Goal: Communication & Community: Answer question/provide support

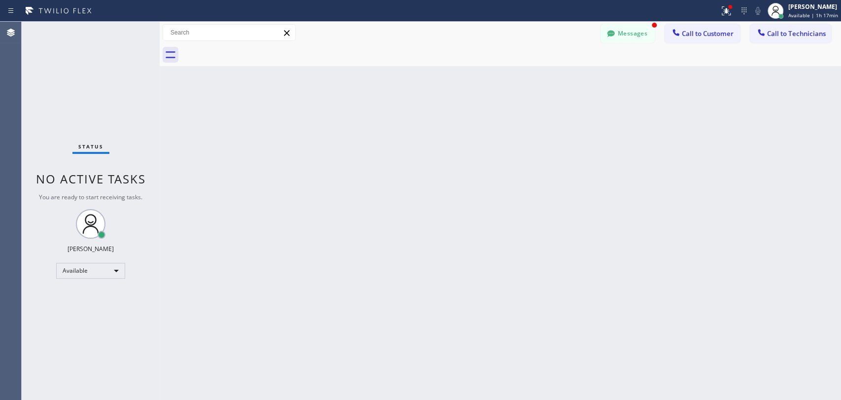
scroll to position [3735, 0]
click at [619, 25] on div "Messages Call to Customer Call to Technicians Outbound call Location Seattle Ki…" at bounding box center [501, 33] width 682 height 22
click at [619, 32] on button "Messages" at bounding box center [628, 33] width 54 height 19
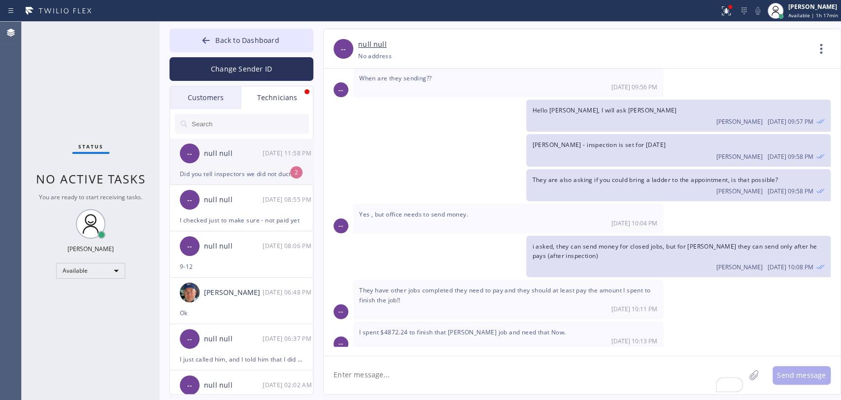
click at [263, 164] on div "-- null null 09/17 11:58 PM" at bounding box center [242, 153] width 144 height 30
click at [443, 399] on span "Did you tell inspectors we did not ductwork Exisiting furnace !" at bounding box center [448, 405] width 179 height 8
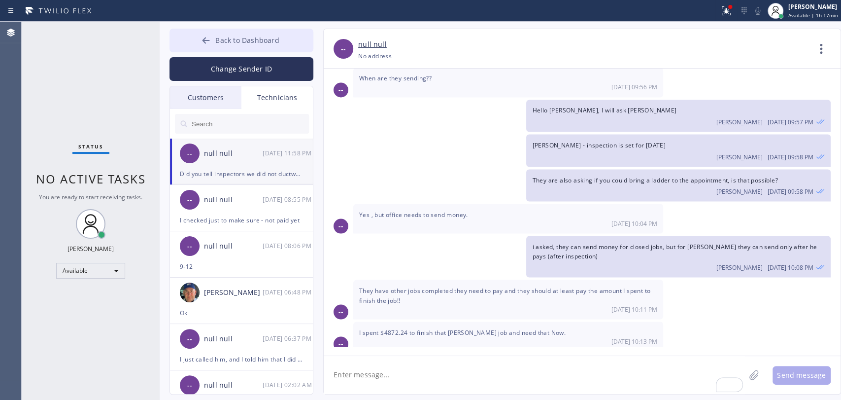
click at [283, 40] on button "Back to Dashboard" at bounding box center [242, 41] width 144 height 24
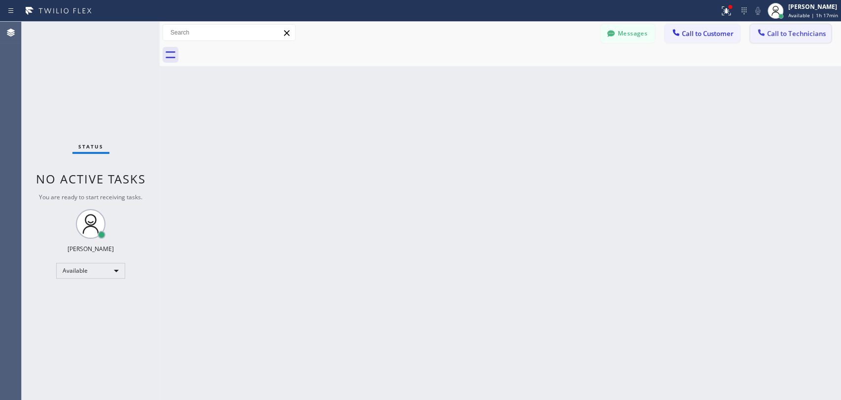
click at [786, 26] on button "Call to Technicians" at bounding box center [790, 33] width 81 height 19
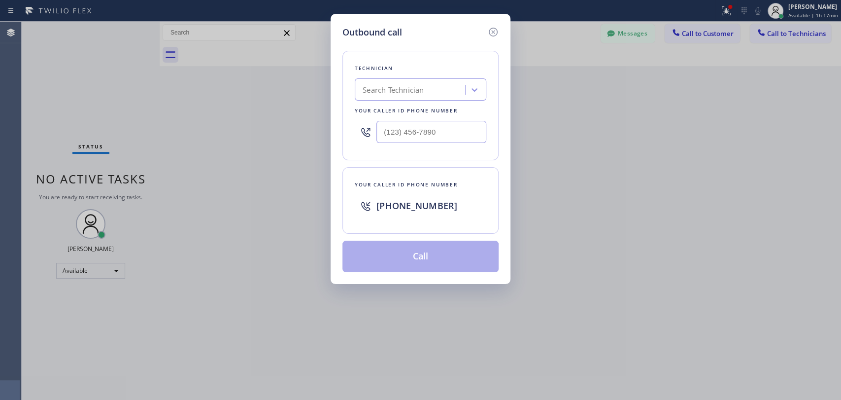
click at [424, 95] on div "Search Technician" at bounding box center [411, 89] width 107 height 17
type input "Hovik"
click at [418, 112] on div "Hovik Khachaturyan" at bounding box center [421, 111] width 132 height 18
type input "(818) 966-9606"
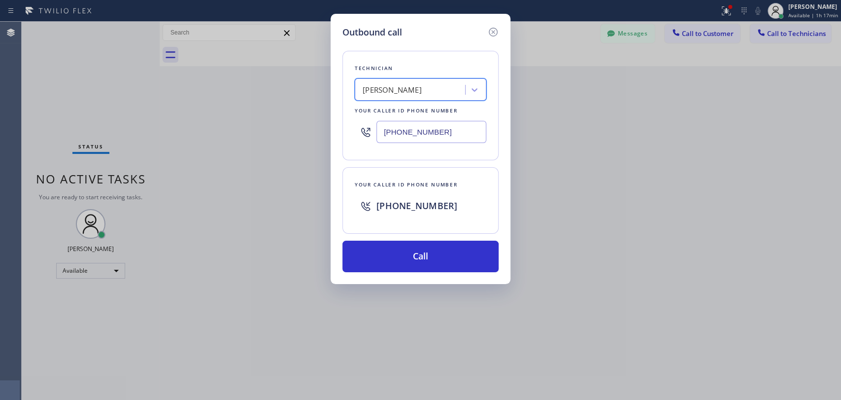
click at [402, 238] on div "Technician option Hovik Khachaturyan , selected. 1 result available. Select is …" at bounding box center [421, 155] width 156 height 233
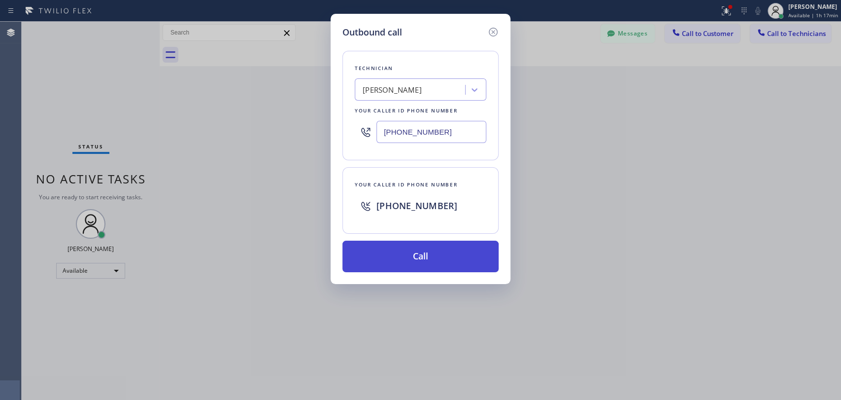
click at [406, 257] on button "Call" at bounding box center [421, 257] width 156 height 32
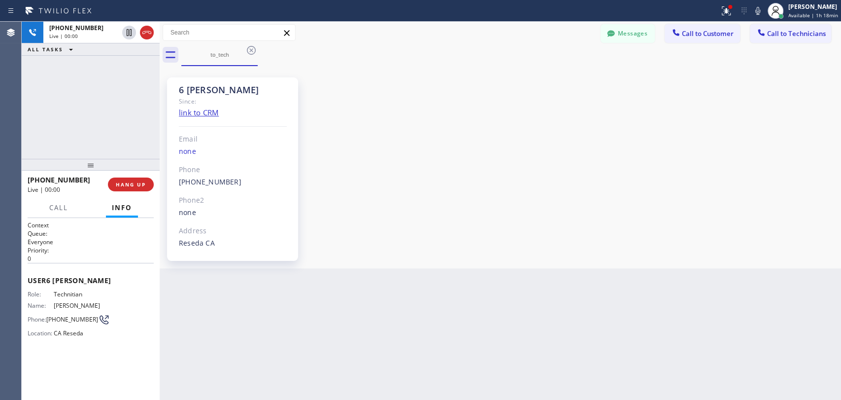
scroll to position [81830, 0]
click at [138, 185] on span "HANG UP" at bounding box center [131, 184] width 30 height 7
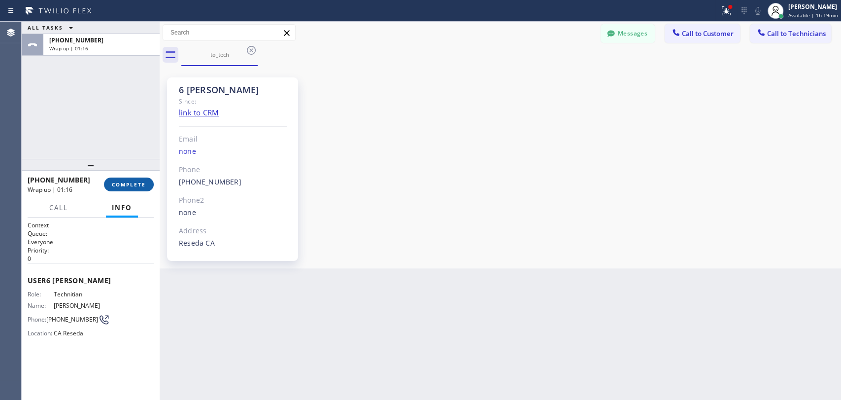
click at [128, 191] on button "COMPLETE" at bounding box center [129, 184] width 50 height 14
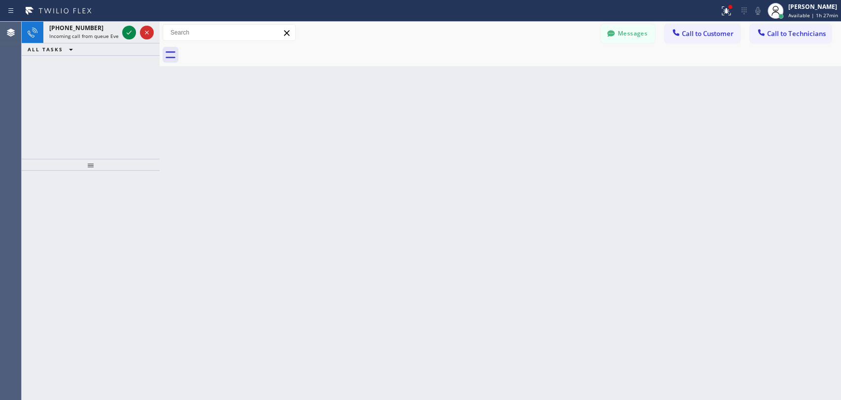
click at [185, 169] on div "Back to Dashboard Change Sender ID Customers Technicians CT Consuela Tsinnijinn…" at bounding box center [501, 211] width 682 height 378
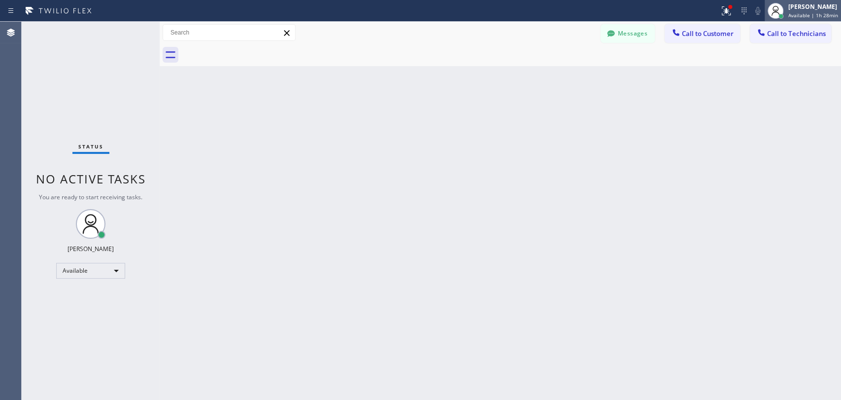
click at [796, 5] on div "[PERSON_NAME]" at bounding box center [814, 6] width 50 height 8
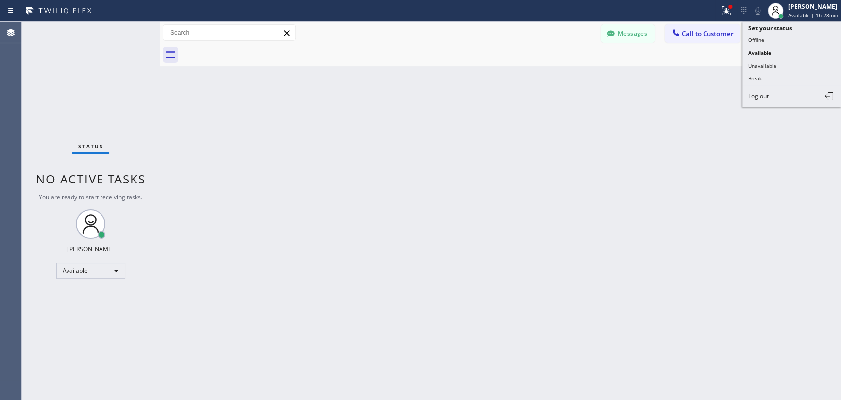
click at [520, 122] on div "Back to Dashboard Change Sender ID Customers Technicians CT Consuela Tsinnijinn…" at bounding box center [501, 211] width 682 height 378
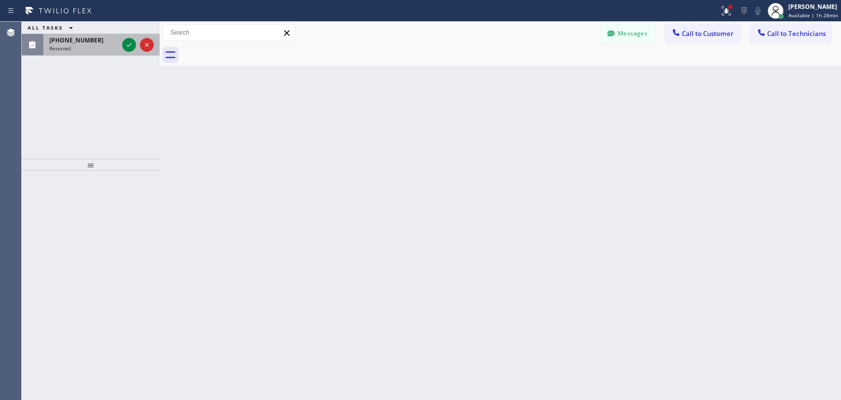
click at [95, 48] on div "Reserved" at bounding box center [83, 48] width 69 height 7
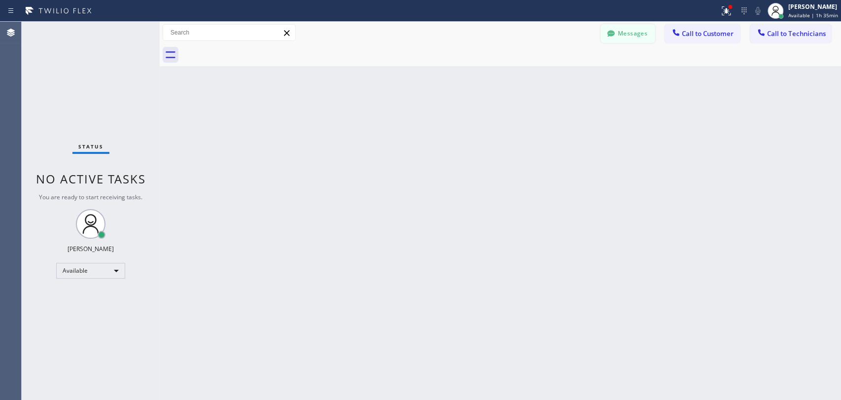
click at [639, 33] on button "Messages" at bounding box center [628, 33] width 54 height 19
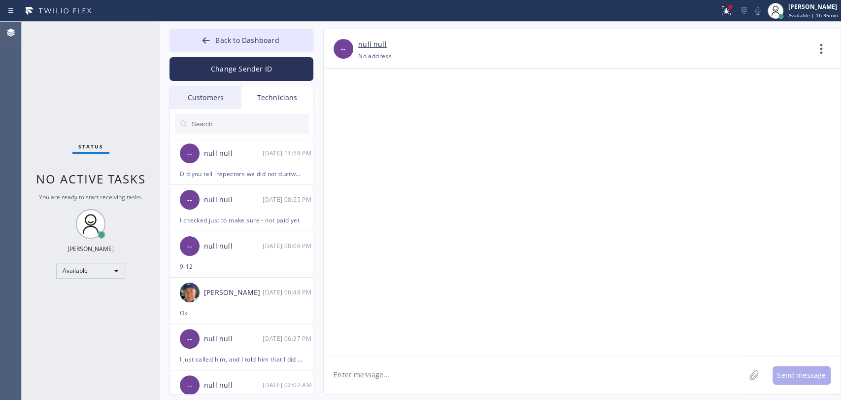
click at [265, 123] on input "text" at bounding box center [250, 124] width 118 height 20
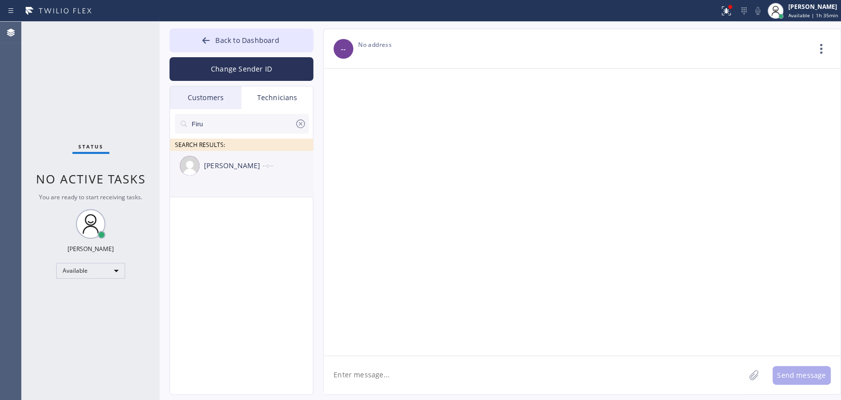
type input "Firu"
click at [240, 162] on div "[PERSON_NAME]" at bounding box center [233, 165] width 59 height 11
click at [391, 376] on textarea at bounding box center [534, 375] width 421 height 38
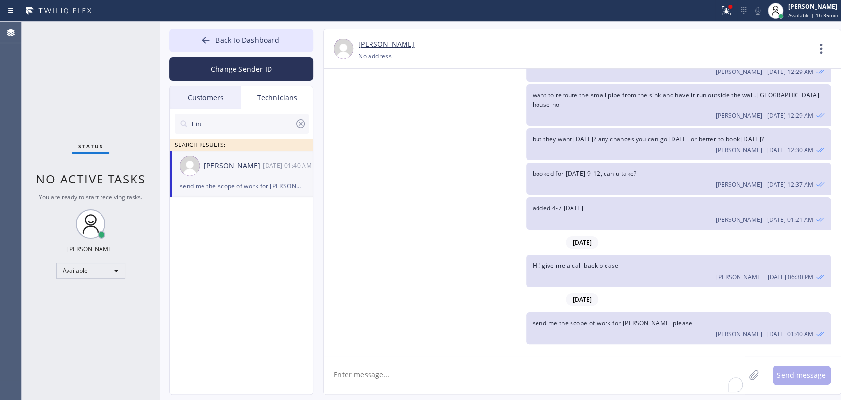
scroll to position [5805, 0]
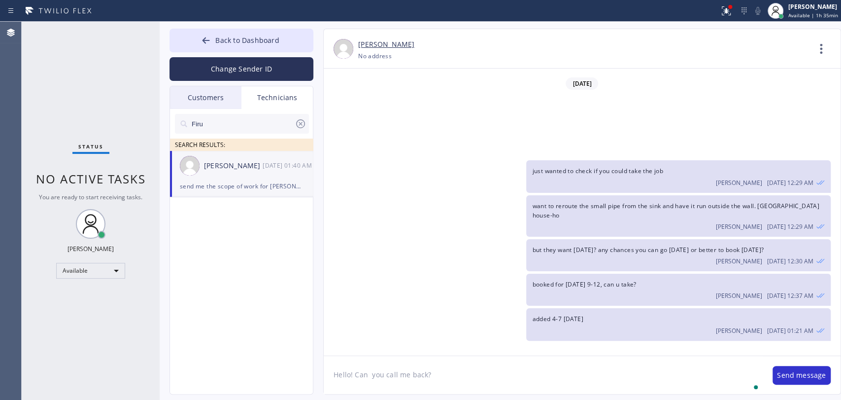
type textarea "Hello! Can you call me back?"
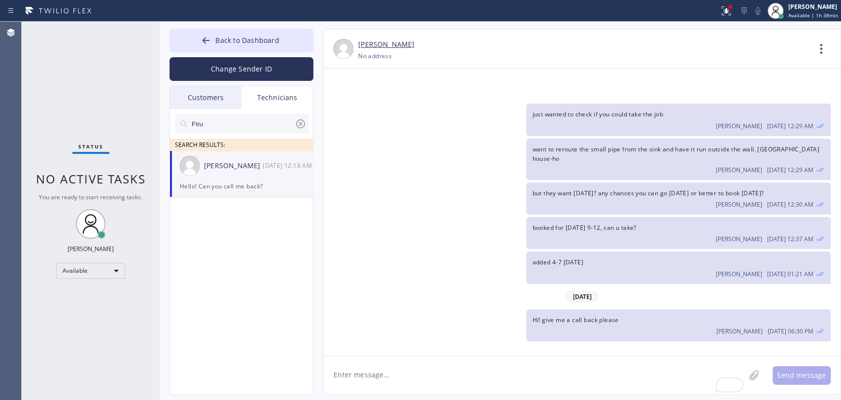
drag, startPoint x: 134, startPoint y: 37, endPoint x: 148, endPoint y: 40, distance: 14.6
click at [134, 37] on div "Status No active tasks You are ready to start receiving tasks. [PERSON_NAME] Av…" at bounding box center [91, 211] width 138 height 378
drag, startPoint x: 193, startPoint y: 43, endPoint x: 291, endPoint y: 37, distance: 98.2
click at [193, 43] on button "Back to Dashboard" at bounding box center [242, 41] width 144 height 24
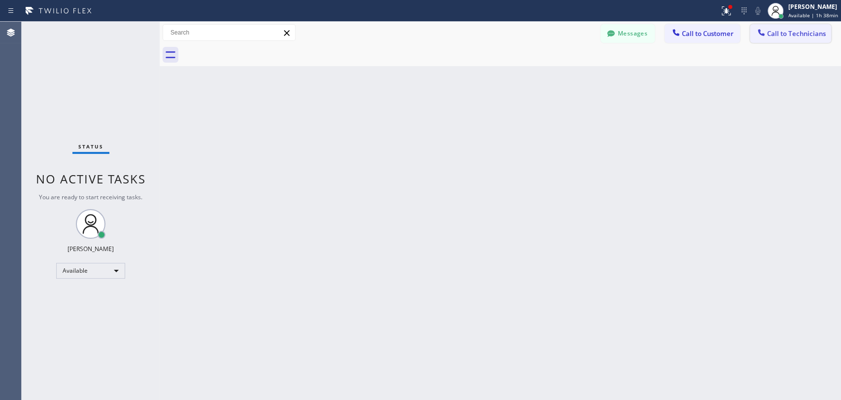
click at [773, 34] on span "Call to Technicians" at bounding box center [796, 33] width 59 height 9
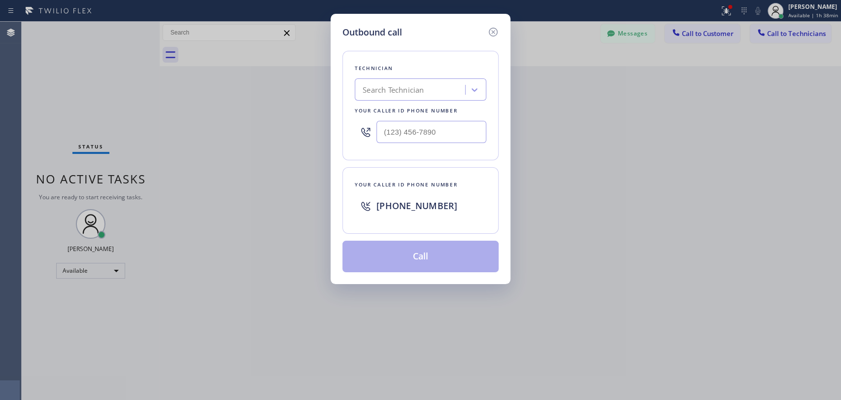
click at [464, 104] on div "Technician Search Technician Your caller id phone number" at bounding box center [421, 105] width 156 height 109
click at [438, 91] on div "Search Technician" at bounding box center [411, 89] width 107 height 17
type input "shah"
click at [396, 109] on div "Shahpoor Ariyaee" at bounding box center [421, 111] width 132 height 18
type input "(818) 588-0896"
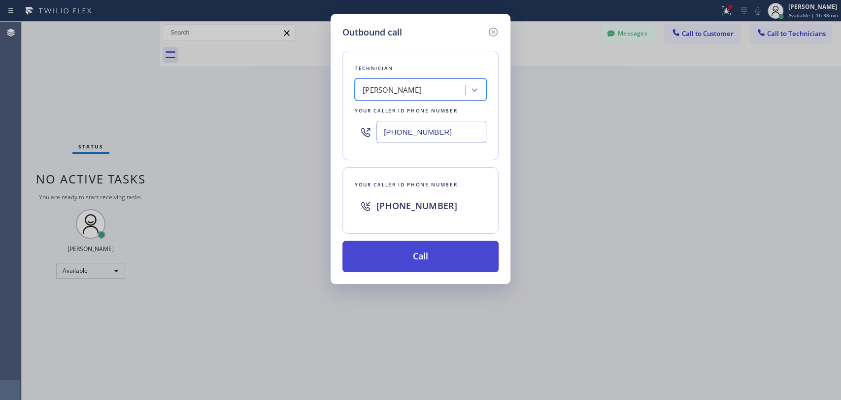
click at [366, 255] on button "Call" at bounding box center [421, 257] width 156 height 32
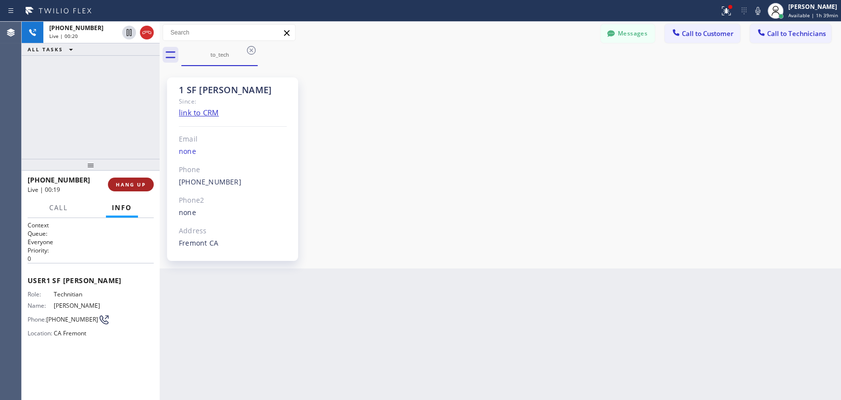
click at [139, 178] on button "HANG UP" at bounding box center [131, 184] width 46 height 14
click at [137, 179] on button "HANG UP" at bounding box center [131, 184] width 46 height 14
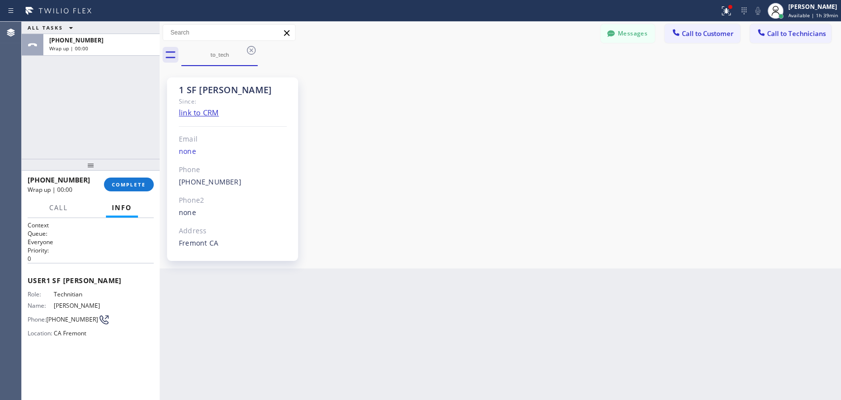
click at [501, 297] on div "Back to Dashboard Change Sender ID Customers Technicians CT Consuela Tsinnijinn…" at bounding box center [501, 211] width 682 height 378
click at [730, 370] on div "Back to Dashboard Change Sender ID Customers Technicians CT Consuela Tsinnijinn…" at bounding box center [501, 211] width 682 height 378
click at [114, 184] on span "COMPLETE" at bounding box center [129, 184] width 34 height 7
click at [136, 136] on div "ALL TASKS ALL TASKS ACTIVE TASKS TASKS IN WRAP UP +18185880896 Wrap up | 00:00" at bounding box center [91, 90] width 138 height 137
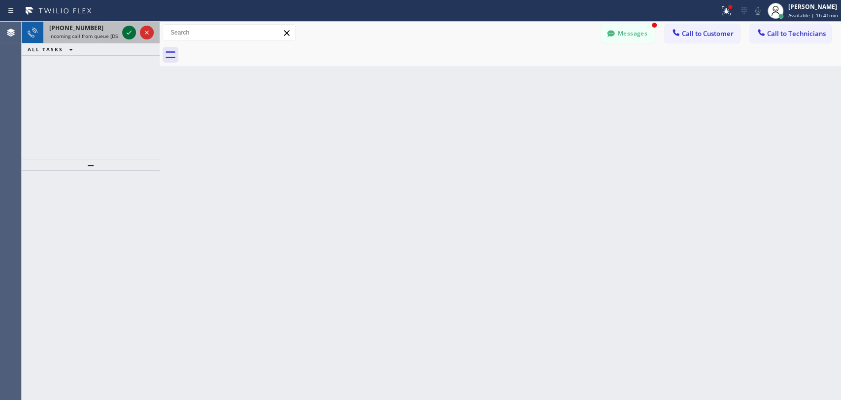
drag, startPoint x: 137, startPoint y: 33, endPoint x: 130, endPoint y: 35, distance: 7.7
click at [130, 35] on div at bounding box center [137, 33] width 35 height 22
click at [130, 35] on icon at bounding box center [129, 33] width 12 height 12
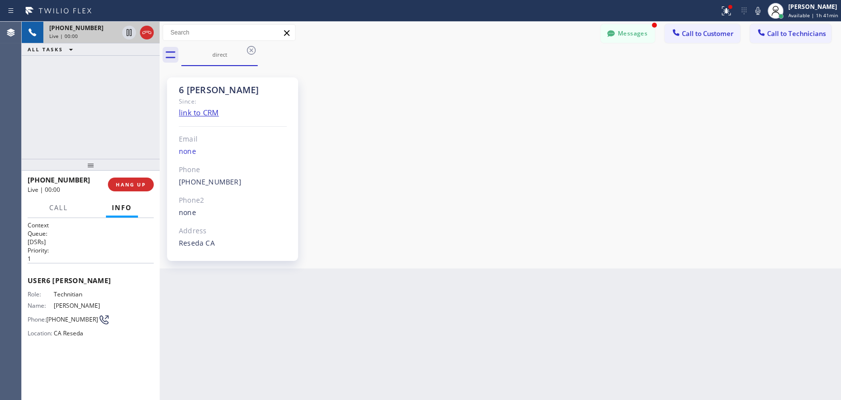
scroll to position [81830, 0]
click at [631, 41] on button "Messages" at bounding box center [628, 33] width 54 height 19
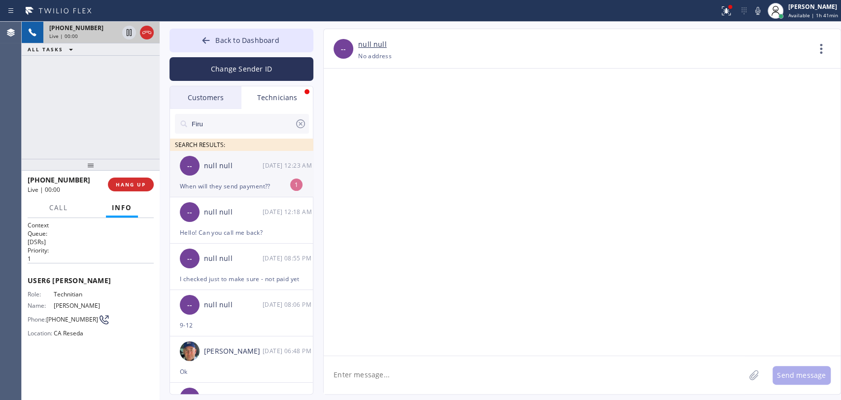
click at [270, 172] on div "-- null null 09/18 12:23 AM" at bounding box center [242, 166] width 144 height 30
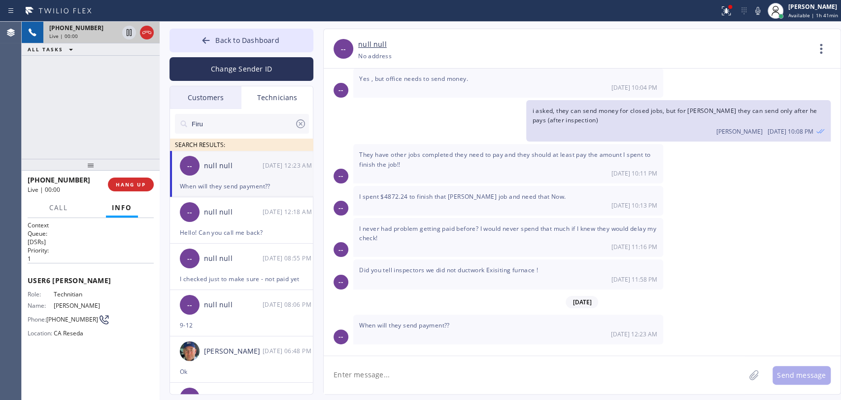
scroll to position [3789, 0]
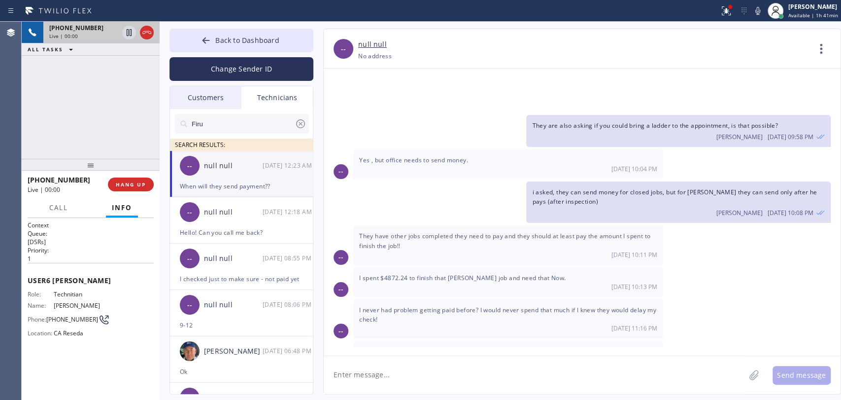
click at [390, 374] on textarea at bounding box center [534, 375] width 421 height 38
click at [228, 43] on span "Back to Dashboard" at bounding box center [247, 39] width 64 height 9
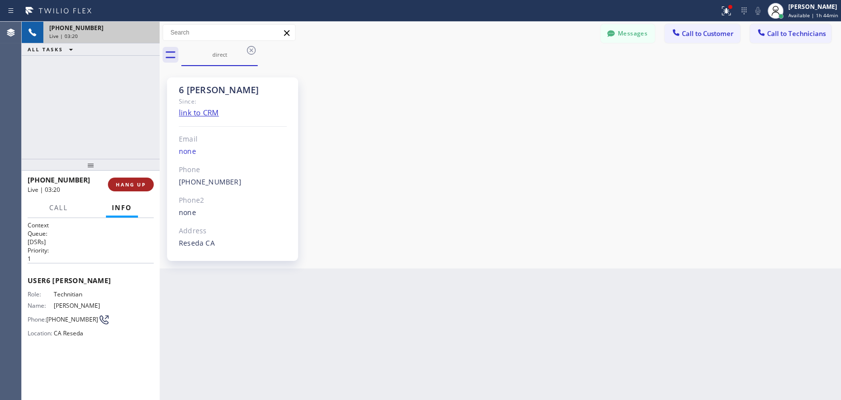
click at [147, 183] on button "HANG UP" at bounding box center [131, 184] width 46 height 14
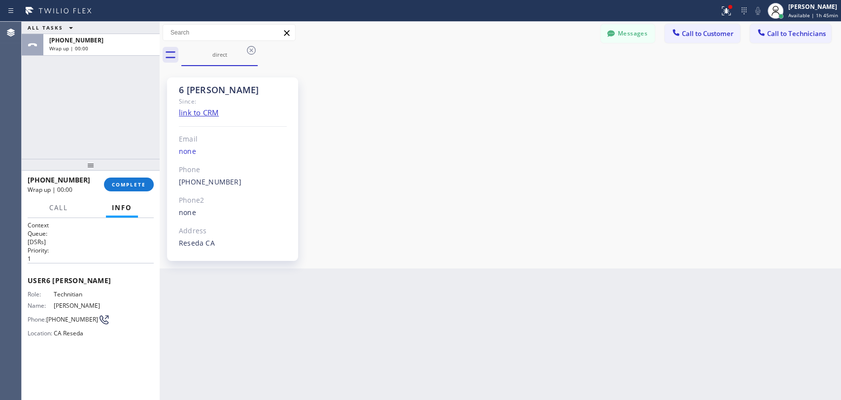
click at [122, 184] on span "COMPLETE" at bounding box center [129, 184] width 34 height 7
click at [761, 34] on icon at bounding box center [761, 32] width 6 height 6
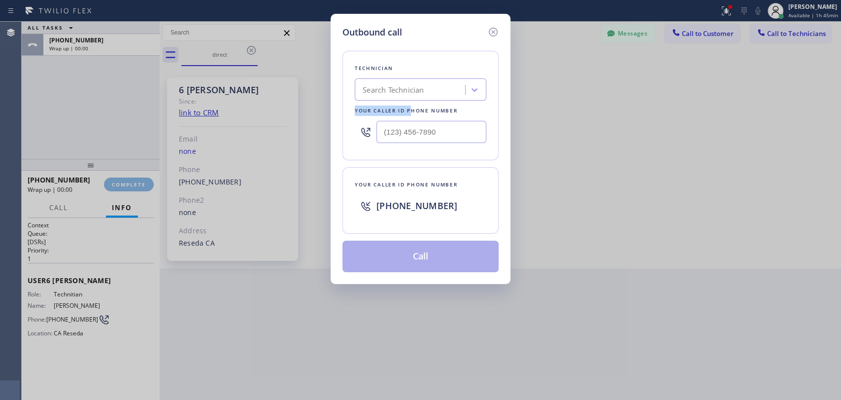
click at [402, 100] on div "Technician Search Technician Your caller id phone number" at bounding box center [421, 105] width 156 height 109
click at [400, 90] on div "Search Technician" at bounding box center [393, 89] width 61 height 11
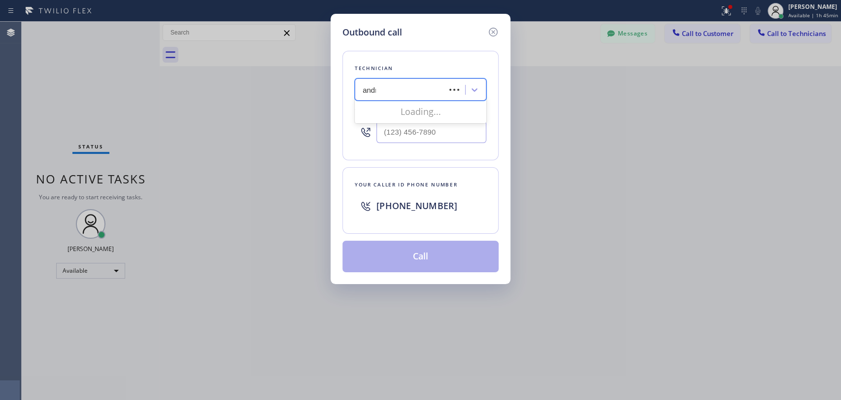
type input "andrew"
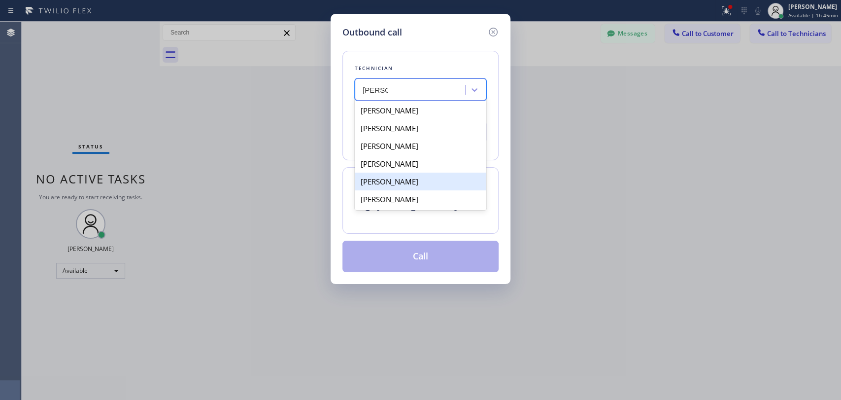
click at [398, 189] on div "Andrei Pavlovich Malyshev" at bounding box center [421, 181] width 132 height 18
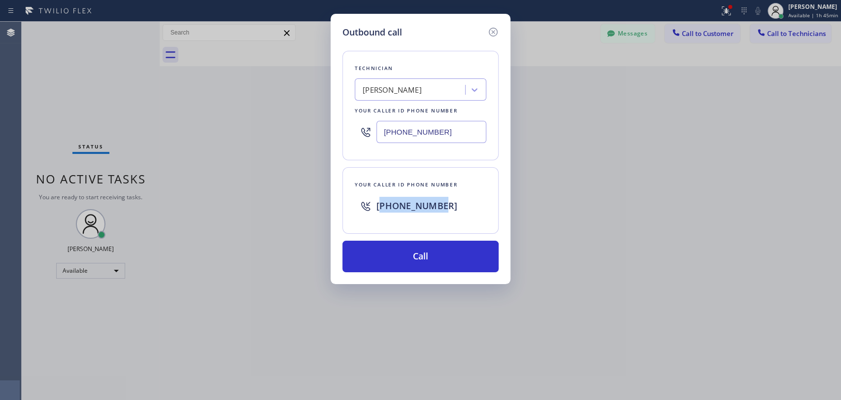
click at [398, 190] on div "[PHONE_NUMBER]" at bounding box center [421, 206] width 132 height 32
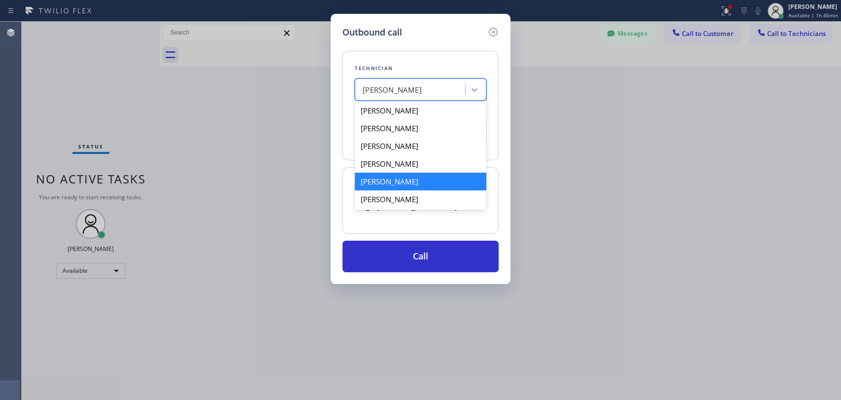
click at [407, 87] on div "Andrei Pavlovich Malyshev" at bounding box center [392, 89] width 59 height 11
click at [389, 198] on div "Andrew Craig" at bounding box center [421, 199] width 132 height 18
type input "(909) 834-9086"
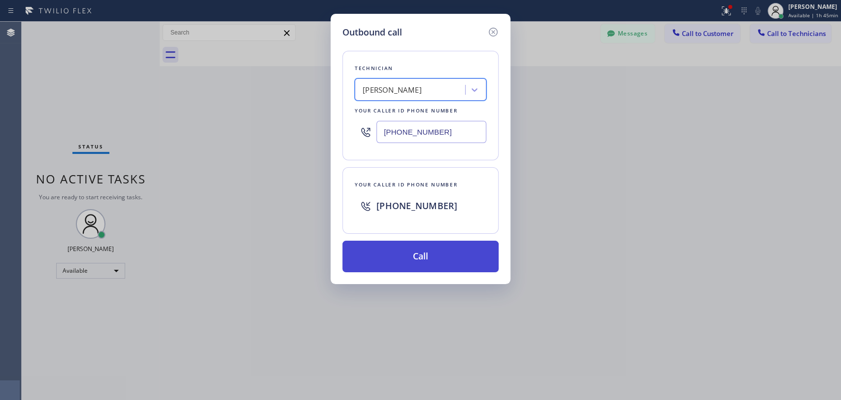
click at [414, 263] on button "Call" at bounding box center [421, 257] width 156 height 32
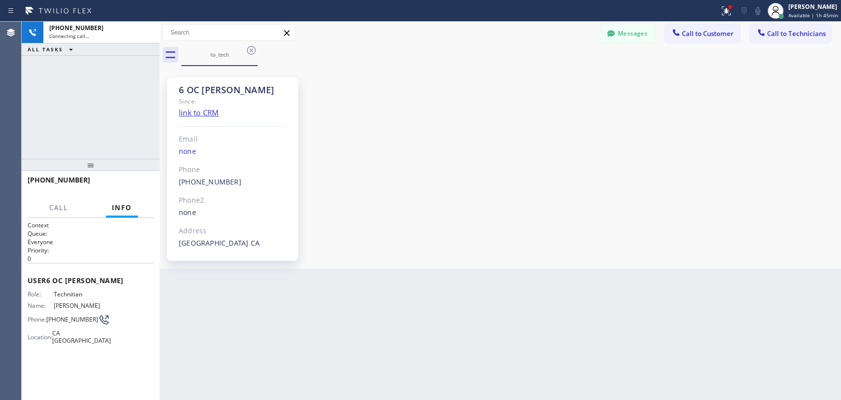
scroll to position [3584, 0]
drag, startPoint x: 639, startPoint y: 33, endPoint x: 382, endPoint y: 120, distance: 271.2
click at [639, 33] on button "Messages" at bounding box center [628, 33] width 54 height 19
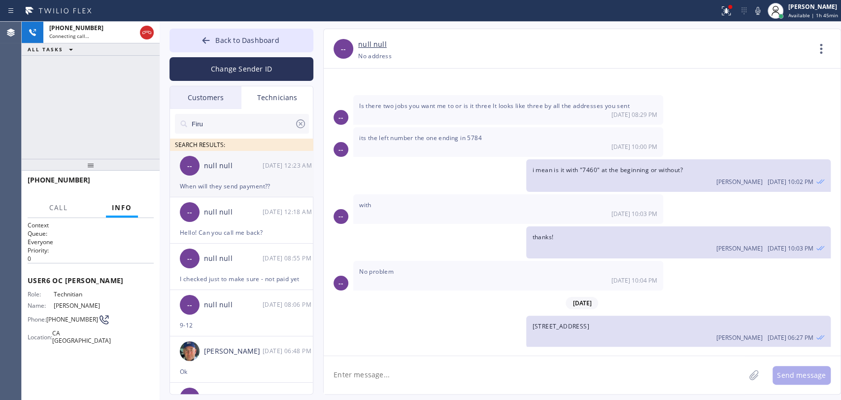
click at [242, 169] on div "null null" at bounding box center [233, 165] width 59 height 11
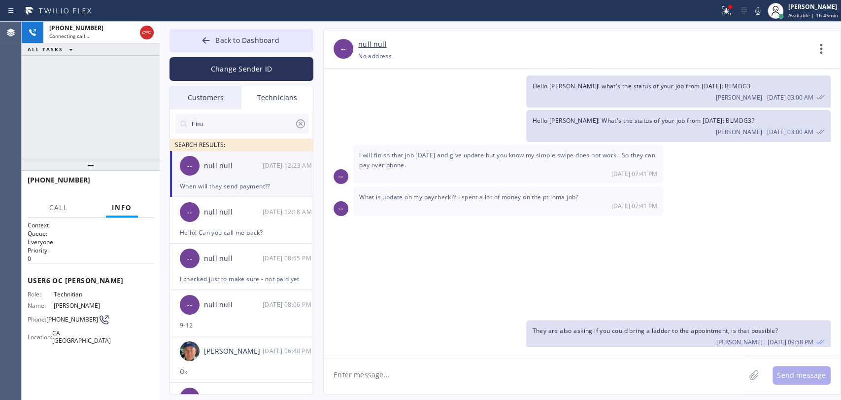
scroll to position [3789, 0]
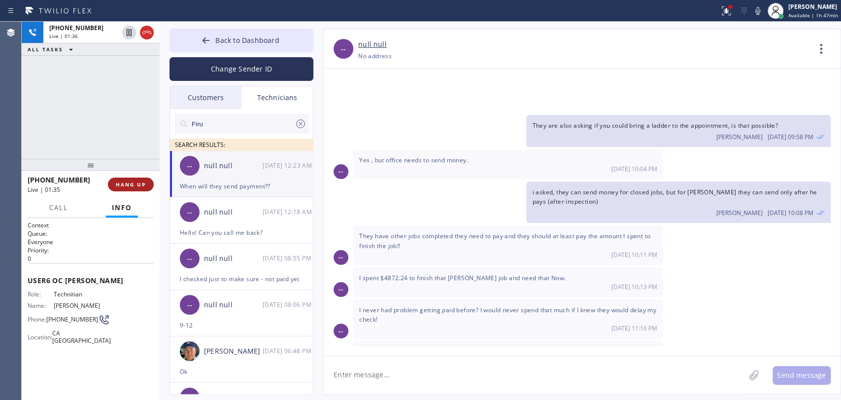
click at [140, 182] on span "HANG UP" at bounding box center [131, 184] width 30 height 7
click at [139, 182] on span "HANG UP" at bounding box center [131, 184] width 30 height 7
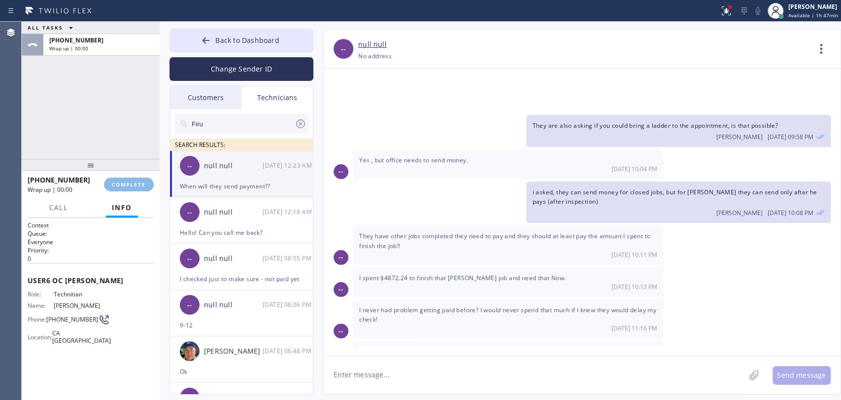
click at [414, 391] on textarea at bounding box center [534, 375] width 421 height 38
click at [405, 377] on textarea "To enrich screen reader interactions, please activate Accessibility in Grammarl…" at bounding box center [534, 375] width 421 height 38
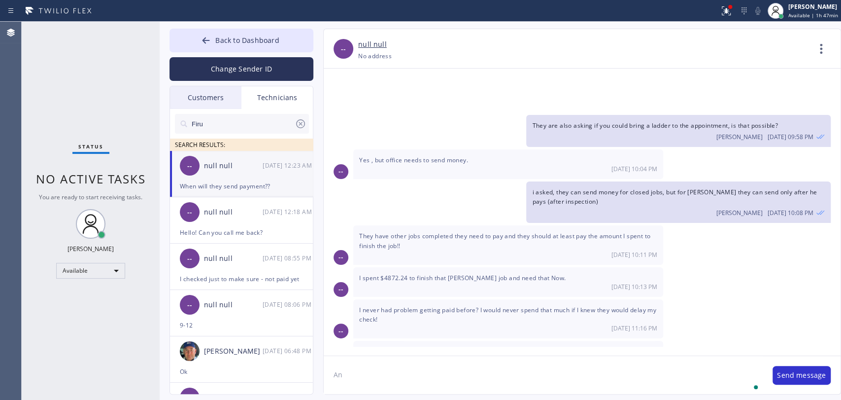
type textarea "A"
type textarea "just got from lunch. I asked [PERSON_NAME] to send a payment"
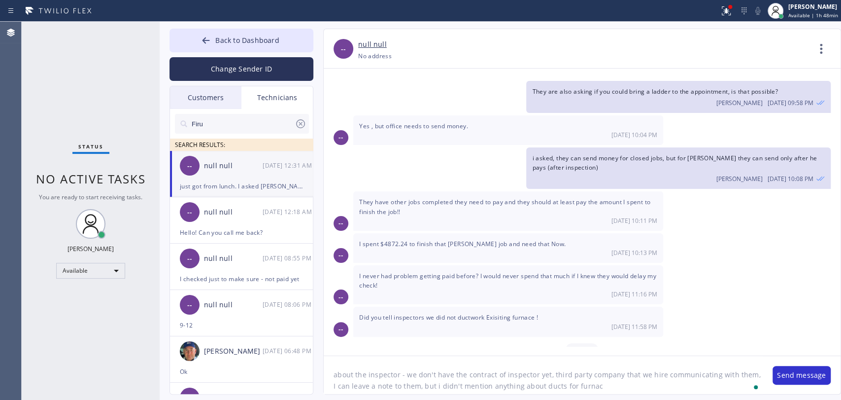
type textarea "about the inspector - we don't have the contract of inspector yet, third party …"
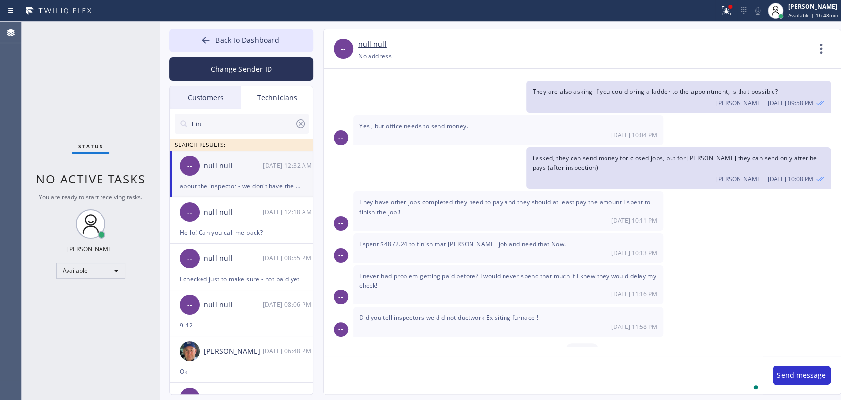
scroll to position [3876, 0]
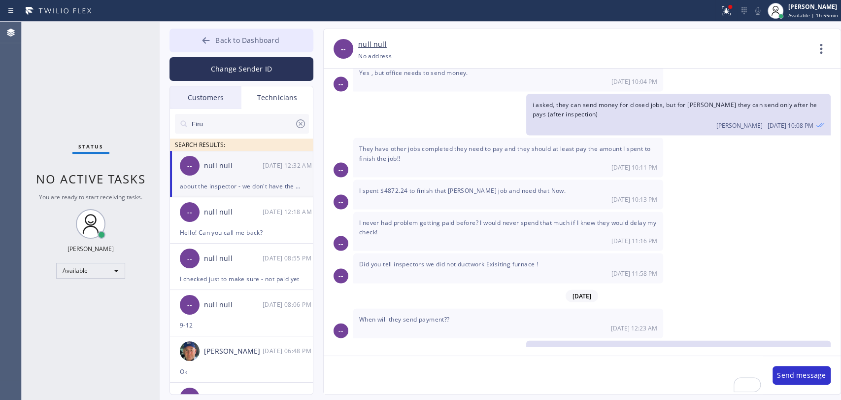
click at [279, 47] on button "Back to Dashboard" at bounding box center [242, 41] width 144 height 24
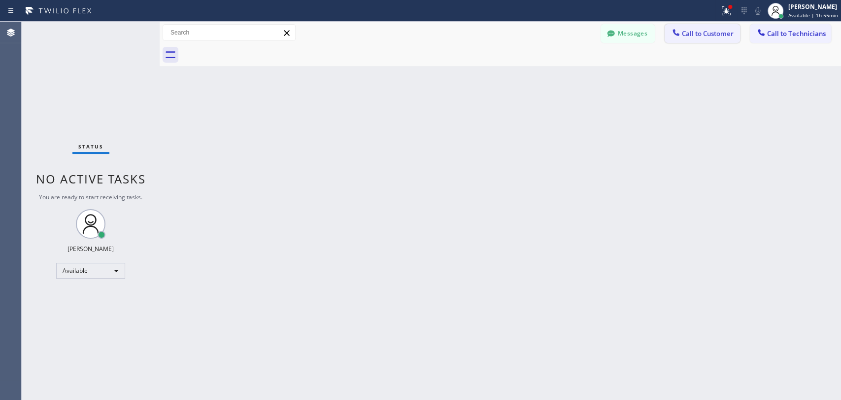
click at [727, 31] on span "Call to Customer" at bounding box center [708, 33] width 52 height 9
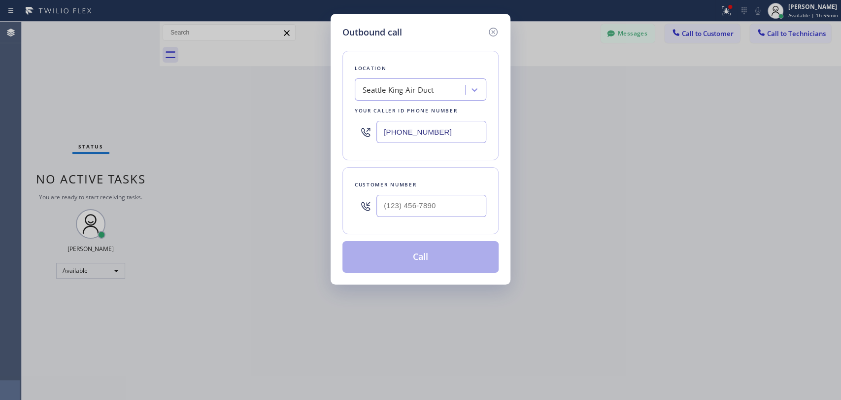
click at [391, 90] on div "Seattle King Air Duct" at bounding box center [398, 89] width 71 height 11
paste input "HVAC Alliance Expert"
type input "HVAC Alliance Expert"
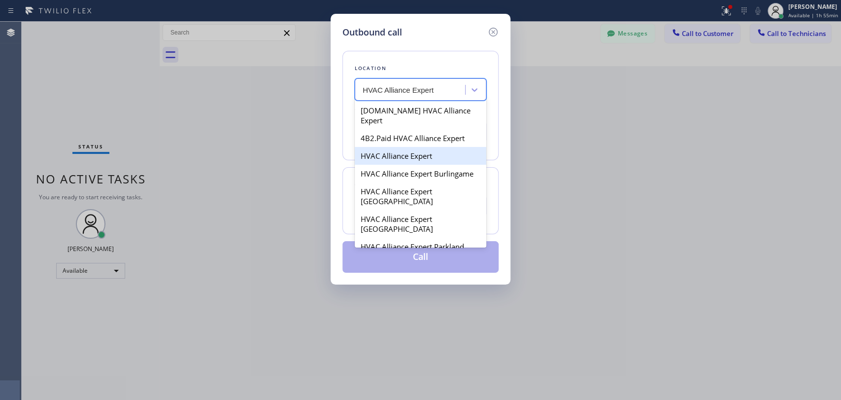
drag, startPoint x: 387, startPoint y: 128, endPoint x: 387, endPoint y: 140, distance: 12.3
click at [387, 140] on div "4C.Email HVAC Alliance Expert 4B2.Paid HVAC Alliance Expert HVAC Alliance Exper…" at bounding box center [421, 174] width 132 height 148
click at [387, 147] on div "HVAC Alliance Expert" at bounding box center [421, 156] width 132 height 18
click at [398, 92] on div "HVAC Alliance Expert" at bounding box center [399, 89] width 73 height 11
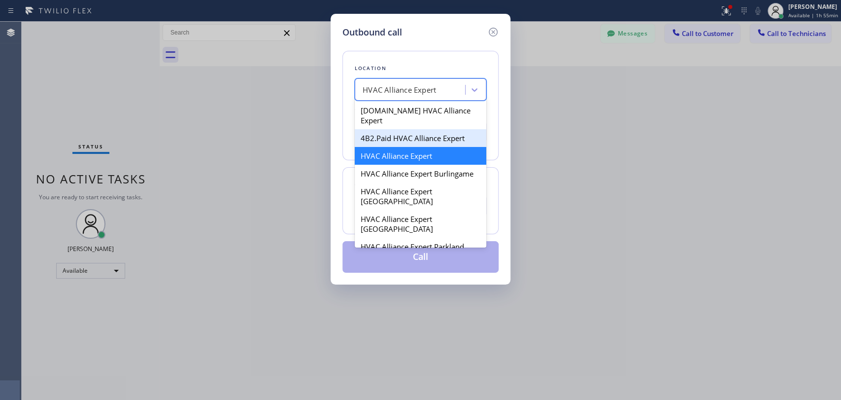
click at [397, 129] on div "4B2.Paid HVAC Alliance Expert" at bounding box center [421, 138] width 132 height 18
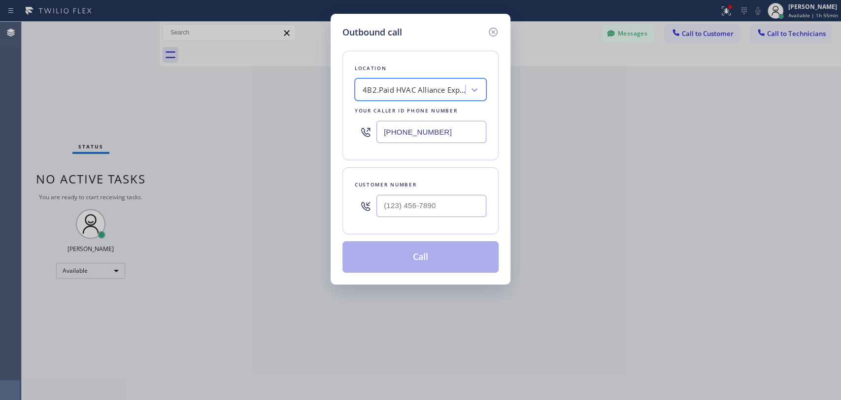
click at [407, 90] on div "4B2.Paid HVAC Alliance Expert" at bounding box center [414, 89] width 103 height 11
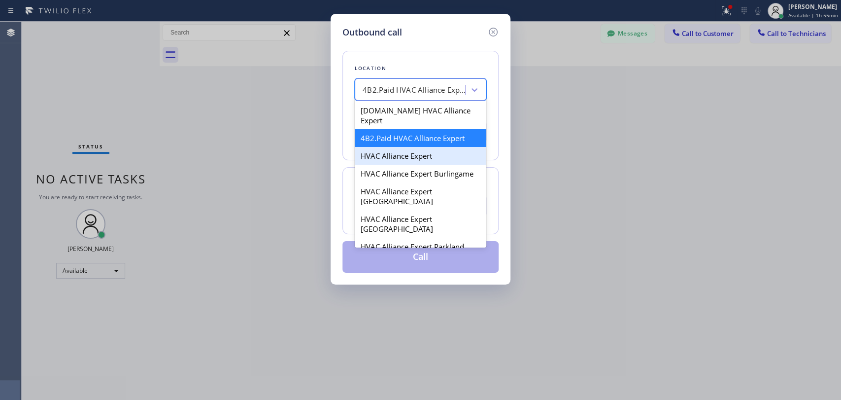
click at [414, 147] on div "HVAC Alliance Expert" at bounding box center [421, 156] width 132 height 18
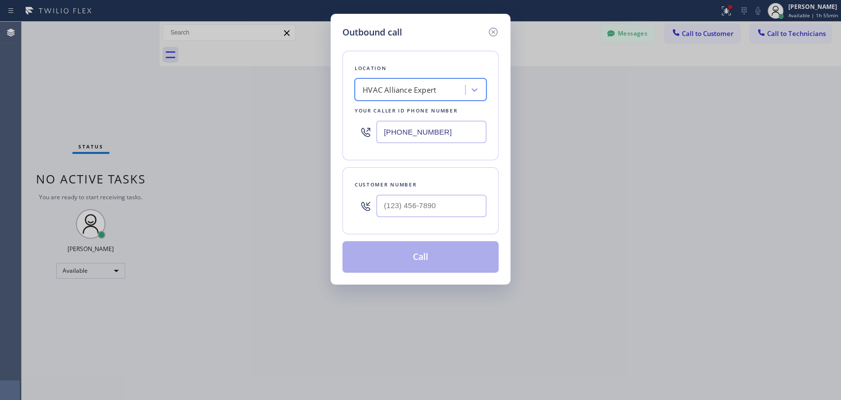
click at [420, 135] on input "[PHONE_NUMBER]" at bounding box center [432, 132] width 110 height 22
paste input "text"
type input "[PHONE_NUMBER]"
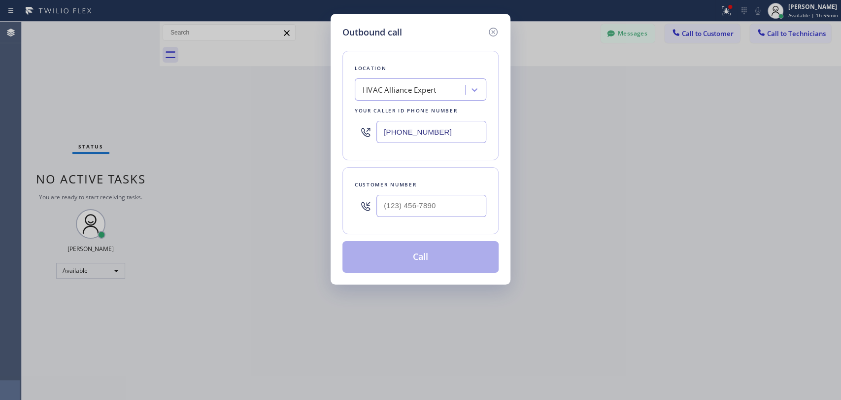
click at [405, 219] on div at bounding box center [432, 206] width 110 height 32
click at [412, 204] on input "(___) ___-____" at bounding box center [432, 206] width 110 height 22
paste input "323) 309-8882"
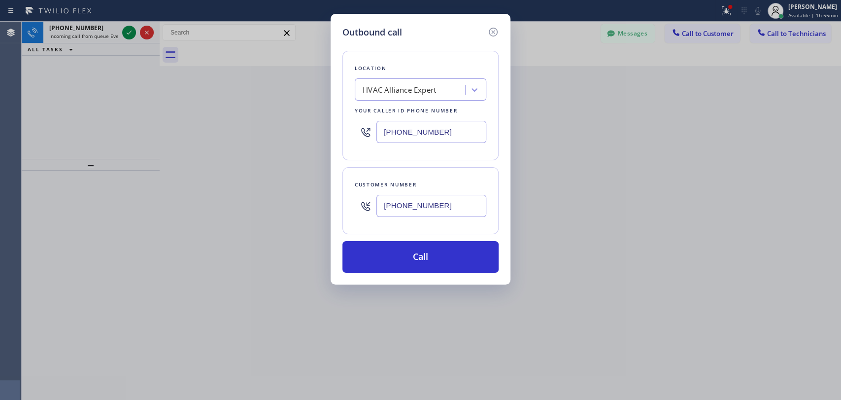
type input "[PHONE_NUMBER]"
click at [493, 28] on icon at bounding box center [493, 32] width 9 height 9
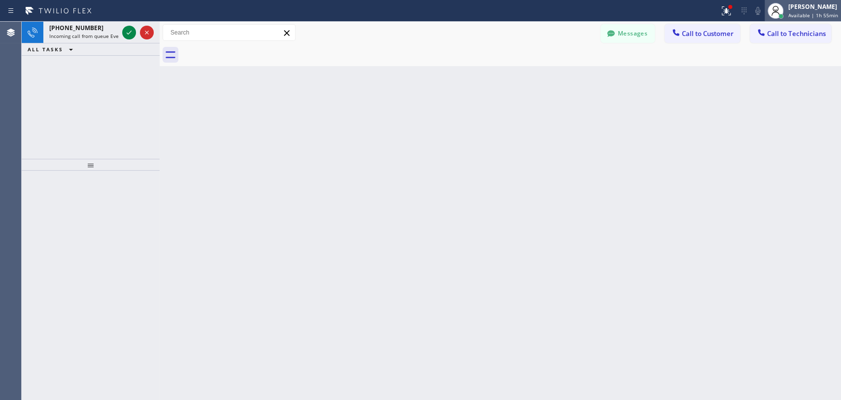
type input "[PHONE_NUMBER]"
click at [827, 4] on div "[PERSON_NAME]" at bounding box center [814, 6] width 50 height 8
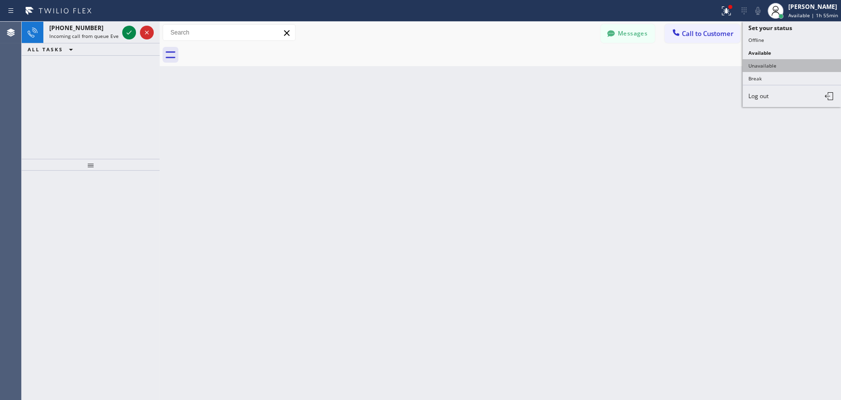
click at [768, 62] on button "Unavailable" at bounding box center [792, 65] width 99 height 13
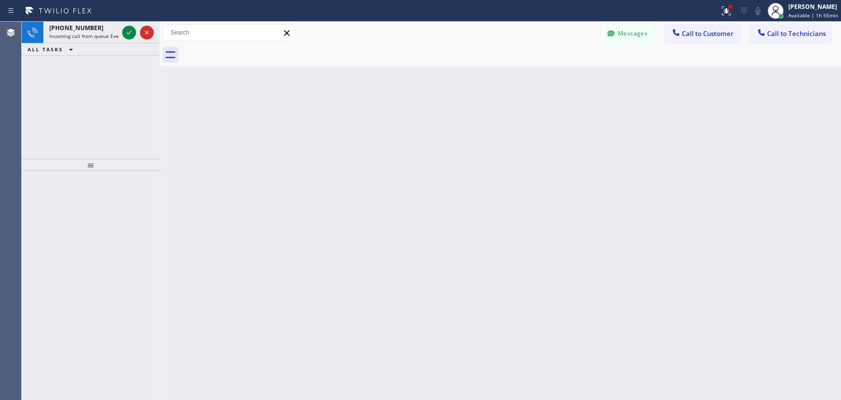
click at [751, 78] on div "Back to Dashboard Change Sender ID Customers Technicians CT Consuela Tsinnijinn…" at bounding box center [501, 211] width 682 height 378
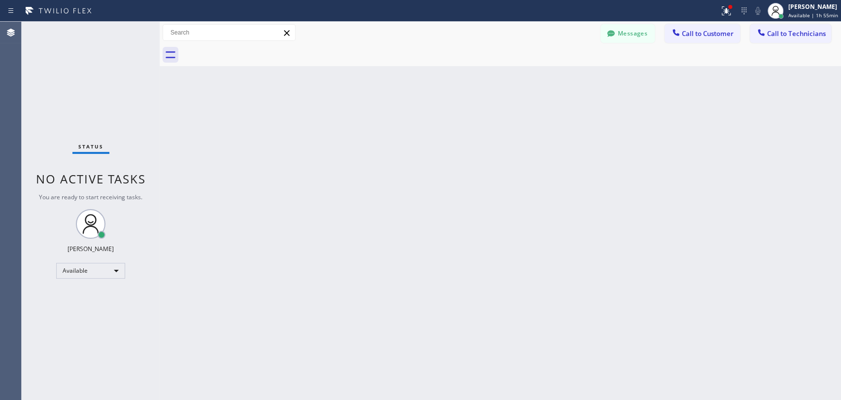
click at [757, 40] on button "Call to Technicians" at bounding box center [790, 33] width 81 height 19
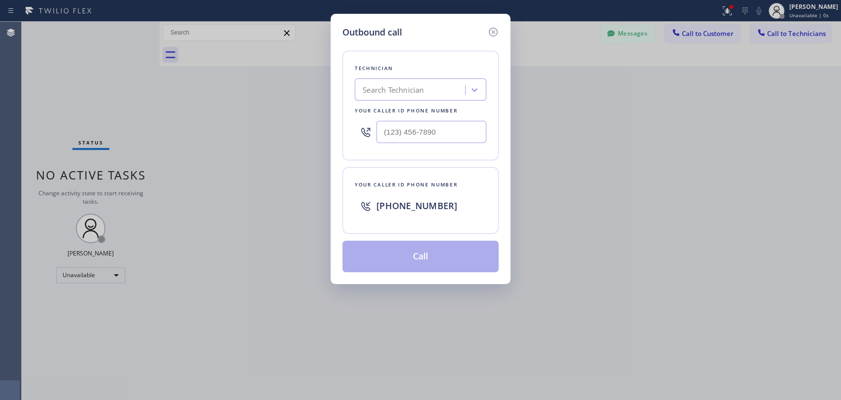
click at [490, 35] on icon at bounding box center [493, 32] width 12 height 12
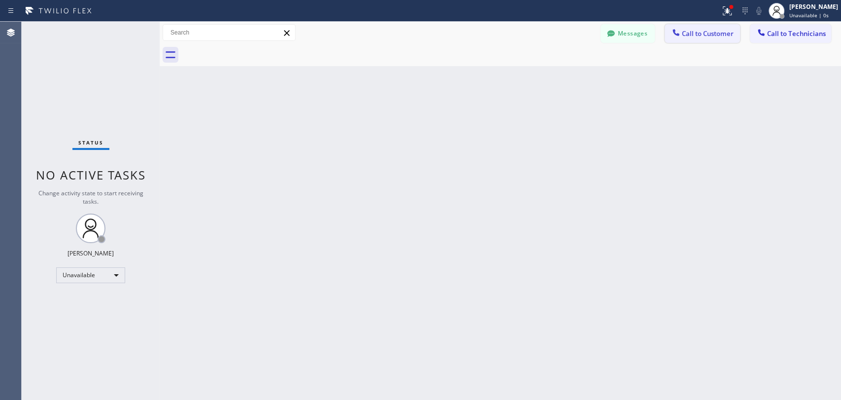
click at [715, 36] on span "Call to Customer" at bounding box center [708, 33] width 52 height 9
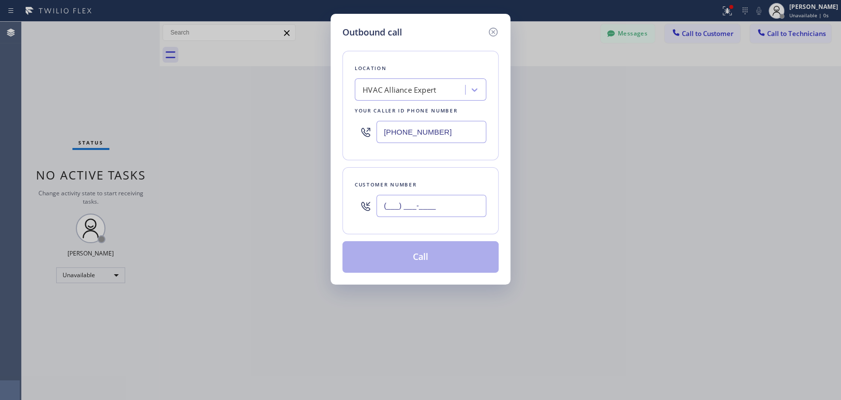
click at [431, 195] on input "(___) ___-____" at bounding box center [432, 206] width 110 height 22
paste input "323) 309-8882"
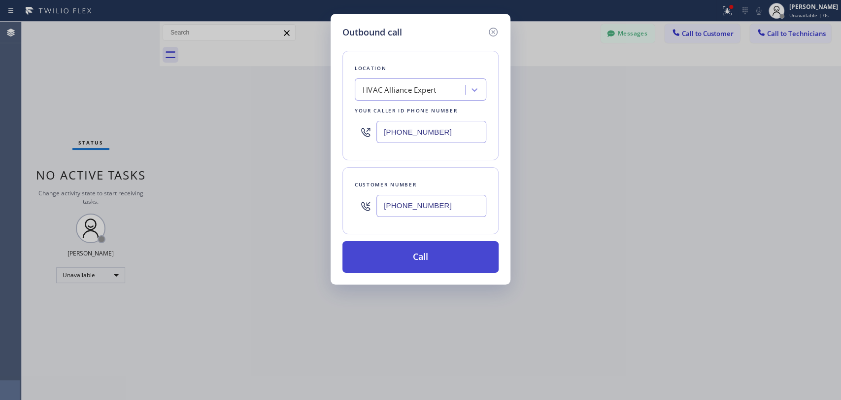
type input "[PHONE_NUMBER]"
click at [413, 260] on button "Call" at bounding box center [421, 257] width 156 height 32
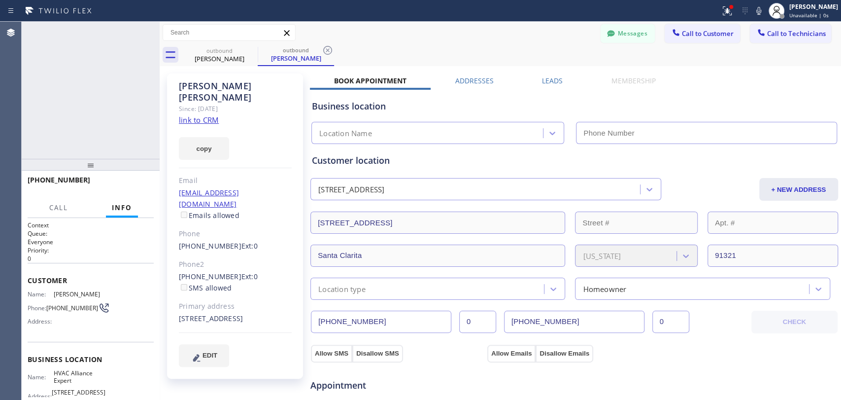
type input "[PHONE_NUMBER]"
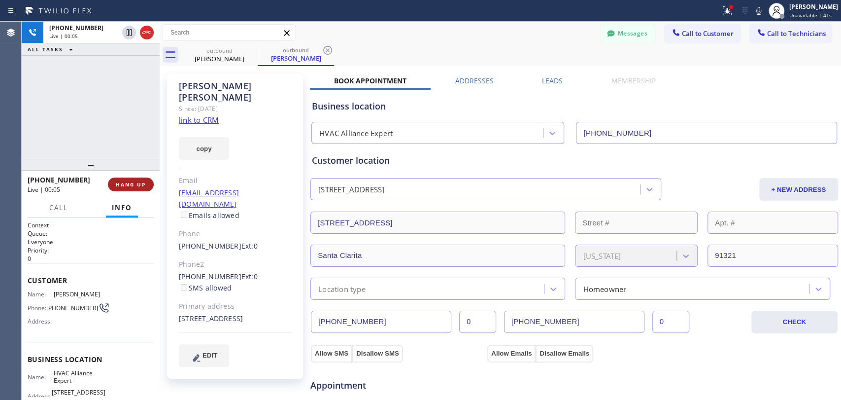
click at [137, 179] on div "+13233098882 Live | 00:05 HANG UP" at bounding box center [91, 185] width 126 height 26
click at [137, 179] on button "HANG UP" at bounding box center [131, 184] width 46 height 14
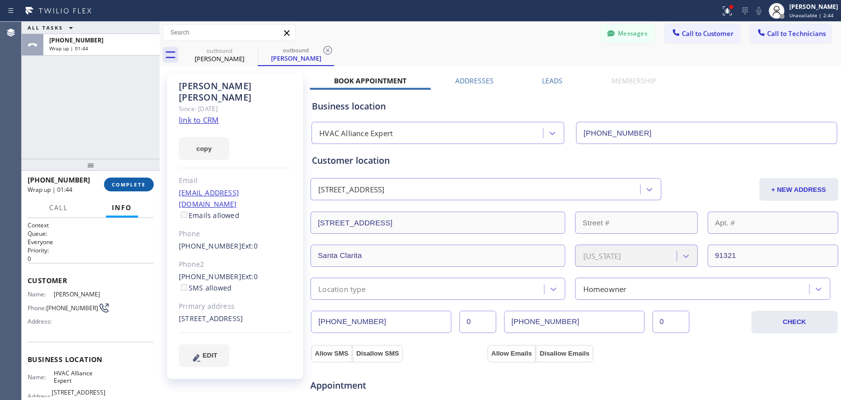
click at [134, 181] on span "COMPLETE" at bounding box center [129, 184] width 34 height 7
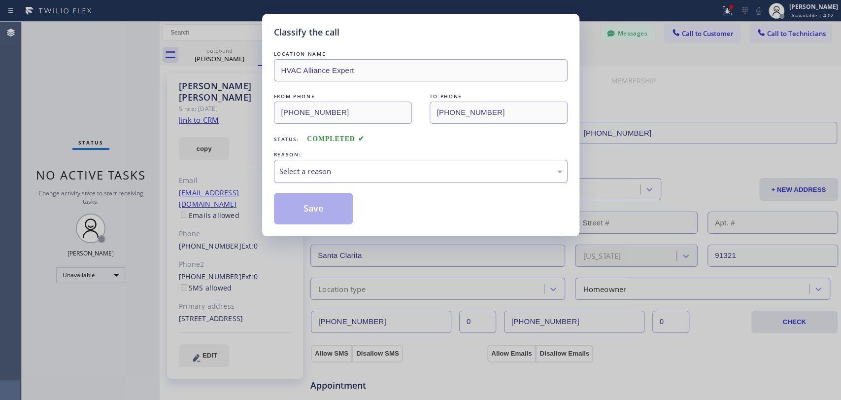
click at [416, 161] on div "Select a reason" at bounding box center [421, 171] width 294 height 23
click at [317, 213] on button "Save" at bounding box center [313, 209] width 79 height 32
click at [119, 219] on div "Classify the call LOCATION NAME HVAC Alliance Expert FROM PHONE (323) 991-9198 …" at bounding box center [432, 211] width 820 height 378
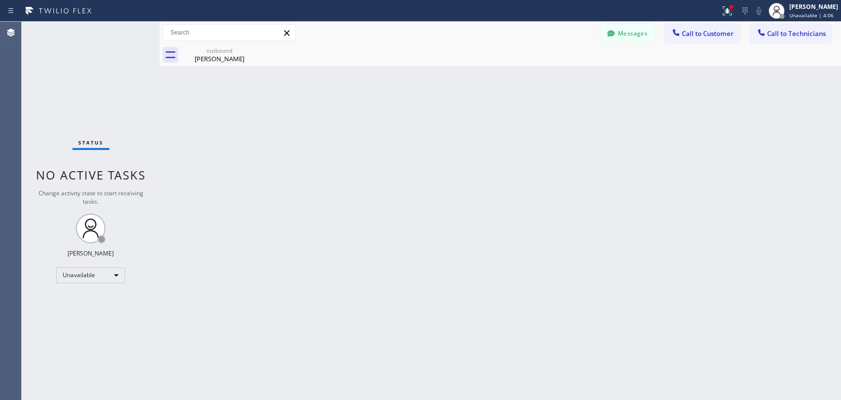
click at [108, 283] on div "Status No active tasks Change activity state to start receiving tasks. Oleksiy …" at bounding box center [91, 211] width 138 height 378
click at [108, 277] on div "Unavailable" at bounding box center [90, 275] width 69 height 16
click at [97, 305] on li "Available" at bounding box center [90, 300] width 67 height 12
click at [796, 30] on span "Call to Technicians" at bounding box center [796, 33] width 59 height 9
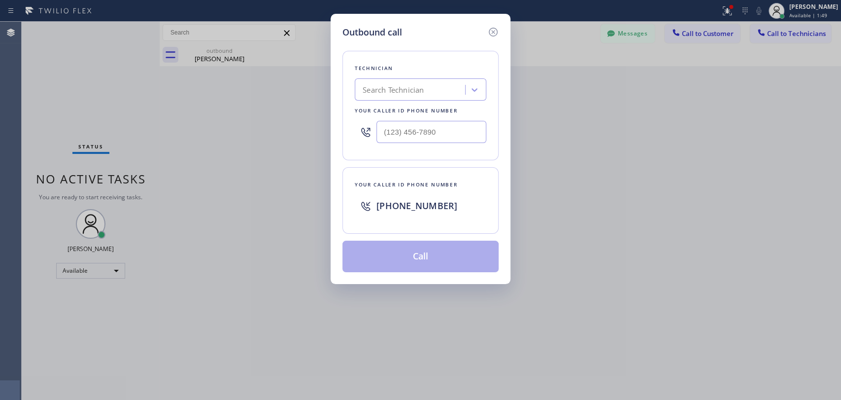
click at [347, 77] on div "Technician Search Technician Your caller id phone number" at bounding box center [421, 105] width 156 height 109
click at [387, 93] on div "Search Technician" at bounding box center [393, 89] width 61 height 11
type input "adam"
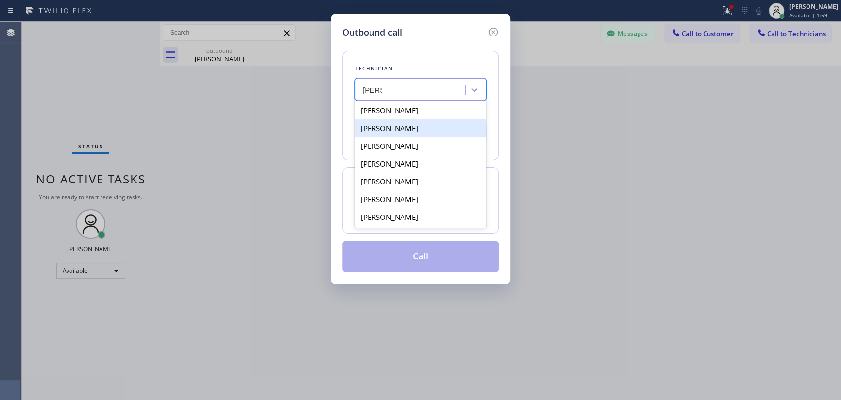
click at [400, 131] on div "[PERSON_NAME]" at bounding box center [421, 128] width 132 height 18
type input "(818) 335-3258"
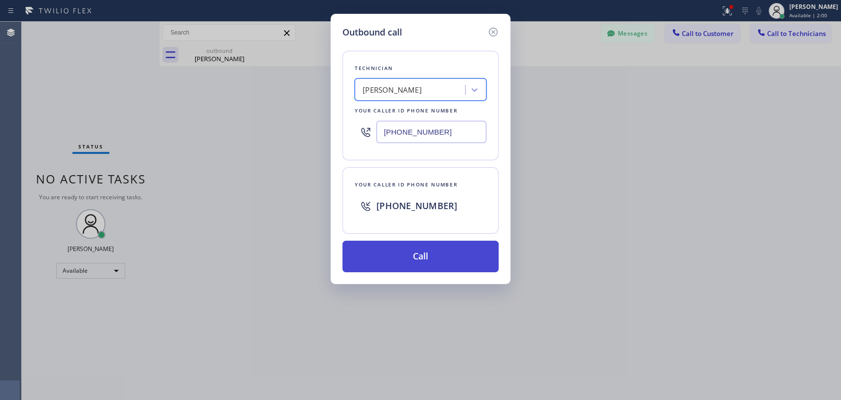
click at [382, 253] on button "Call" at bounding box center [421, 257] width 156 height 32
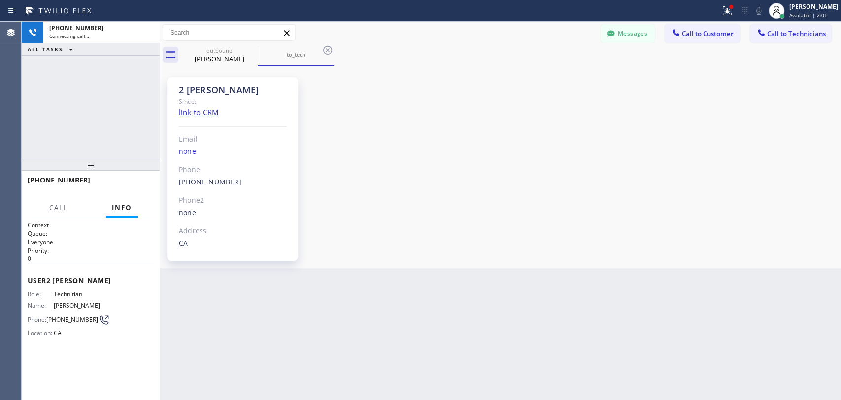
scroll to position [1277, 0]
drag, startPoint x: 145, startPoint y: 174, endPoint x: 141, endPoint y: 179, distance: 5.9
click at [145, 174] on div "+18183353258 Live | 00:00 HANG UP" at bounding box center [91, 185] width 126 height 26
click at [141, 179] on button "HANG UP" at bounding box center [131, 184] width 46 height 14
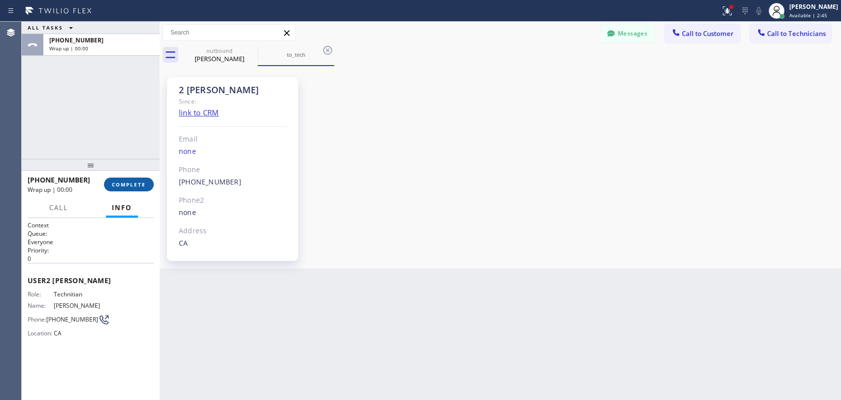
click at [137, 182] on span "COMPLETE" at bounding box center [129, 184] width 34 height 7
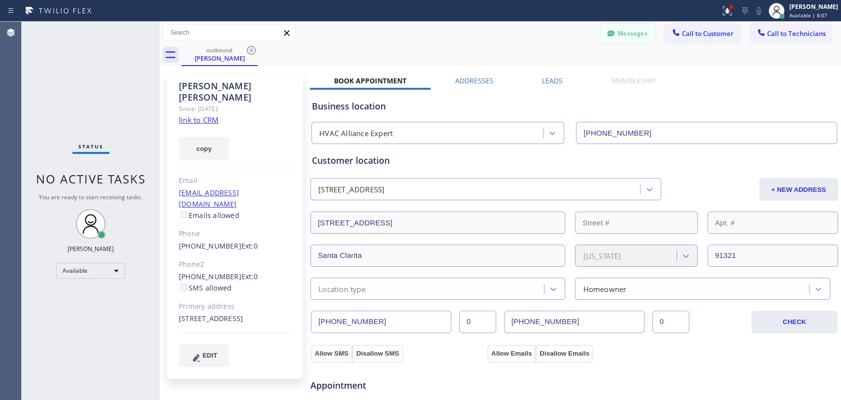
click at [646, 40] on button "Messages" at bounding box center [628, 33] width 54 height 19
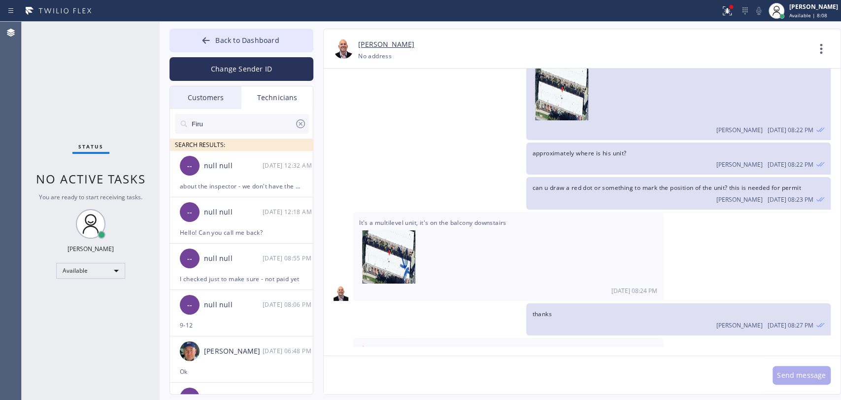
click at [226, 93] on div "Customers" at bounding box center [205, 97] width 71 height 23
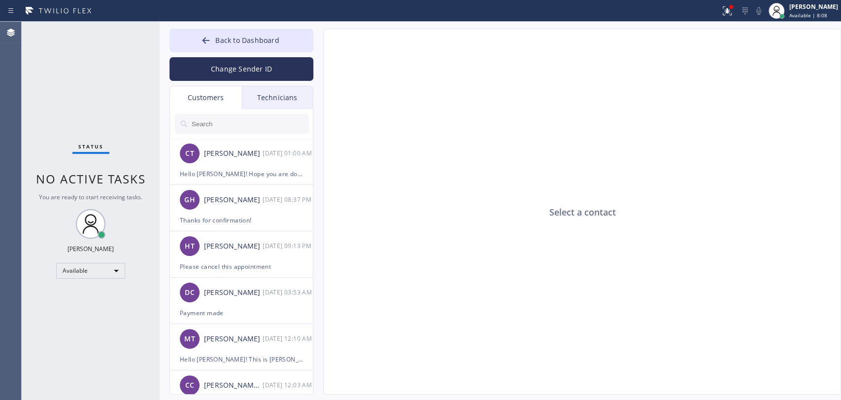
click at [217, 115] on input "text" at bounding box center [250, 124] width 118 height 20
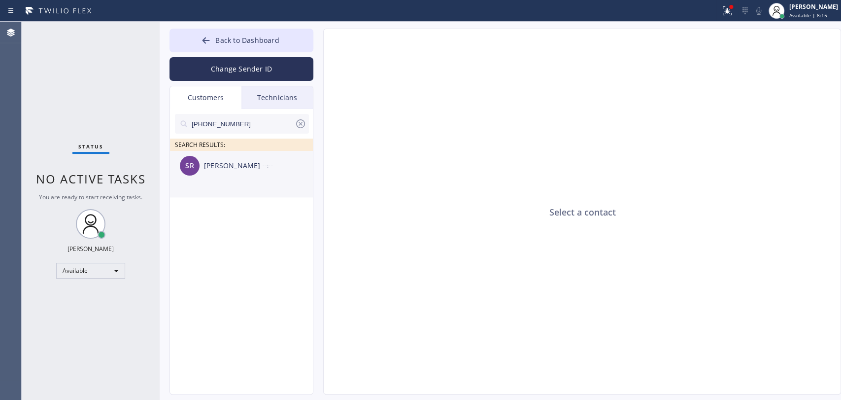
click at [228, 160] on div "[PERSON_NAME]" at bounding box center [233, 165] width 59 height 11
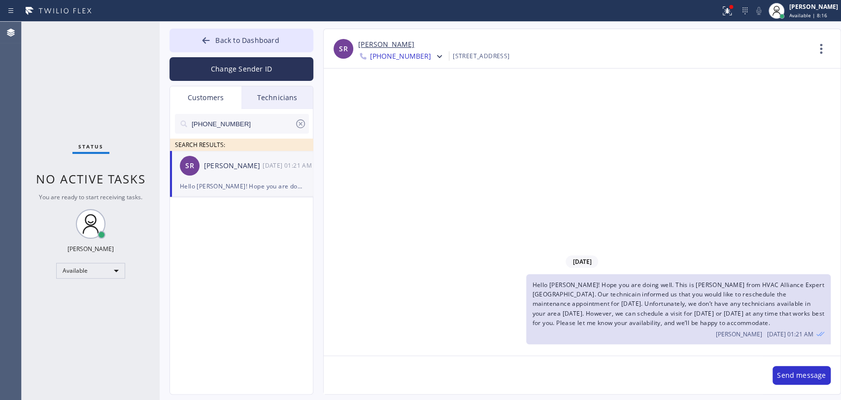
click at [377, 374] on textarea at bounding box center [543, 375] width 439 height 38
click at [569, 302] on span "Hello [PERSON_NAME]! Hope you are doing well. This is [PERSON_NAME] from HVAC A…" at bounding box center [678, 303] width 292 height 46
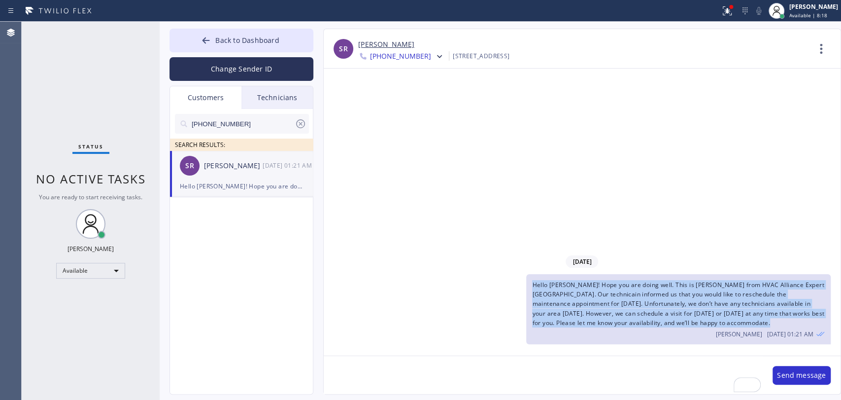
click at [569, 302] on span "Hello [PERSON_NAME]! Hope you are doing well. This is [PERSON_NAME] from HVAC A…" at bounding box center [678, 303] width 292 height 46
click at [587, 290] on span "Hello [PERSON_NAME]! Hope you are doing well. This is [PERSON_NAME] from HVAC A…" at bounding box center [678, 303] width 292 height 46
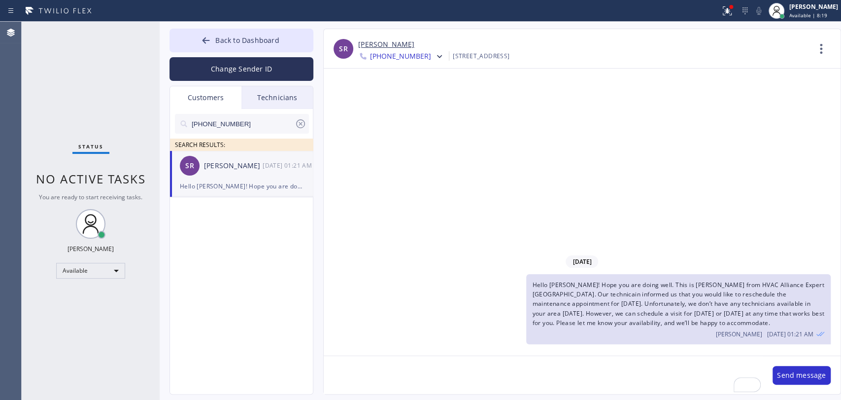
click at [454, 373] on textarea "To enrich screen reader interactions, please activate Accessibility in Grammarl…" at bounding box center [543, 375] width 439 height 38
type textarea "Hello [PERSON_NAME]! This is [PERSON_NAME] from HVAC Alliance Expert to confirm…"
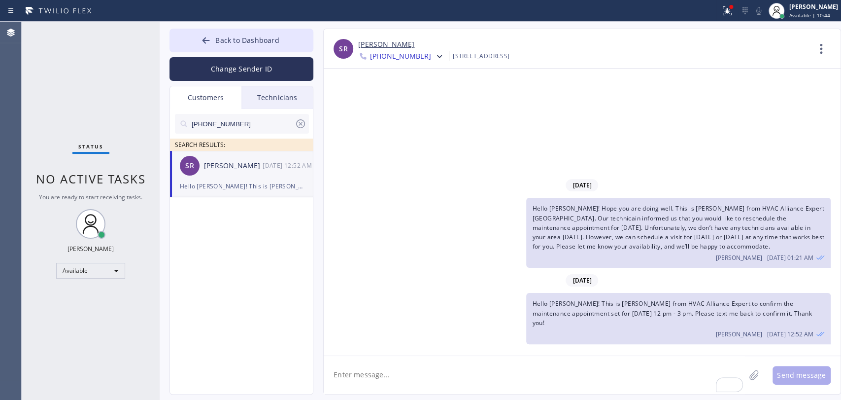
click at [71, 142] on div "Status No active tasks You are ready to start receiving tasks. [PERSON_NAME] Av…" at bounding box center [91, 211] width 138 height 378
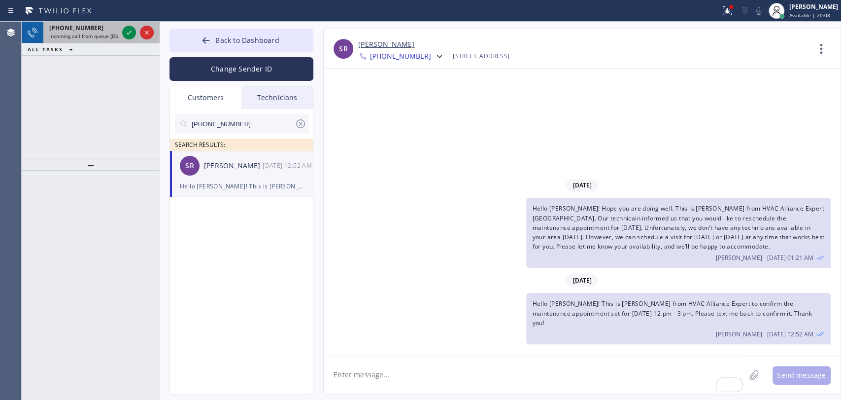
click at [84, 33] on span "Incoming call from queue [DSRs]" at bounding box center [86, 36] width 75 height 7
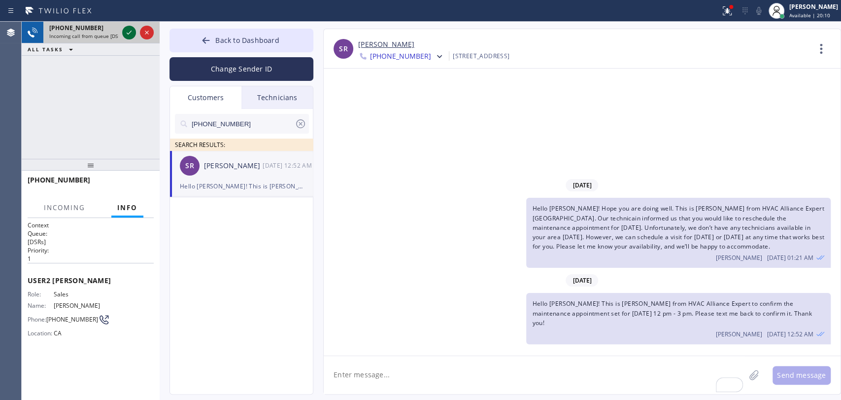
click at [131, 32] on icon at bounding box center [129, 33] width 12 height 12
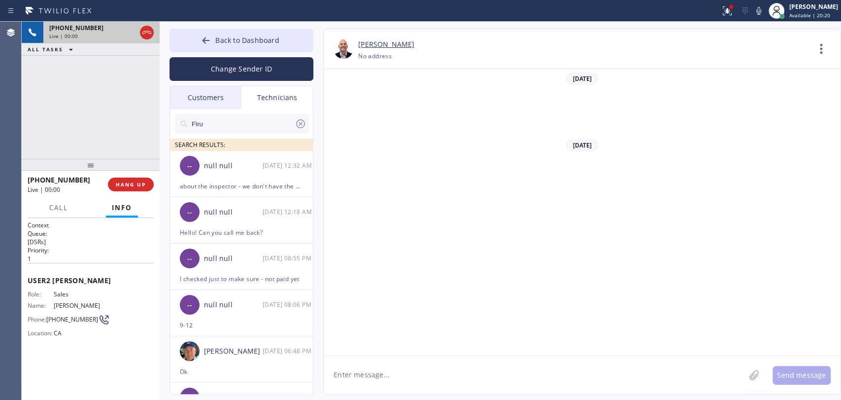
scroll to position [1277, 0]
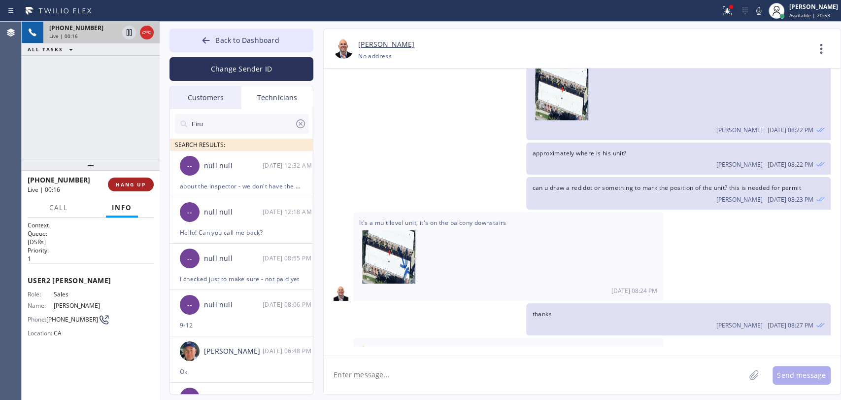
click at [143, 186] on span "HANG UP" at bounding box center [131, 184] width 30 height 7
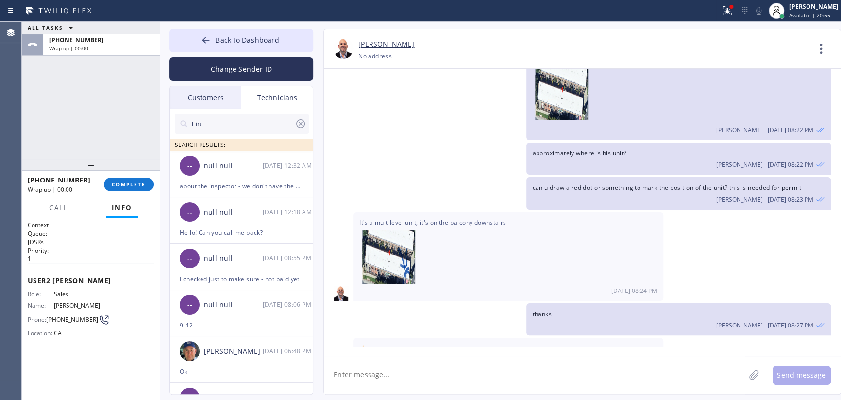
click at [134, 180] on button "COMPLETE" at bounding box center [129, 184] width 50 height 14
click at [107, 100] on div "ALL TASKS ALL TASKS ACTIVE TASKS TASKS IN WRAP UP +18183353258 Wrap up | 00:00" at bounding box center [91, 90] width 138 height 137
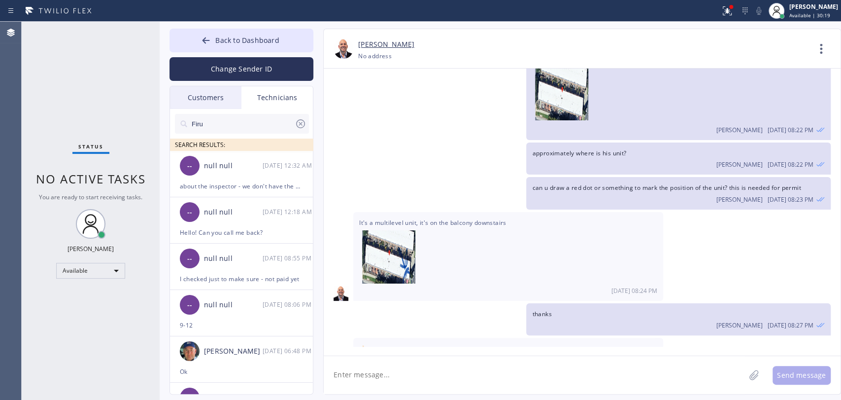
click at [106, 122] on div "Status No active tasks You are ready to start receiving tasks. [PERSON_NAME] Av…" at bounding box center [91, 211] width 138 height 378
click at [116, 114] on div "Status No active tasks You are ready to start receiving tasks. [PERSON_NAME] Av…" at bounding box center [91, 211] width 138 height 378
click at [257, 174] on div "-- null null 09/18 01:21 AM" at bounding box center [242, 166] width 144 height 30
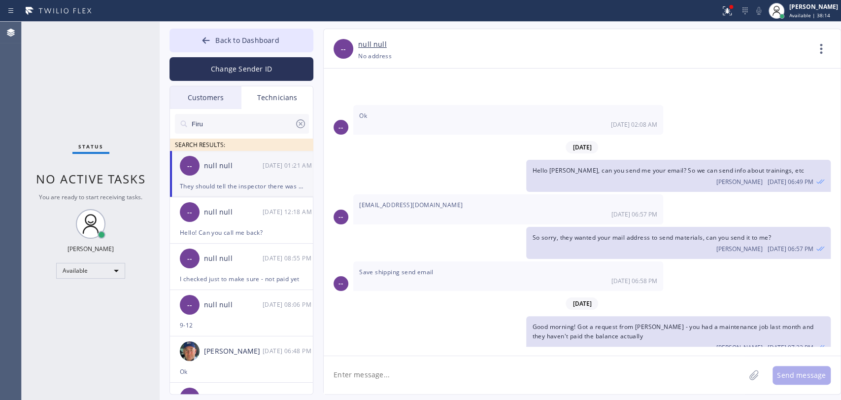
scroll to position [3939, 0]
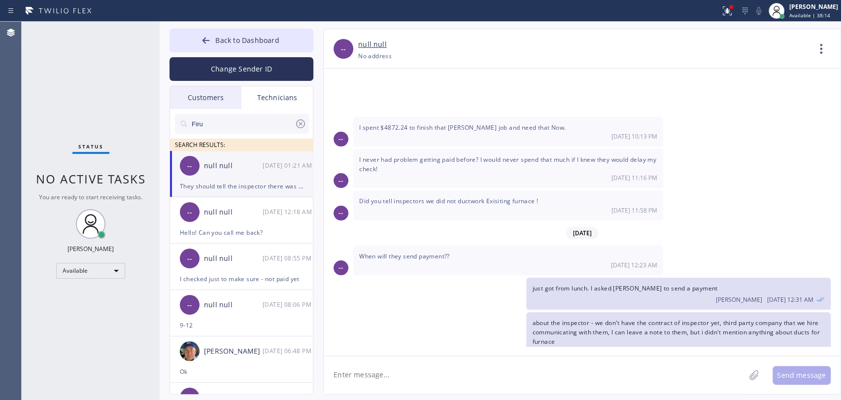
click at [362, 364] on textarea at bounding box center [534, 375] width 421 height 38
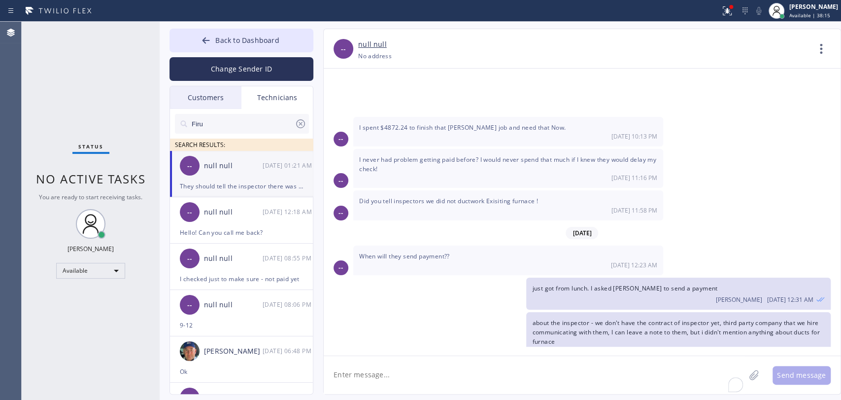
click at [493, 399] on span "They should tell the inspector there was No ductwork done and did not change fu…" at bounding box center [486, 408] width 255 height 8
click at [420, 366] on div "The company you are paying should be communicating much better! 09/18 01:20 AM" at bounding box center [508, 381] width 310 height 30
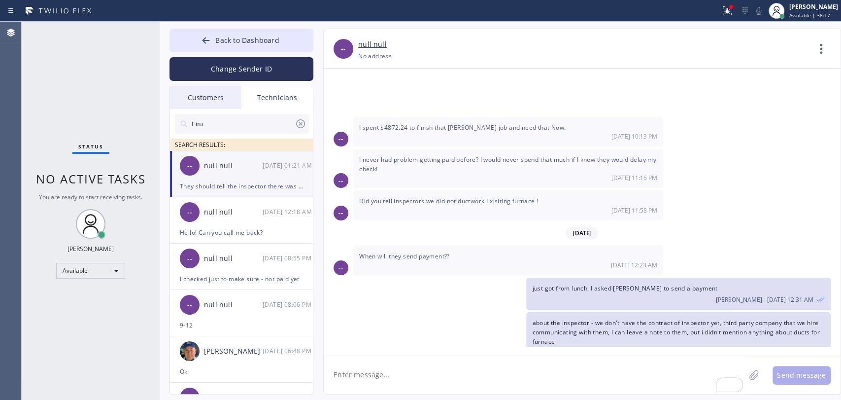
drag, startPoint x: 417, startPoint y: 293, endPoint x: 478, endPoint y: 293, distance: 61.1
click at [478, 372] on span "The company you are paying should be communicating much better!" at bounding box center [459, 376] width 200 height 8
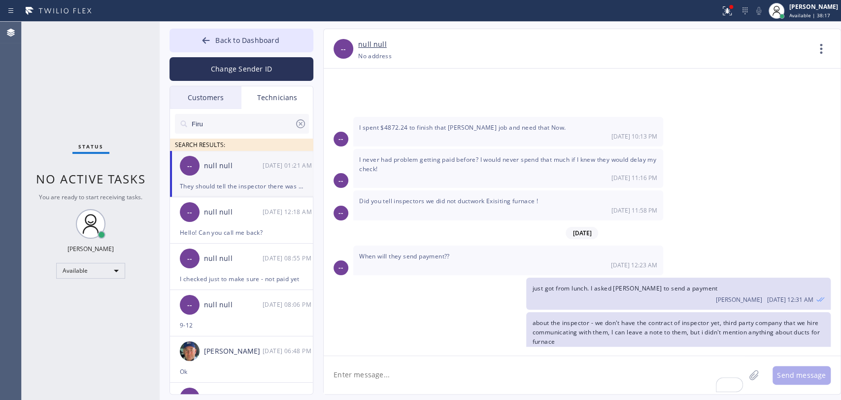
click at [486, 372] on span "The company you are paying should be communicating much better!" at bounding box center [459, 376] width 200 height 8
click at [379, 375] on textarea "To enrich screen reader interactions, please activate Accessibility in Grammarl…" at bounding box center [534, 375] width 421 height 38
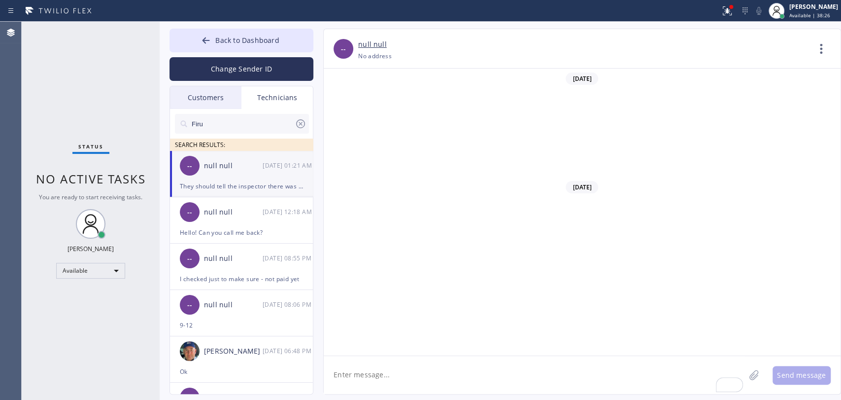
scroll to position [3939, 0]
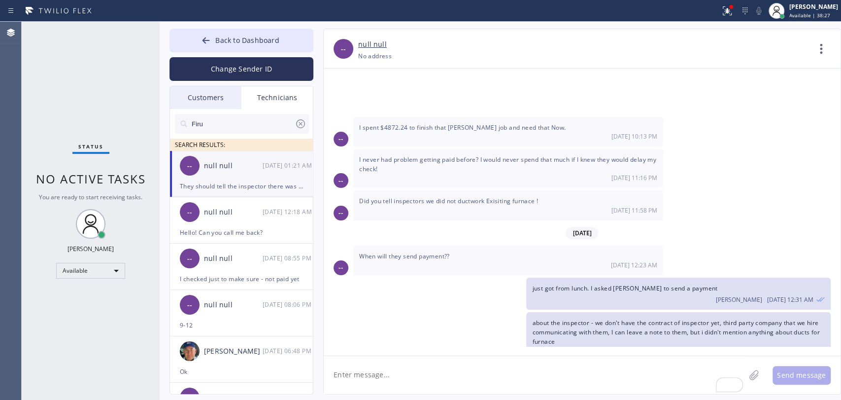
click at [455, 381] on div "[DATE] 01:20 AM" at bounding box center [508, 385] width 298 height 8
drag, startPoint x: 438, startPoint y: 316, endPoint x: 421, endPoint y: 339, distance: 27.9
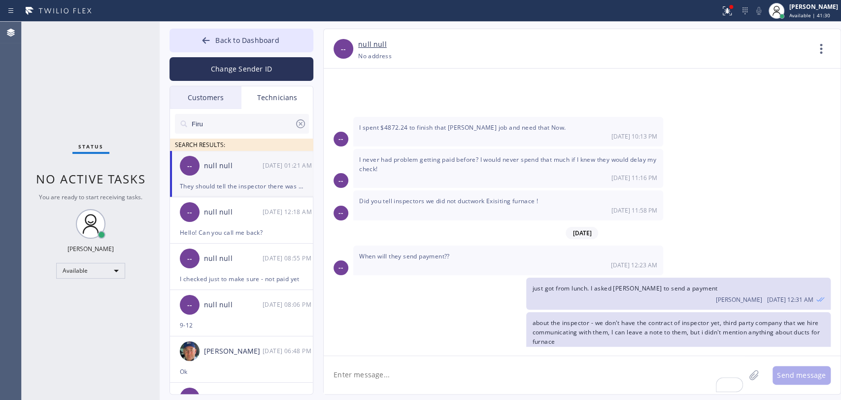
drag, startPoint x: 613, startPoint y: 395, endPoint x: 619, endPoint y: 403, distance: 9.9
click at [619, 399] on html "Status report Issues detected These issues could affect your workflow. Please c…" at bounding box center [420, 200] width 841 height 400
click at [207, 45] on div at bounding box center [206, 41] width 12 height 12
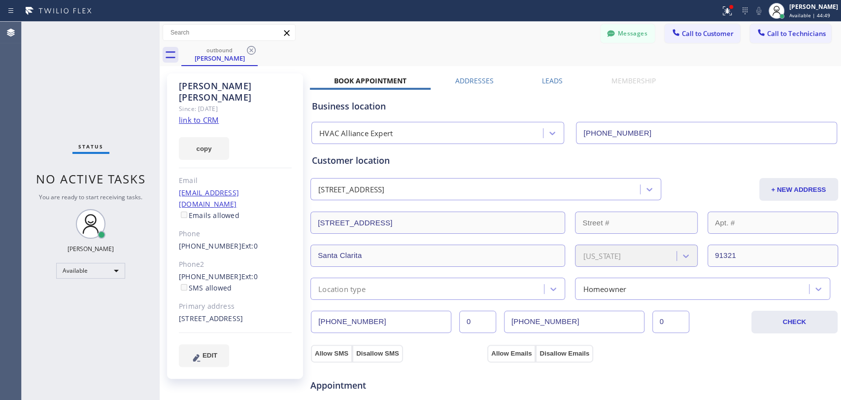
click at [133, 132] on div "Status No active tasks You are ready to start receiving tasks. [PERSON_NAME] Av…" at bounding box center [91, 211] width 138 height 378
drag, startPoint x: 255, startPoint y: 52, endPoint x: 264, endPoint y: 55, distance: 9.8
click at [251, 52] on icon at bounding box center [251, 50] width 12 height 12
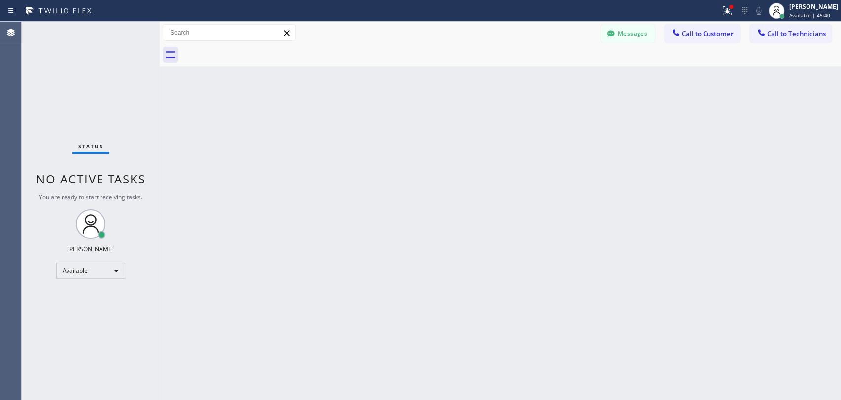
drag, startPoint x: 822, startPoint y: 30, endPoint x: 370, endPoint y: 92, distance: 456.2
click at [822, 30] on span "Call to Technicians" at bounding box center [796, 33] width 59 height 9
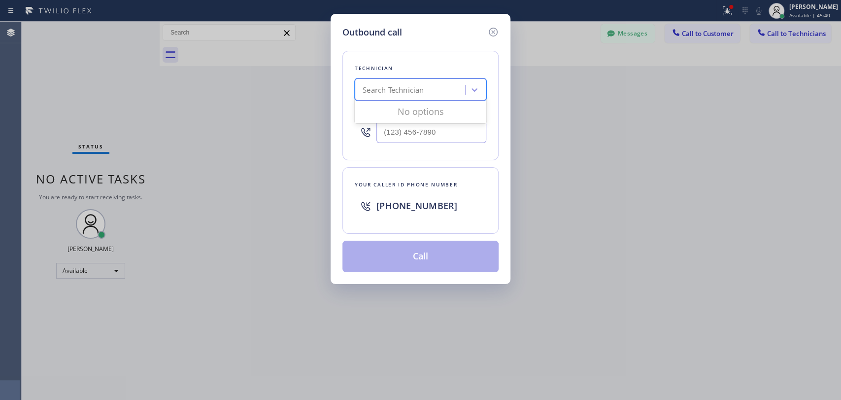
click at [367, 93] on div "Search Technician" at bounding box center [393, 89] width 61 height 11
type input "F"
type input "[PERSON_NAME]"
click at [382, 114] on div "[PERSON_NAME]" at bounding box center [421, 111] width 132 height 18
type input "[PHONE_NUMBER]"
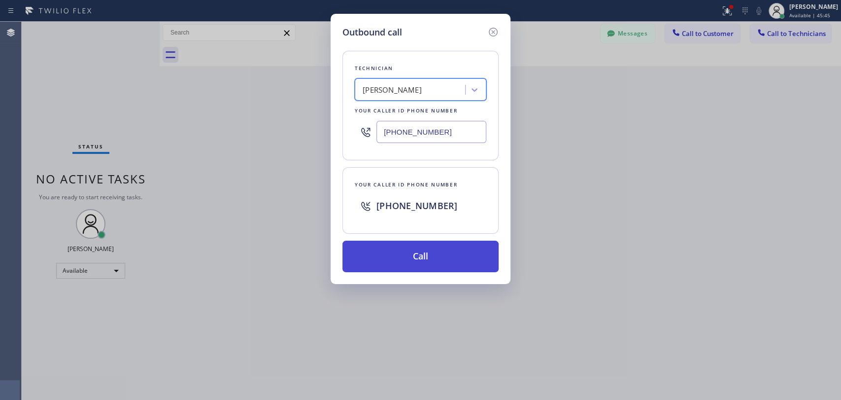
click at [393, 256] on button "Call" at bounding box center [421, 257] width 156 height 32
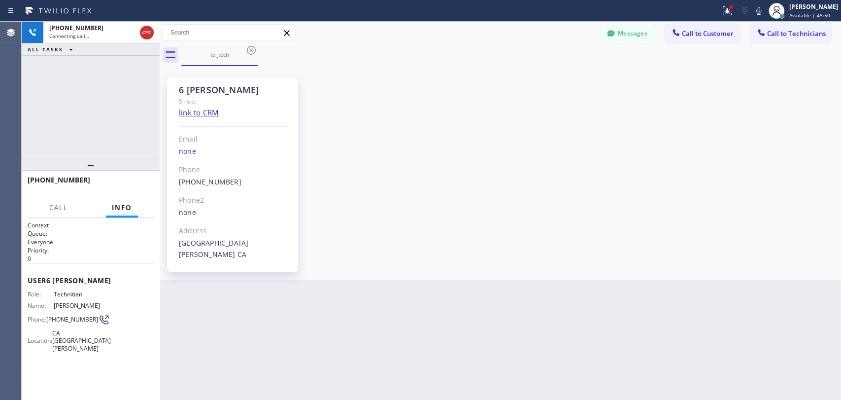
scroll to position [107516, 0]
click at [124, 179] on button "HANG UP" at bounding box center [131, 184] width 46 height 14
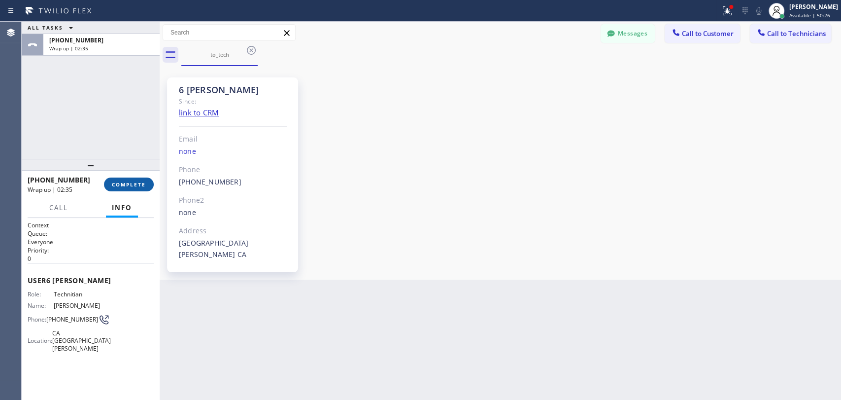
click at [124, 182] on span "COMPLETE" at bounding box center [129, 184] width 34 height 7
click at [613, 38] on div at bounding box center [611, 35] width 12 height 12
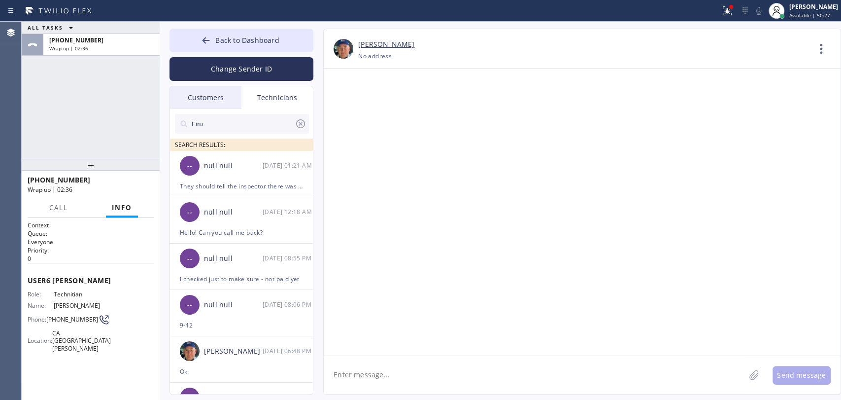
click at [232, 122] on input "Firu" at bounding box center [243, 124] width 104 height 20
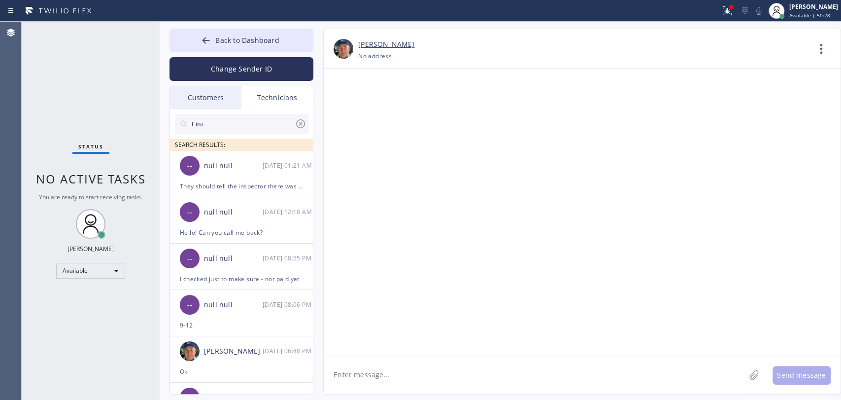
click at [230, 123] on input "Firu" at bounding box center [243, 124] width 104 height 20
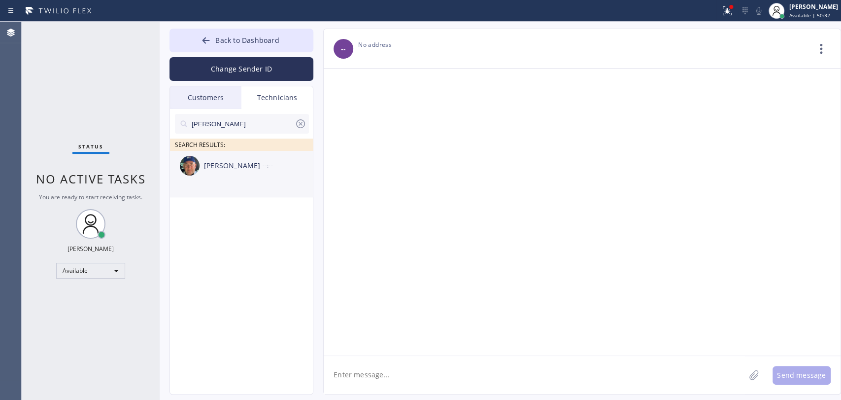
type input "[PERSON_NAME]"
click at [229, 166] on div "[PERSON_NAME]" at bounding box center [233, 165] width 59 height 11
click at [390, 375] on textarea at bounding box center [534, 375] width 421 height 38
type textarea "not booked"
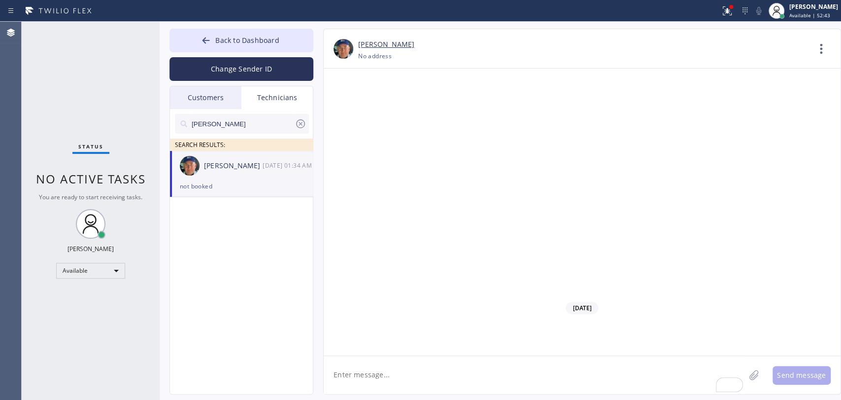
click at [304, 118] on icon at bounding box center [301, 124] width 12 height 12
click at [295, 118] on input "text" at bounding box center [243, 124] width 104 height 20
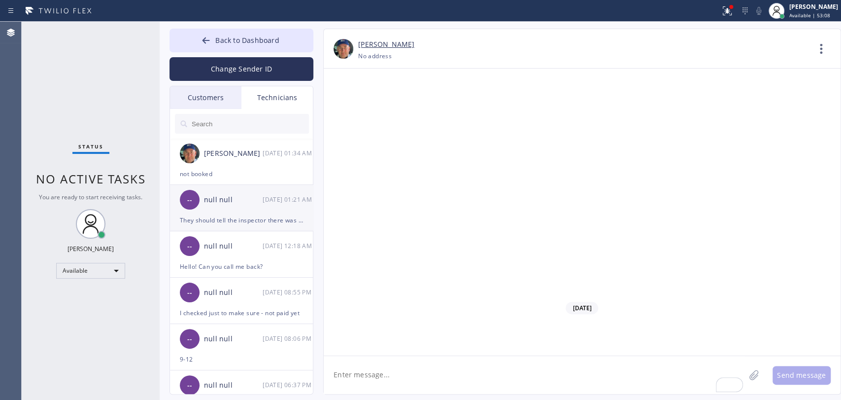
click at [248, 218] on div "They should tell the inspector there was No ductwork done and did not change fu…" at bounding box center [241, 219] width 123 height 11
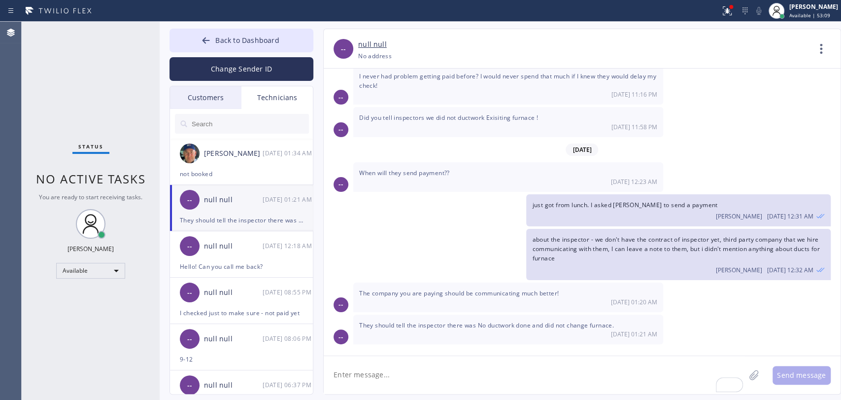
scroll to position [3939, 0]
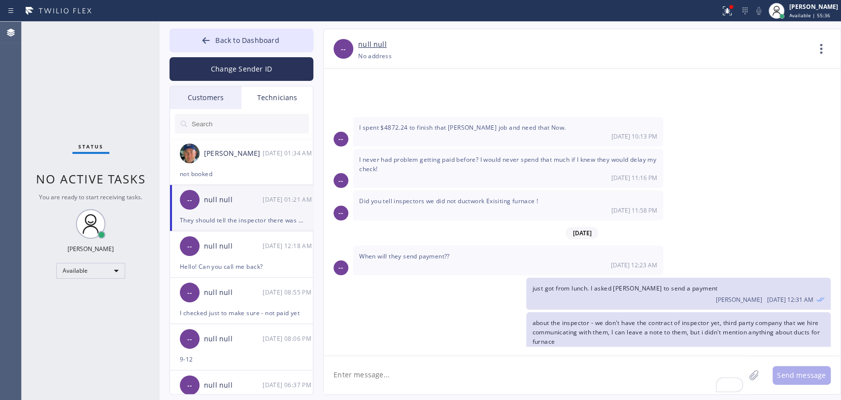
click at [397, 371] on textarea "To enrich screen reader interactions, please activate Accessibility in Grammarl…" at bounding box center [534, 375] width 421 height 38
type textarea "O"
type textarea "I passed your note to them"
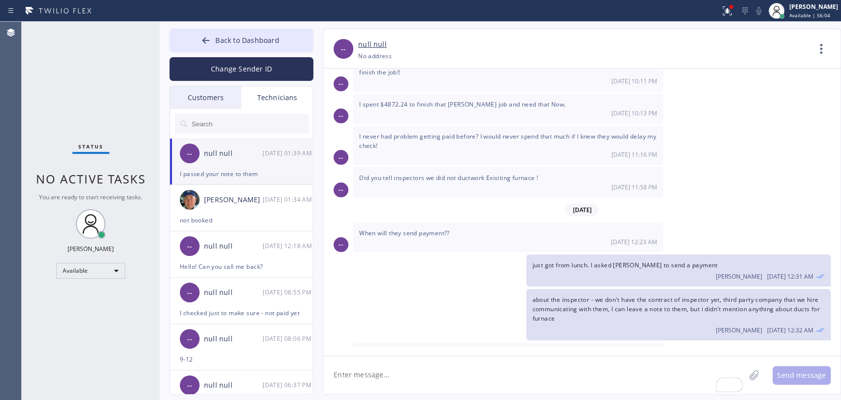
scroll to position [3974, 0]
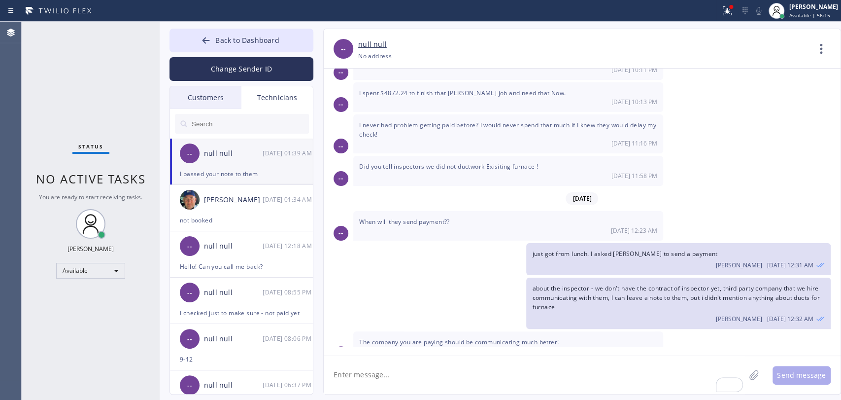
click at [204, 103] on div "Customers" at bounding box center [205, 97] width 71 height 23
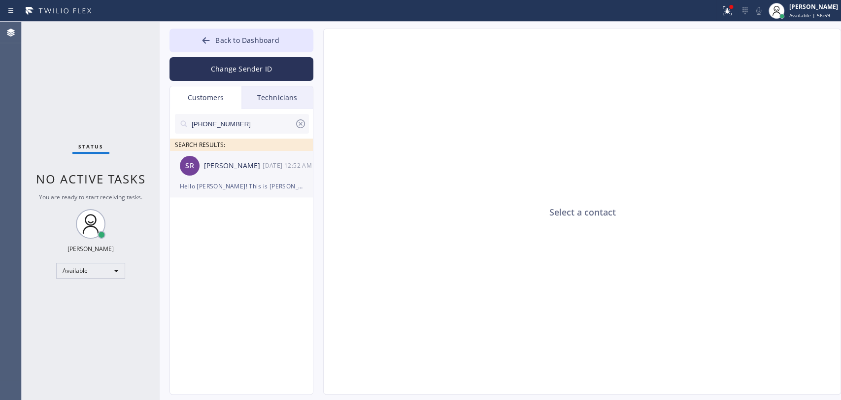
click at [197, 163] on div "SR" at bounding box center [190, 166] width 20 height 20
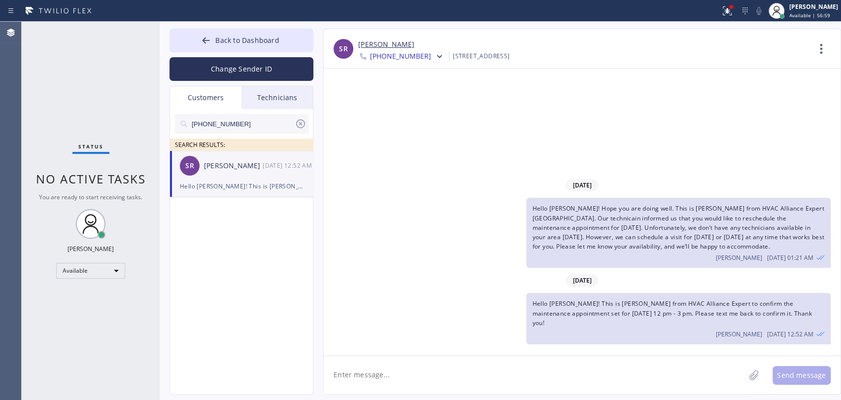
click at [46, 94] on div "Status No active tasks You are ready to start receiving tasks. [PERSON_NAME] Av…" at bounding box center [91, 211] width 138 height 378
click at [252, 40] on span "Back to Dashboard" at bounding box center [247, 39] width 64 height 9
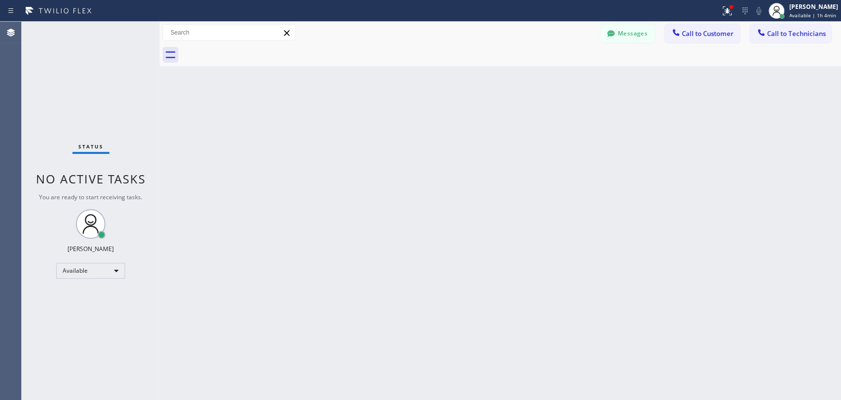
click at [228, 103] on div "Back to Dashboard Change Sender ID Customers Technicians [PHONE_NUMBER] SEARCH …" at bounding box center [501, 211] width 682 height 378
click at [445, 321] on div "Back to Dashboard Change Sender ID Customers Technicians [PHONE_NUMBER] SEARCH …" at bounding box center [501, 211] width 682 height 378
click at [612, 45] on div at bounding box center [511, 55] width 660 height 22
click at [614, 37] on icon at bounding box center [611, 34] width 10 height 10
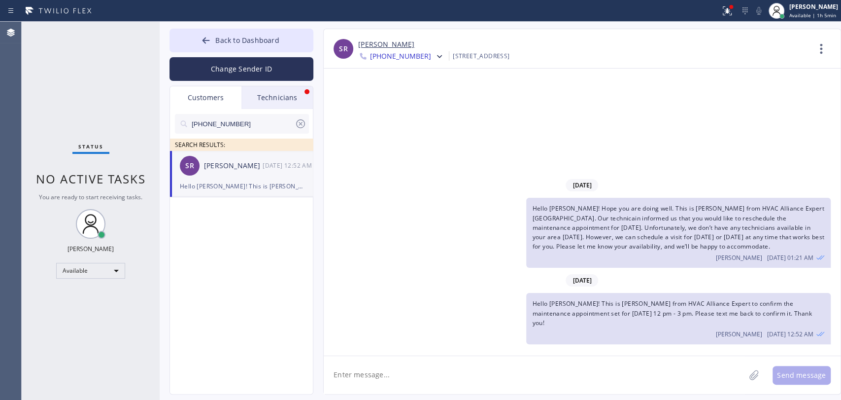
click at [264, 88] on div "Technicians" at bounding box center [276, 97] width 71 height 23
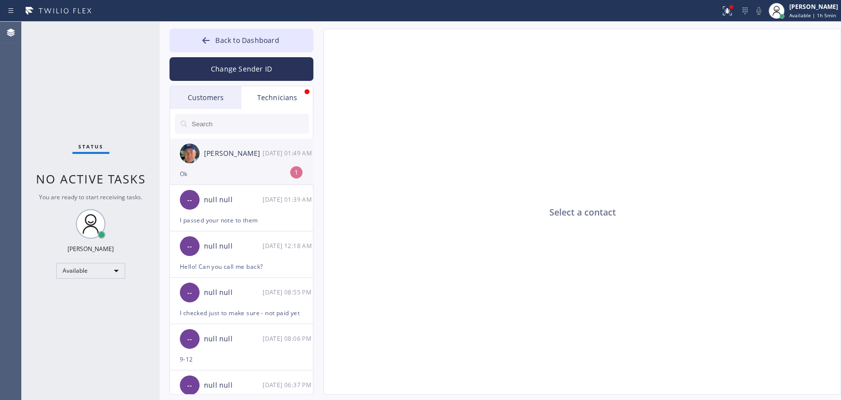
click at [232, 139] on div "[PERSON_NAME] [DATE] 01:49 AM" at bounding box center [242, 153] width 144 height 30
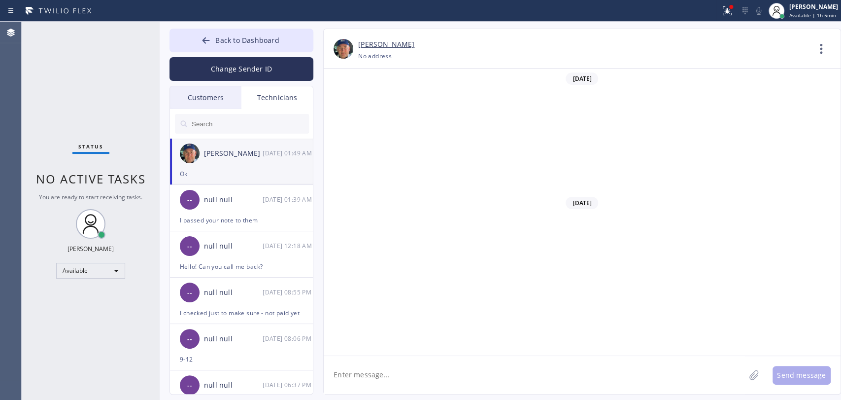
scroll to position [107604, 0]
click at [223, 123] on input "text" at bounding box center [250, 124] width 118 height 20
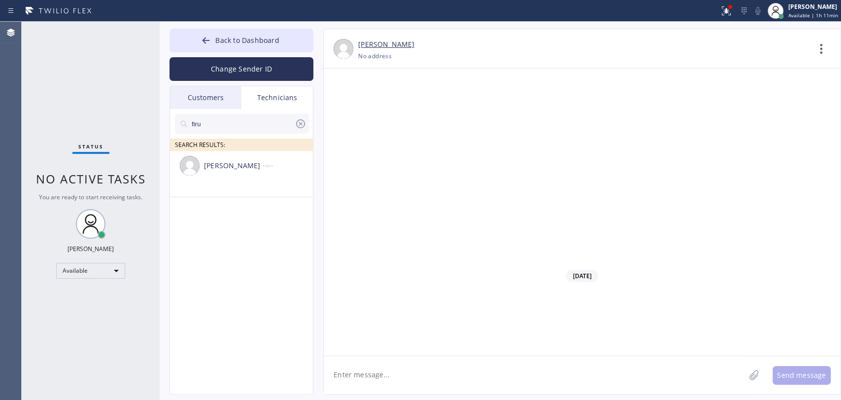
type input "firu"
click at [230, 171] on div "[PERSON_NAME] --:--" at bounding box center [242, 166] width 144 height 30
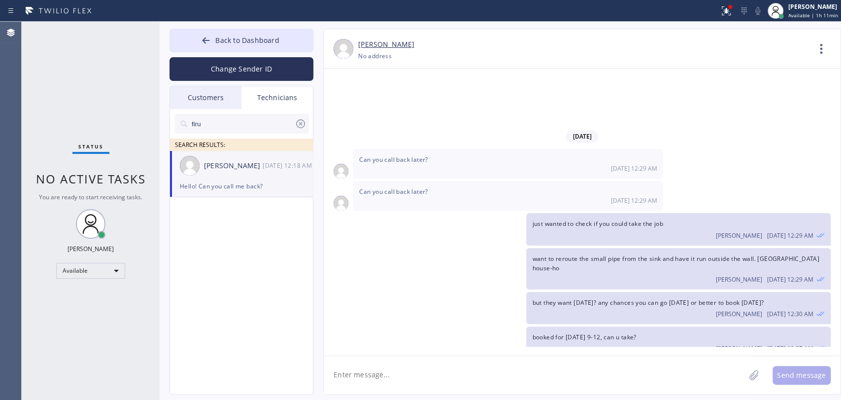
scroll to position [5861, 0]
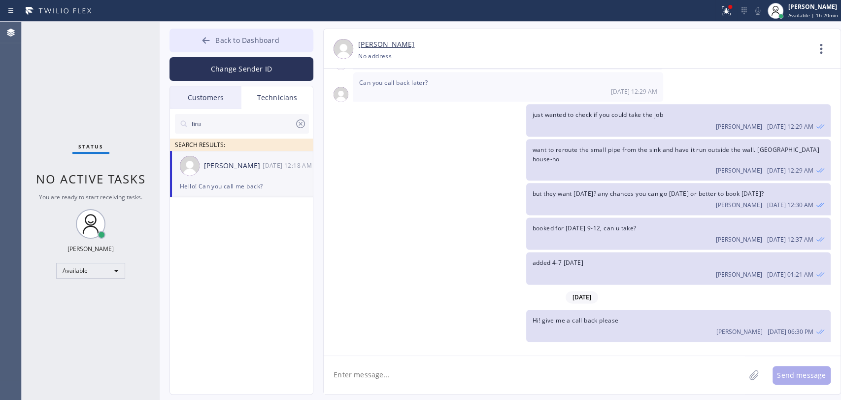
click at [250, 40] on span "Back to Dashboard" at bounding box center [247, 39] width 64 height 9
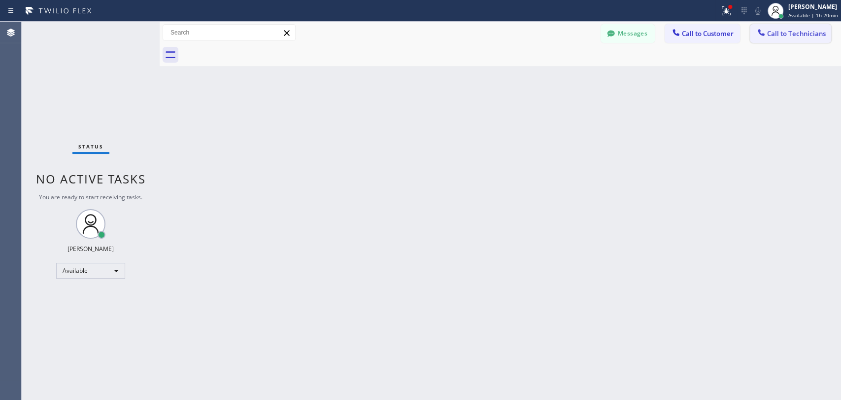
click at [800, 36] on span "Call to Technicians" at bounding box center [796, 33] width 59 height 9
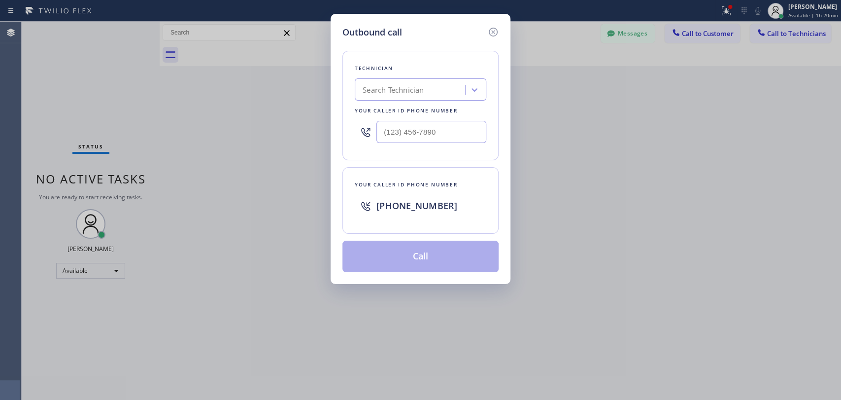
click at [368, 74] on div "Technician Search Technician Your caller id phone number" at bounding box center [421, 105] width 156 height 109
click at [372, 81] on div "Technician Search Technician Your caller id phone number" at bounding box center [421, 105] width 156 height 109
click at [375, 88] on div "Search Technician" at bounding box center [393, 89] width 61 height 11
type input "firu"
click at [386, 110] on div "[PERSON_NAME]" at bounding box center [421, 111] width 132 height 18
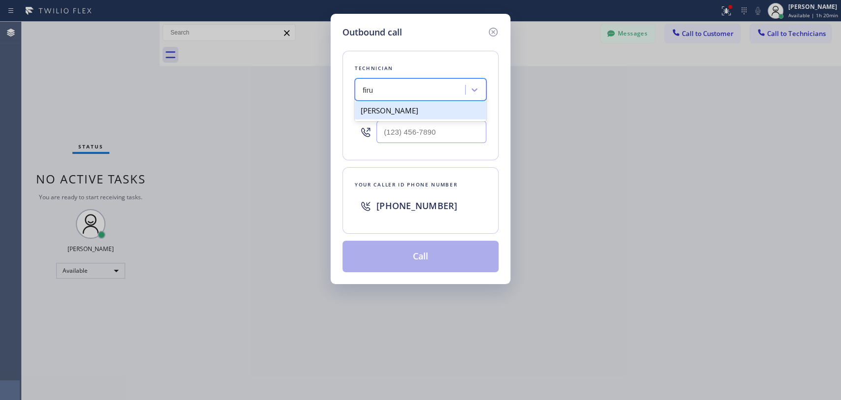
type input "[PHONE_NUMBER]"
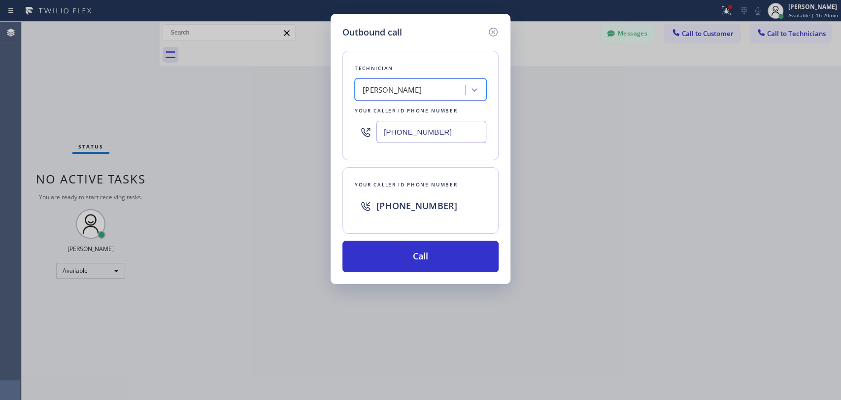
click at [485, 31] on div "Outbound call" at bounding box center [421, 32] width 156 height 13
click at [492, 30] on icon at bounding box center [493, 32] width 9 height 9
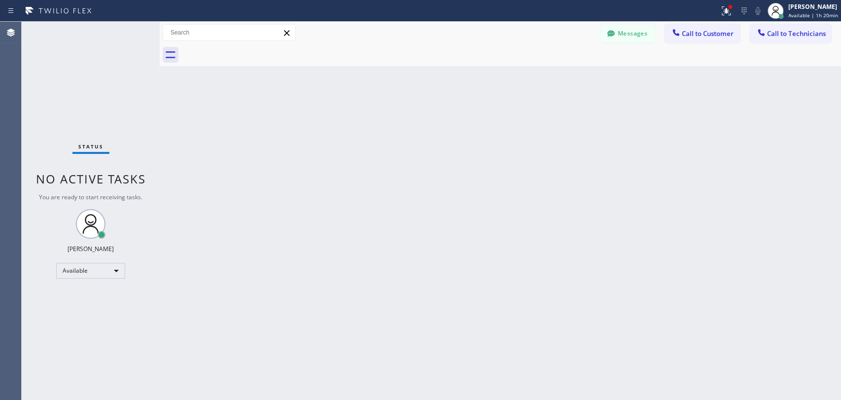
click at [636, 46] on div at bounding box center [511, 55] width 660 height 22
click at [633, 36] on button "Messages" at bounding box center [628, 33] width 54 height 19
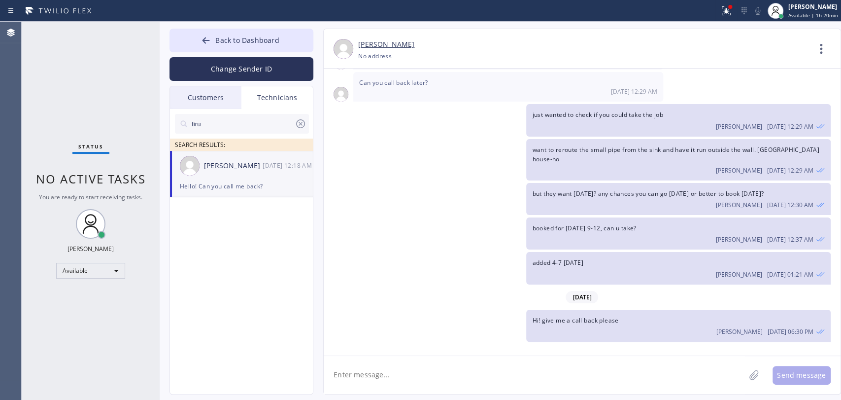
click at [223, 215] on ul "[PERSON_NAME] [DATE] 12:18 AM Hello! Can you call me back?" at bounding box center [242, 185] width 144 height 69
click at [240, 172] on div "[PERSON_NAME] [DATE] 12:18 AM" at bounding box center [242, 166] width 144 height 30
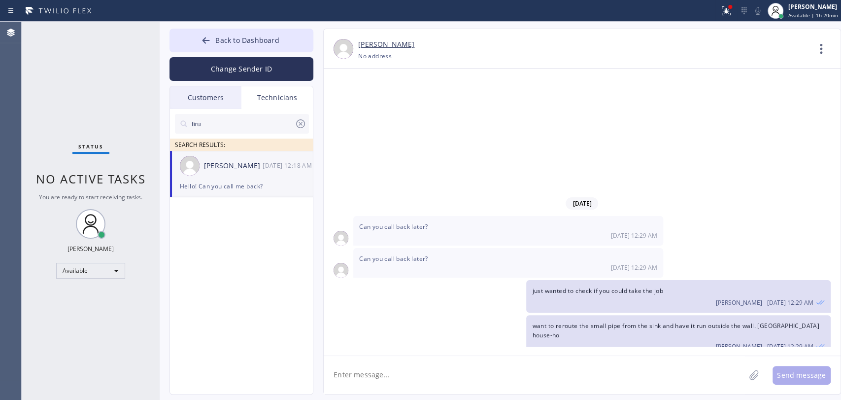
scroll to position [5642, 0]
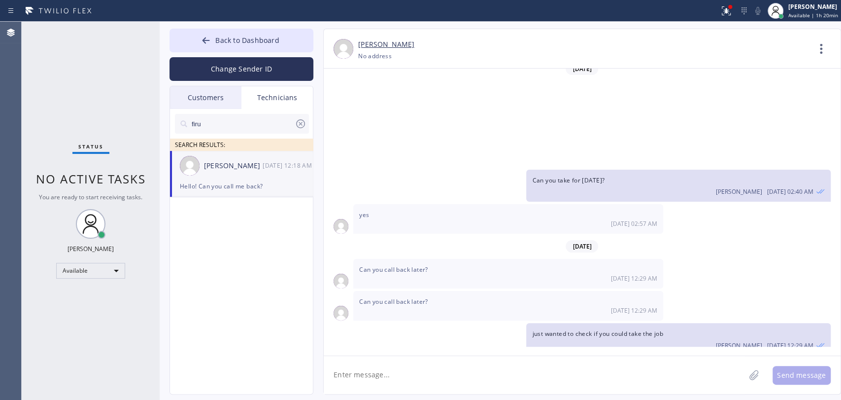
click at [307, 127] on div "firu" at bounding box center [242, 124] width 134 height 20
click at [304, 126] on icon at bounding box center [301, 124] width 12 height 12
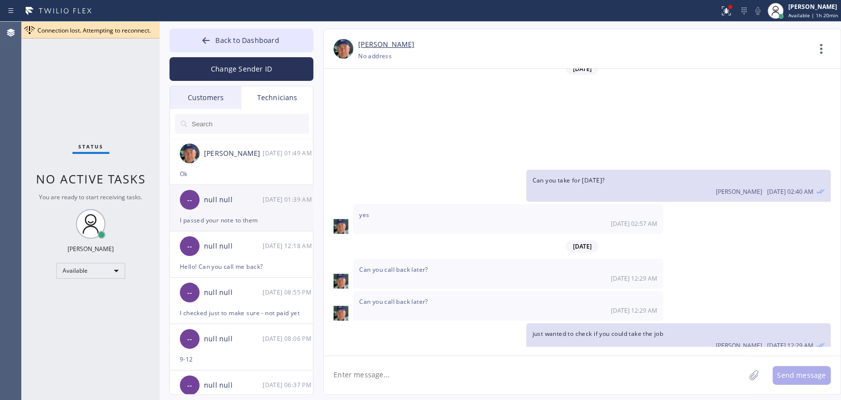
click at [221, 204] on div "null null" at bounding box center [233, 199] width 59 height 11
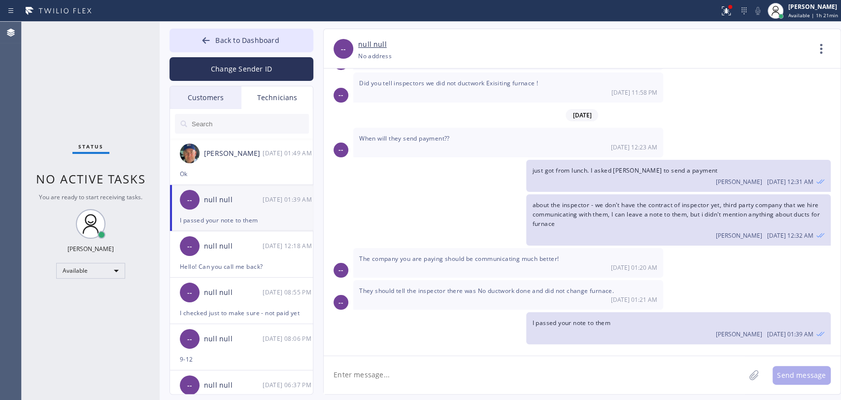
scroll to position [3974, 0]
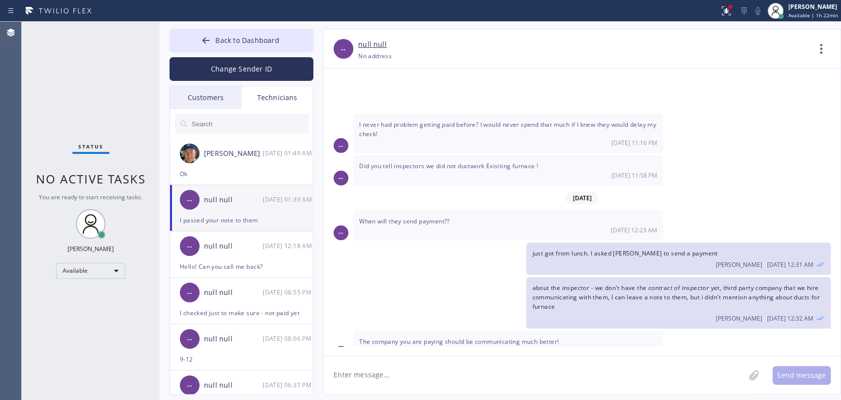
click at [583, 283] on span "about the inspector - we don't have the contract of inspector yet, third party …" at bounding box center [675, 296] width 287 height 27
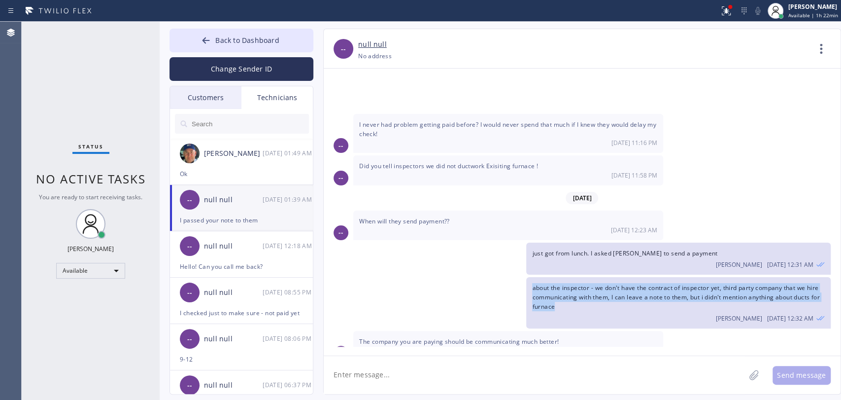
click at [576, 283] on span "about the inspector - we don't have the contract of inspector yet, third party …" at bounding box center [675, 296] width 287 height 27
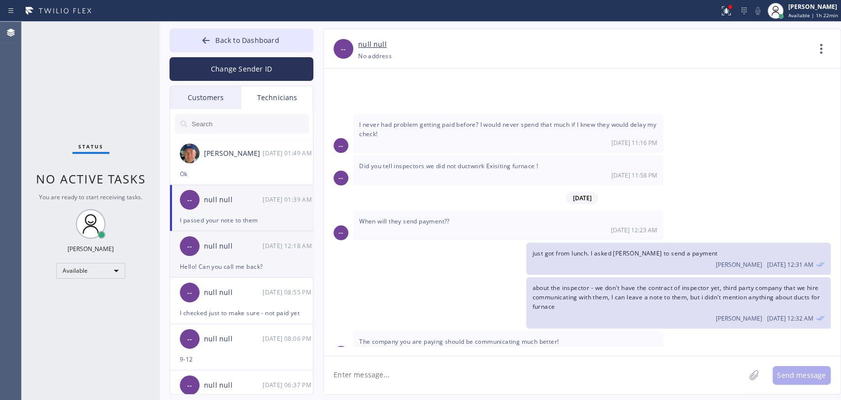
click at [232, 244] on div "null null" at bounding box center [233, 246] width 59 height 11
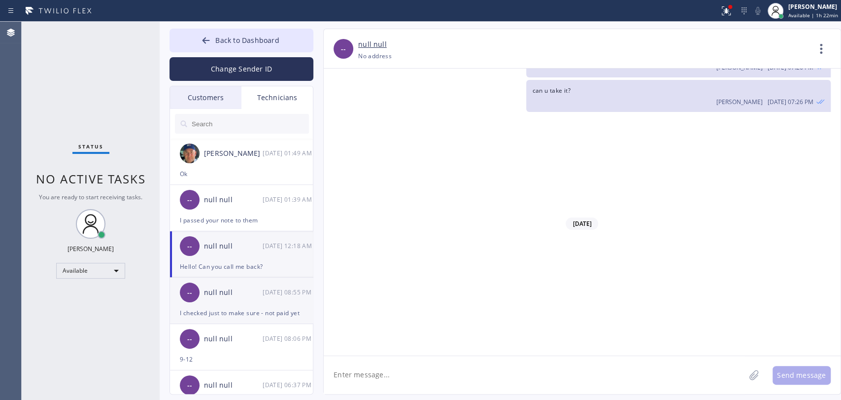
scroll to position [5861, 0]
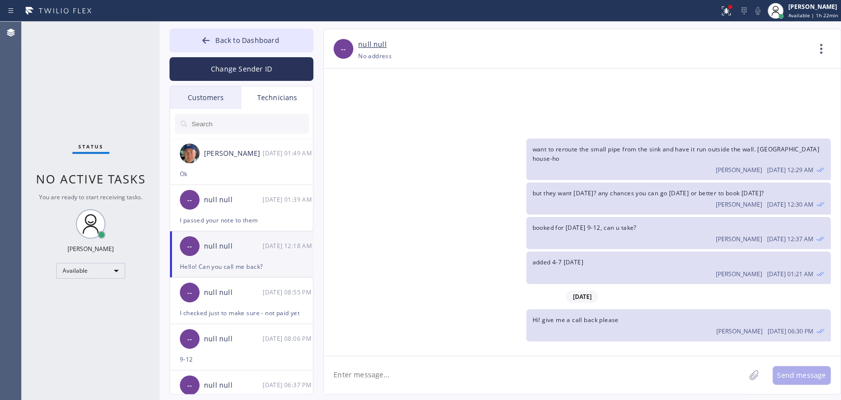
click at [564, 315] on span "Hi! give me a call back please" at bounding box center [575, 319] width 86 height 8
click at [217, 305] on div "-- null null [DATE] 08:55 PM" at bounding box center [242, 292] width 144 height 30
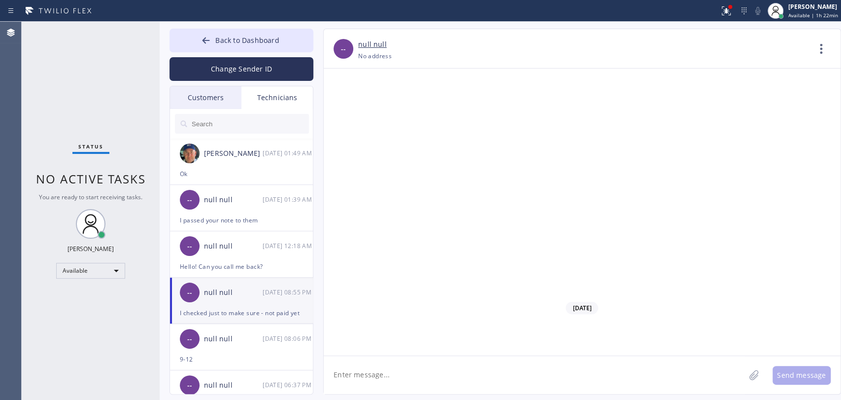
scroll to position [11346, 0]
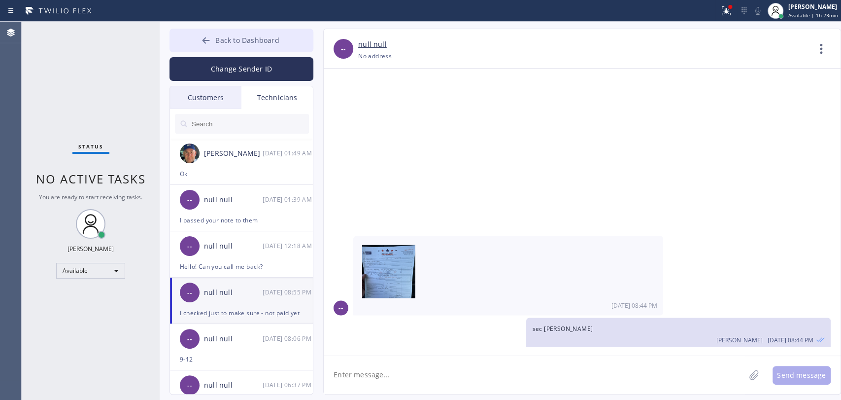
click at [235, 33] on button "Back to Dashboard" at bounding box center [242, 41] width 144 height 24
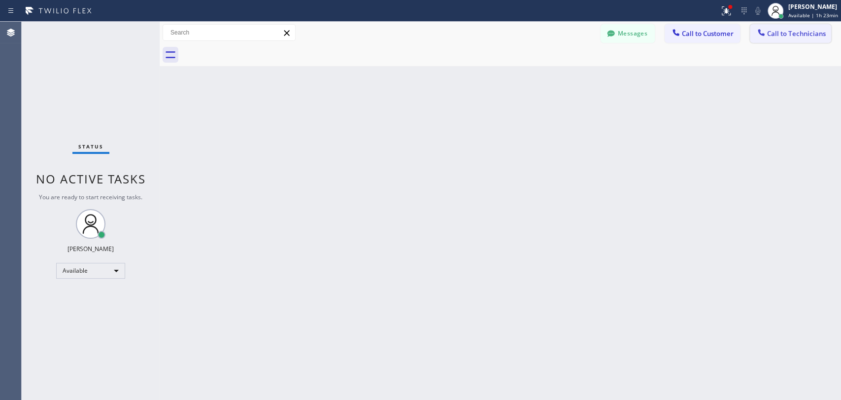
click at [825, 27] on button "Call to Technicians" at bounding box center [790, 33] width 81 height 19
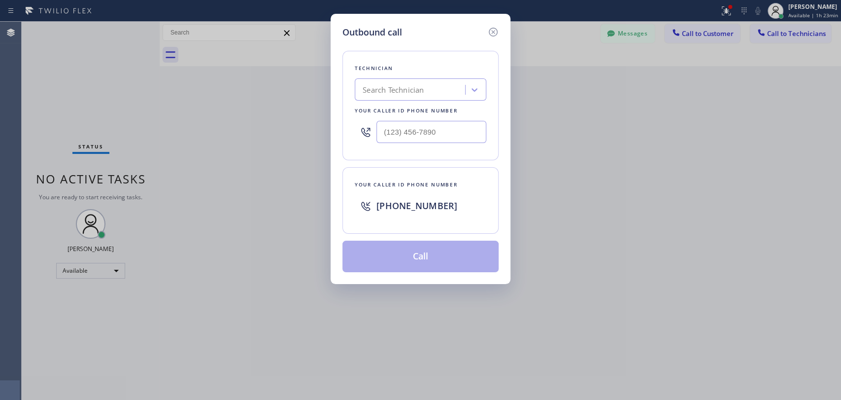
click at [447, 71] on div "Technician" at bounding box center [421, 68] width 132 height 10
click at [435, 84] on div "Search Technician" at bounding box center [411, 89] width 107 height 17
type input "firu"
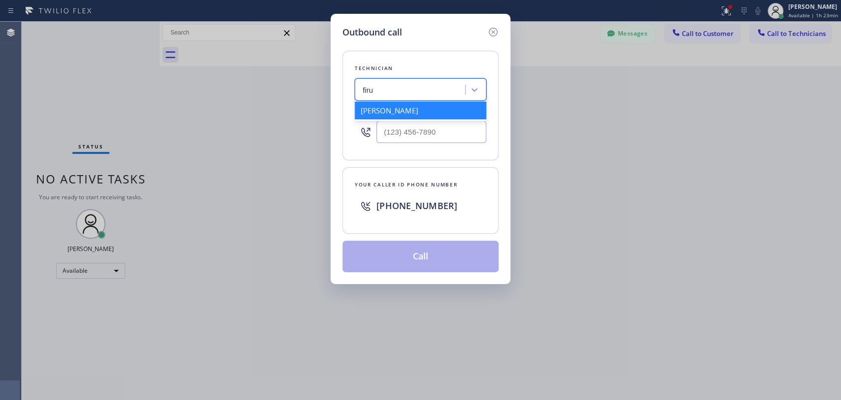
click at [397, 112] on div "[PERSON_NAME]" at bounding box center [421, 111] width 132 height 18
type input "[PHONE_NUMBER]"
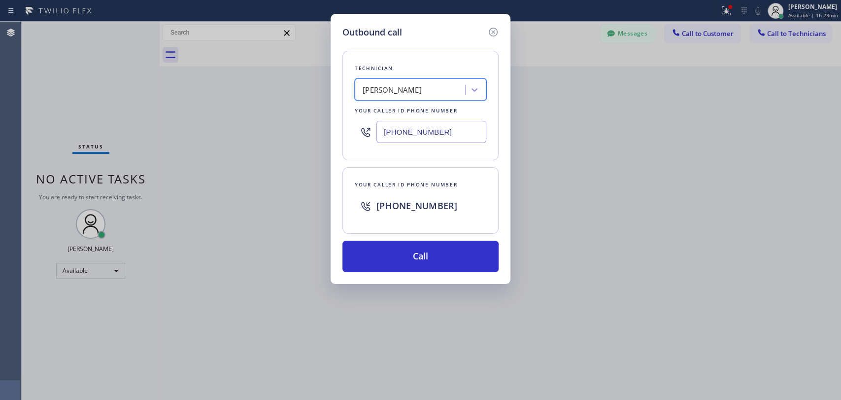
click at [393, 134] on input "[PHONE_NUMBER]" at bounding box center [432, 132] width 110 height 22
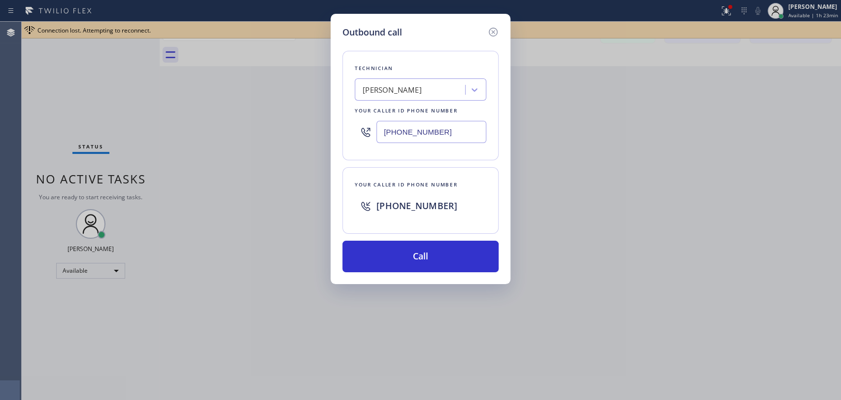
click at [393, 134] on input "[PHONE_NUMBER]" at bounding box center [432, 132] width 110 height 22
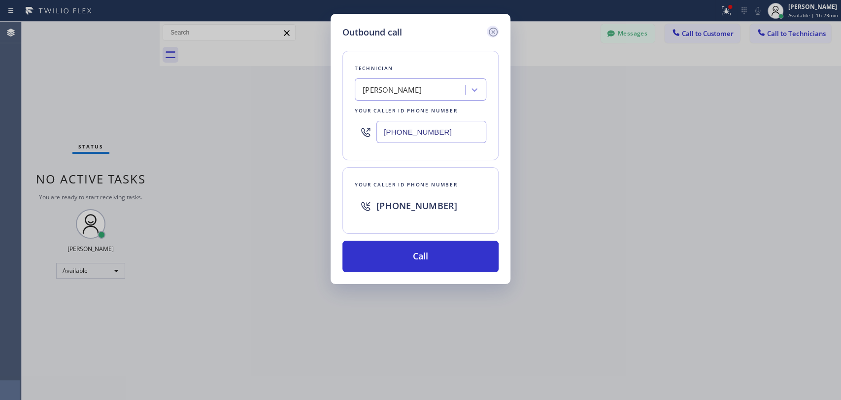
click at [494, 33] on icon at bounding box center [493, 32] width 9 height 9
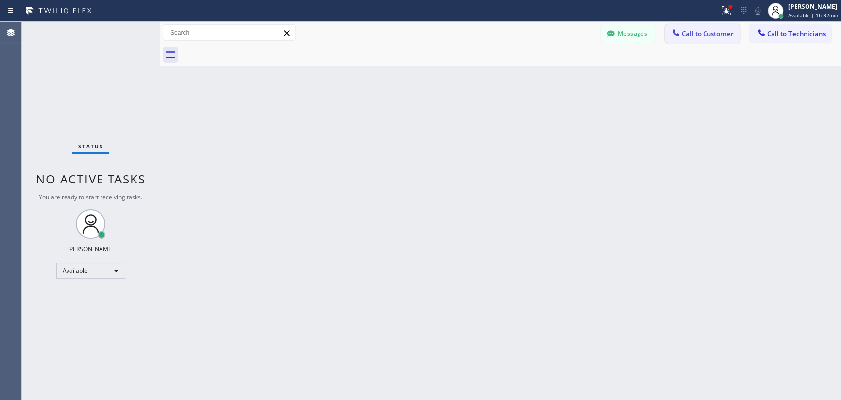
click at [699, 34] on span "Call to Customer" at bounding box center [708, 33] width 52 height 9
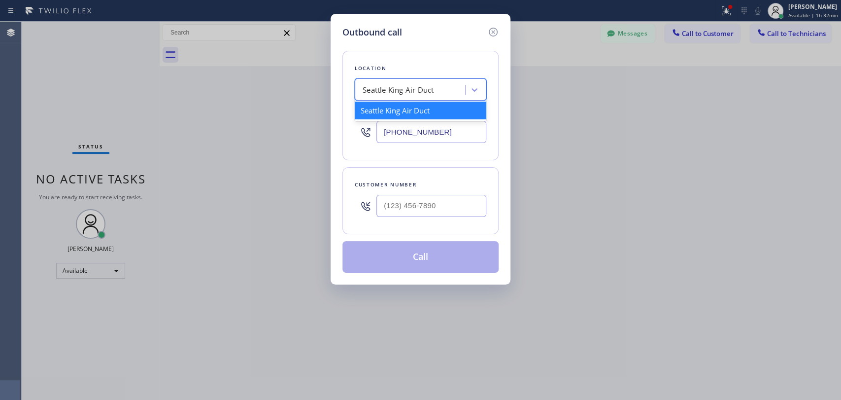
click at [379, 99] on div "Seattle King Air Duct" at bounding box center [421, 89] width 132 height 22
paste input "Emergency Plumbing Services(TFN)"
type input "Emergency Plumbing Services(TFN)"
click at [380, 111] on div "Emergency Plumbing Services(TFN)" at bounding box center [421, 111] width 132 height 18
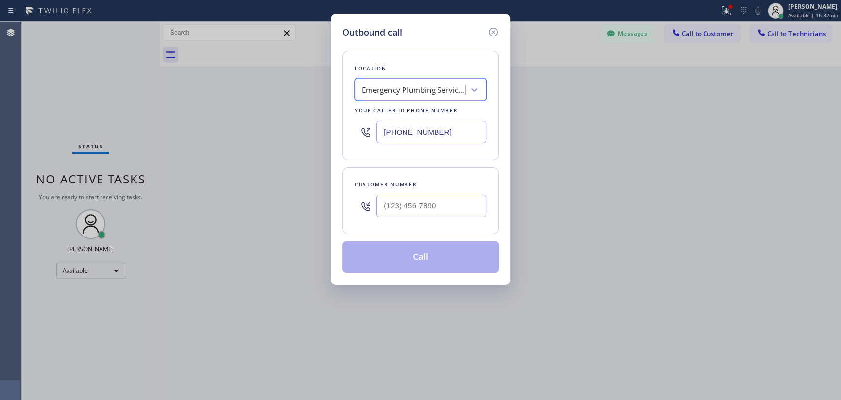
type input "[PHONE_NUMBER]"
drag, startPoint x: 401, startPoint y: 144, endPoint x: 411, endPoint y: 177, distance: 34.5
click at [404, 151] on div "Location Emergency Plumbing Services(TFN) Your caller id phone number [PHONE_NU…" at bounding box center [421, 105] width 156 height 109
click at [415, 196] on input "(___) ___-____" at bounding box center [432, 206] width 110 height 22
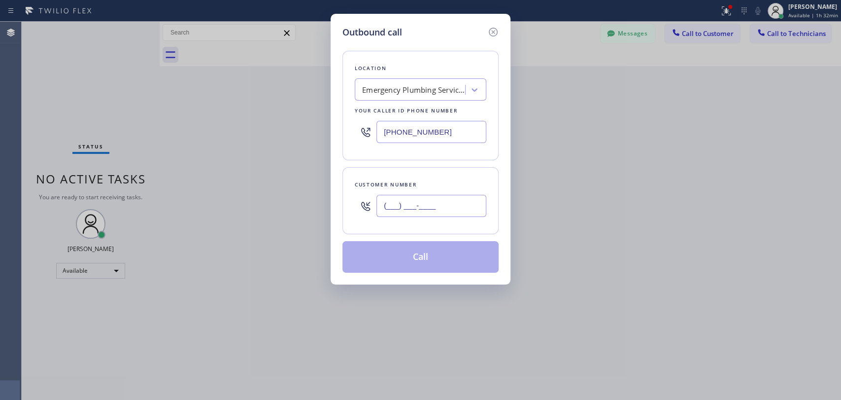
paste input "818) 644-9976"
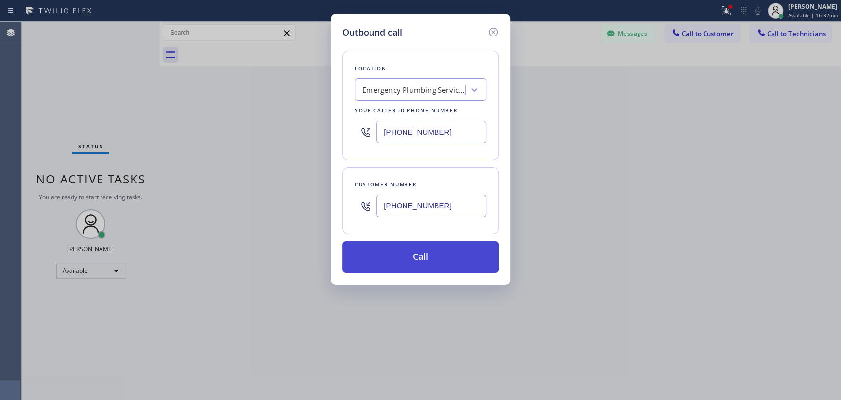
type input "[PHONE_NUMBER]"
click at [416, 264] on button "Call" at bounding box center [421, 257] width 156 height 32
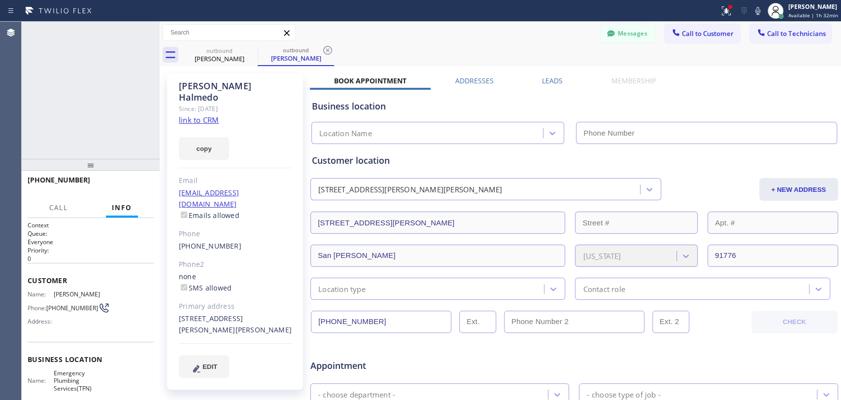
type input "[PHONE_NUMBER]"
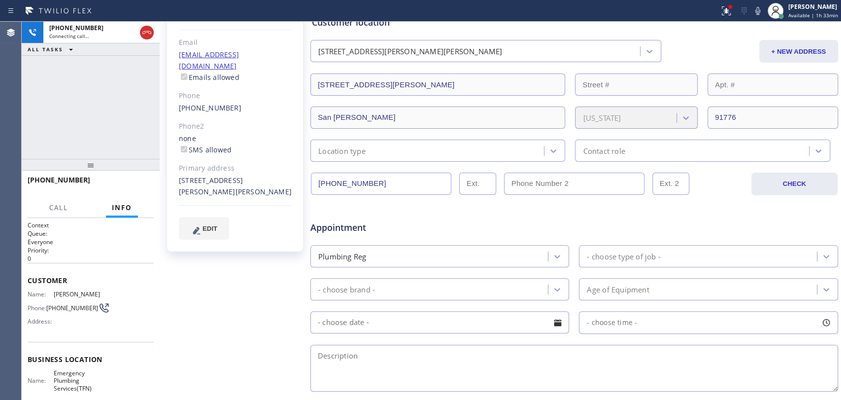
scroll to position [309, 0]
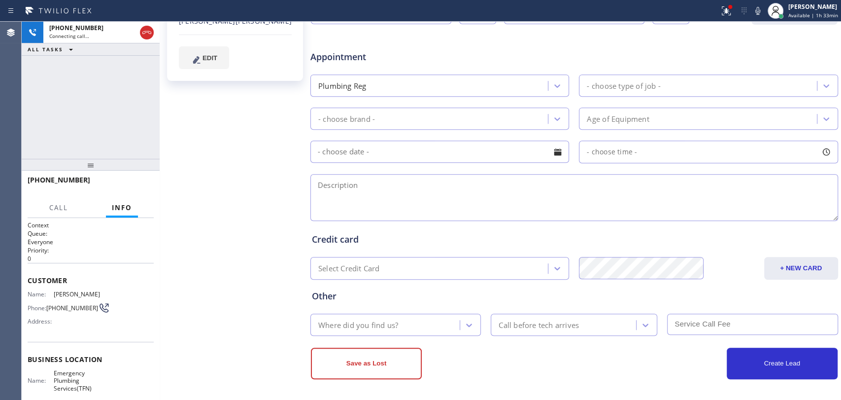
click at [363, 207] on textarea at bounding box center [574, 197] width 528 height 47
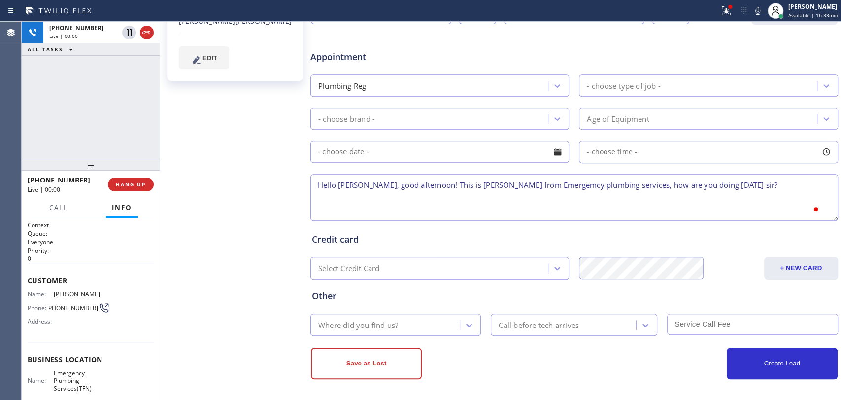
scroll to position [0, 0]
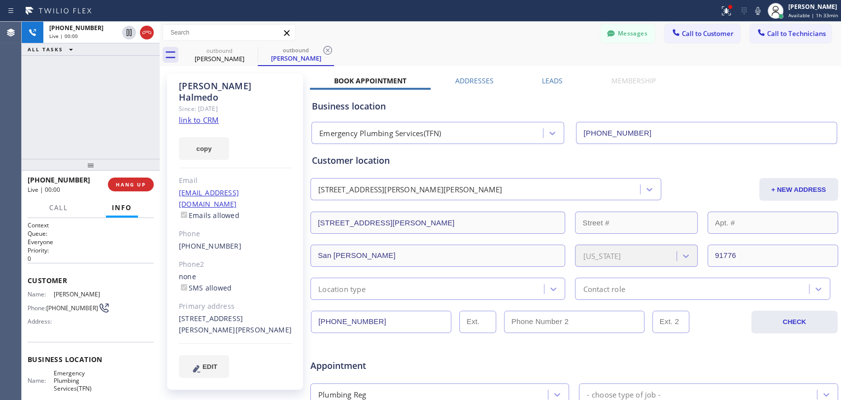
type textarea "Hello [PERSON_NAME], good afternoon! This is [PERSON_NAME] from Emergemcy plumb…"
click at [378, 324] on input "[PHONE_NUMBER]" at bounding box center [381, 321] width 140 height 22
click at [376, 323] on input "[PHONE_NUMBER]" at bounding box center [381, 321] width 140 height 22
drag, startPoint x: 376, startPoint y: 323, endPoint x: 371, endPoint y: 321, distance: 5.3
click at [376, 323] on input "[PHONE_NUMBER]" at bounding box center [381, 321] width 140 height 22
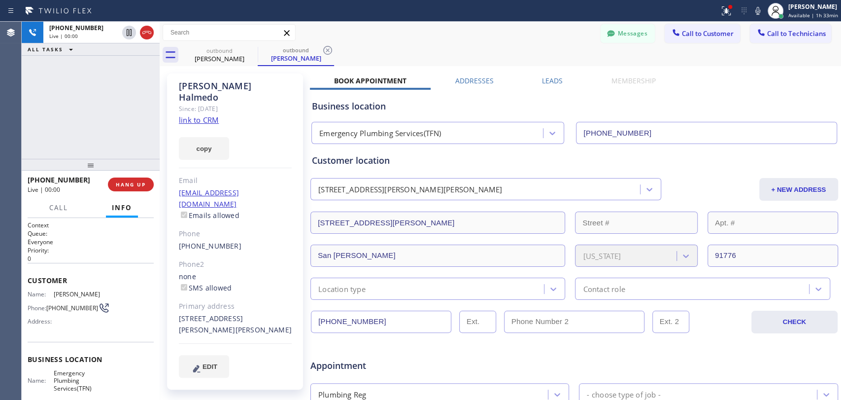
click at [371, 321] on input "[PHONE_NUMBER]" at bounding box center [381, 321] width 140 height 22
click at [134, 184] on span "HANG UP" at bounding box center [131, 184] width 30 height 7
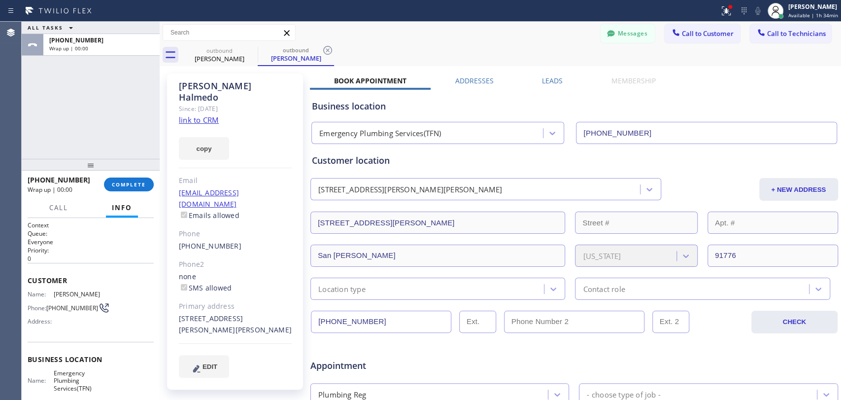
click at [137, 185] on span "COMPLETE" at bounding box center [129, 184] width 34 height 7
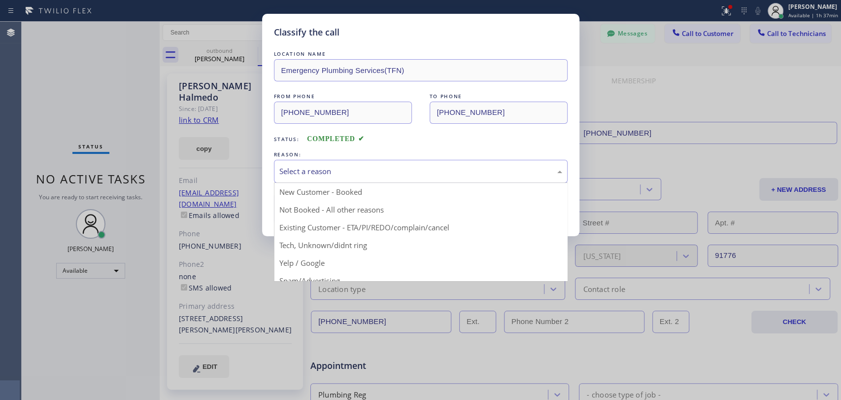
click at [355, 163] on div "Select a reason" at bounding box center [421, 171] width 294 height 23
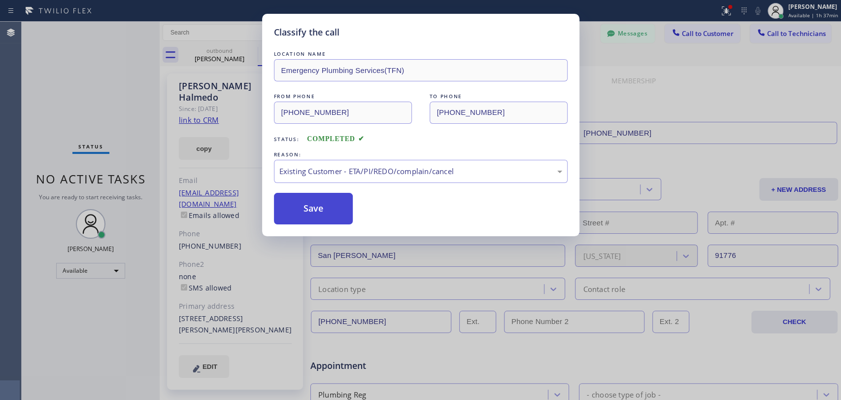
click at [328, 214] on button "Save" at bounding box center [313, 209] width 79 height 32
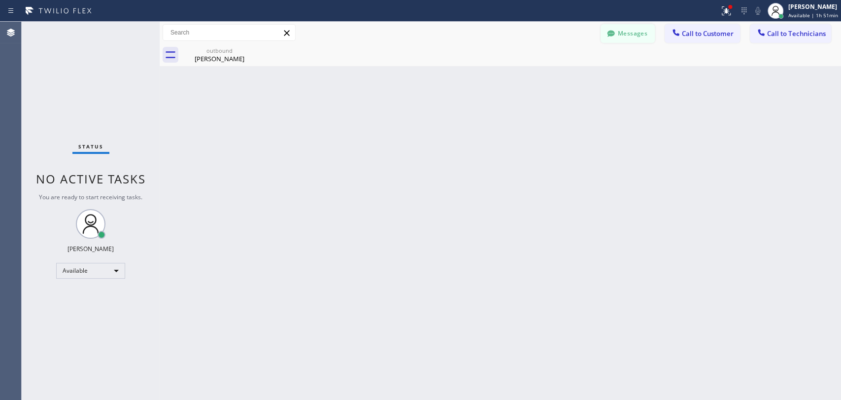
click at [605, 29] on div at bounding box center [611, 35] width 12 height 12
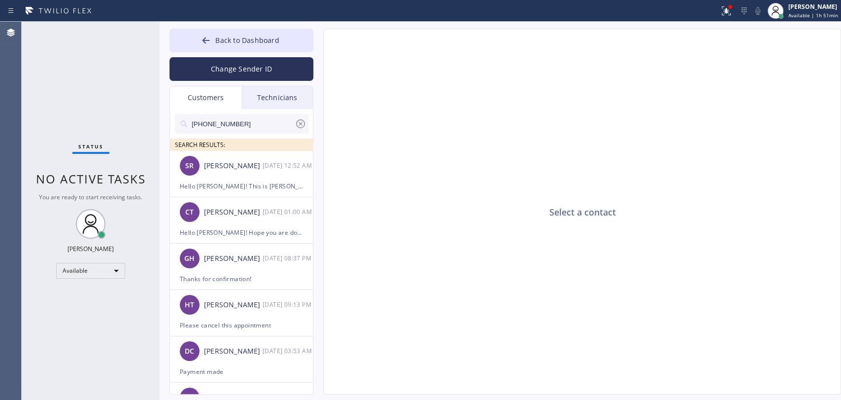
click at [267, 121] on input "[PHONE_NUMBER]" at bounding box center [243, 124] width 104 height 20
click at [277, 96] on div "Technicians" at bounding box center [276, 97] width 71 height 23
click at [0, 0] on input "text" at bounding box center [0, 0] width 0 height 0
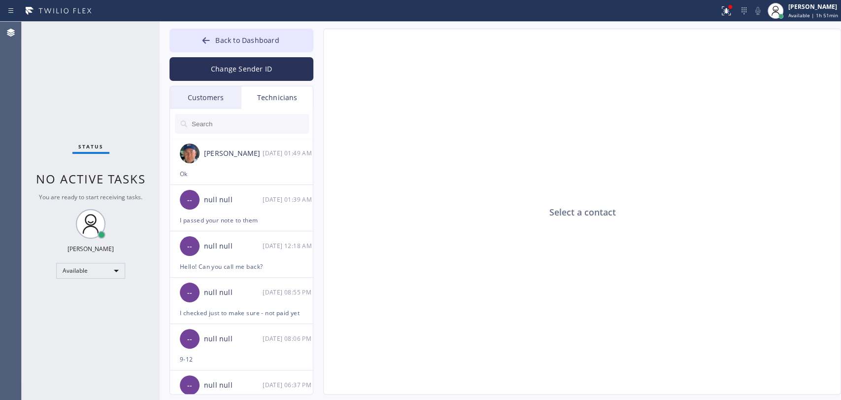
click at [224, 122] on input "text" at bounding box center [250, 124] width 118 height 20
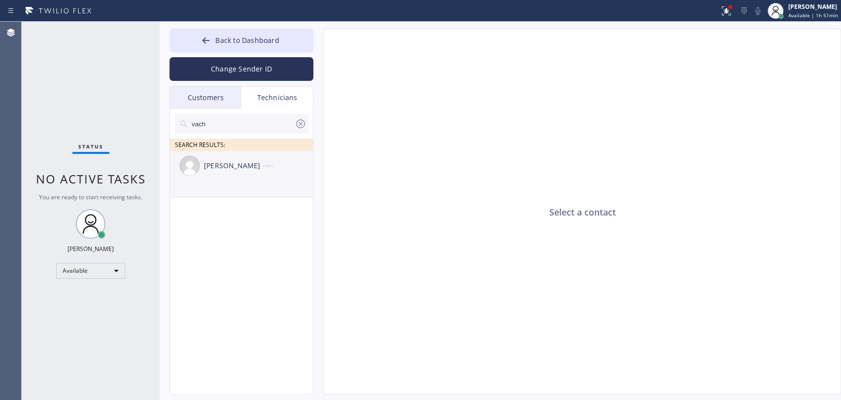
type input "vach"
click at [221, 177] on div "[PERSON_NAME] --:--" at bounding box center [242, 166] width 144 height 30
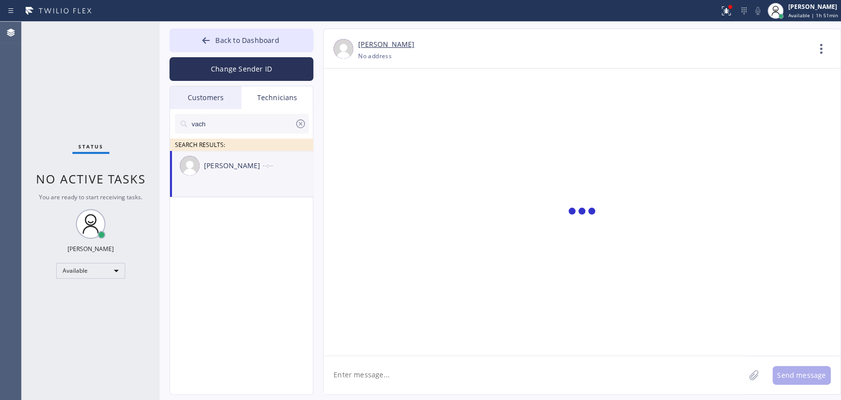
drag, startPoint x: 366, startPoint y: 345, endPoint x: 370, endPoint y: 360, distance: 14.8
click at [366, 346] on div at bounding box center [582, 212] width 517 height 287
click at [371, 360] on textarea at bounding box center [534, 375] width 421 height 38
paste textarea "[PHONE_NUMBER]"
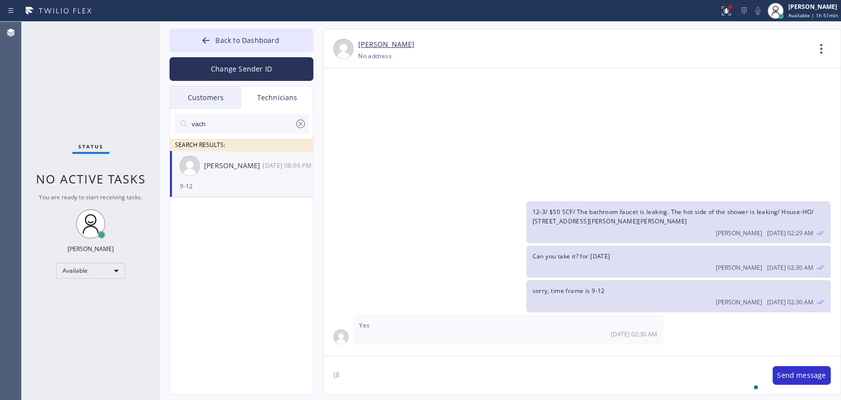
type textarea "("
paste textarea "[PHONE_NUMBER]"
type textarea "[PHONE_NUMBER]"
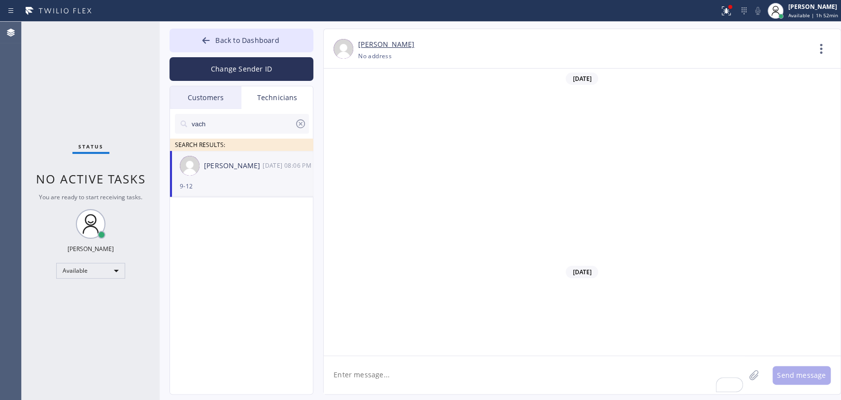
scroll to position [24114, 0]
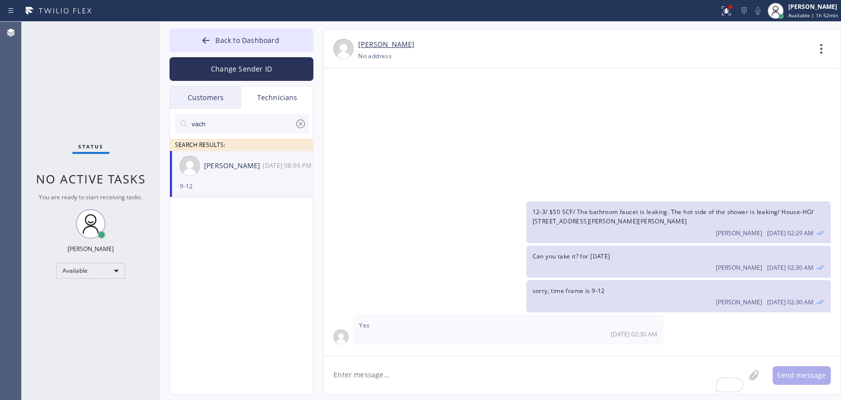
paste textarea "9-12 | $50 scf | Having an issue with the water pump, think it's broken in one …"
type textarea "9-12 | $50 scf | Having an issue with the water pump, think it's broken in one …"
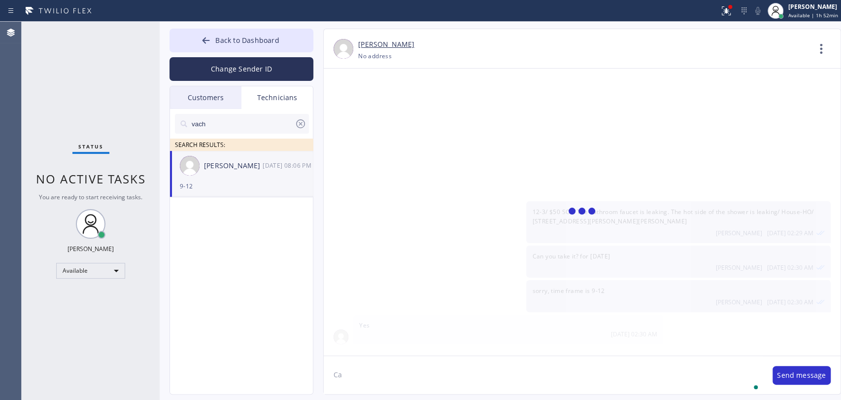
type textarea "C"
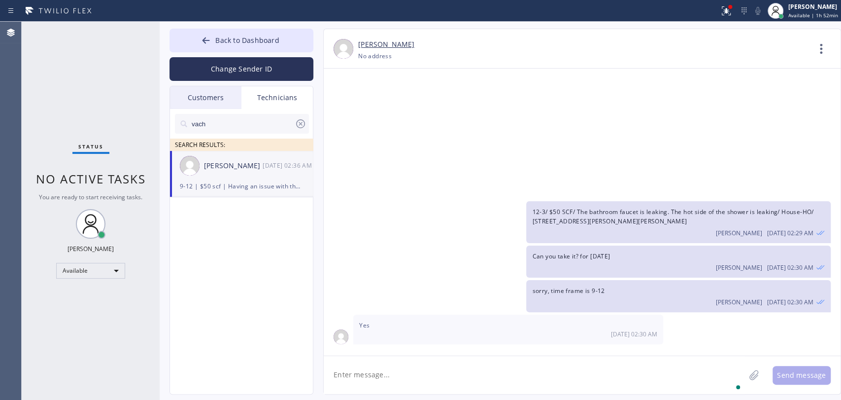
scroll to position [24180, 0]
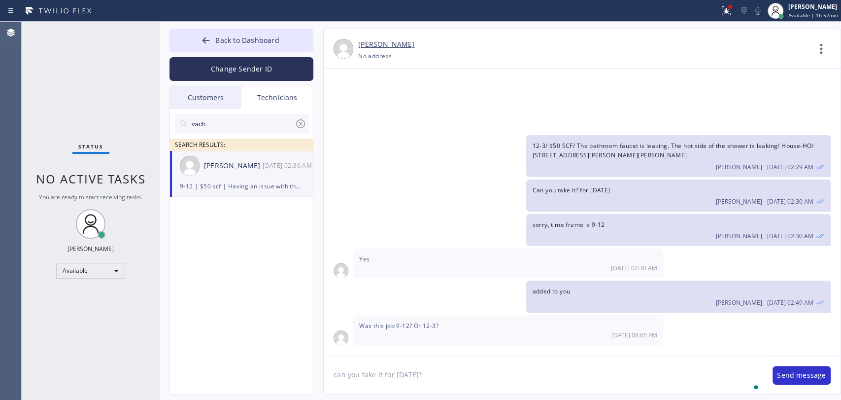
type textarea "can you take it for tomorrow?"
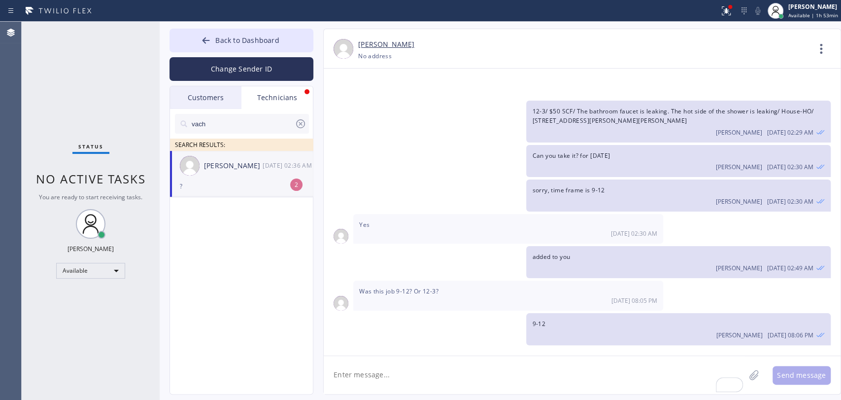
scroll to position [24278, 0]
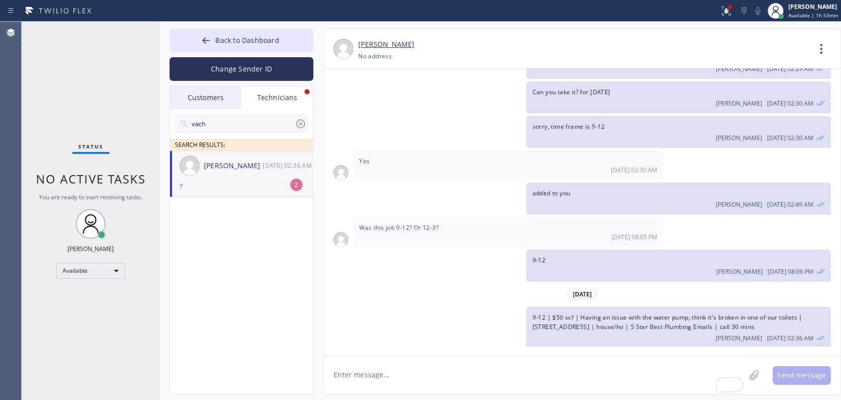
click at [218, 173] on div "Vache Katabyan 09/18 02:36 AM" at bounding box center [242, 166] width 144 height 30
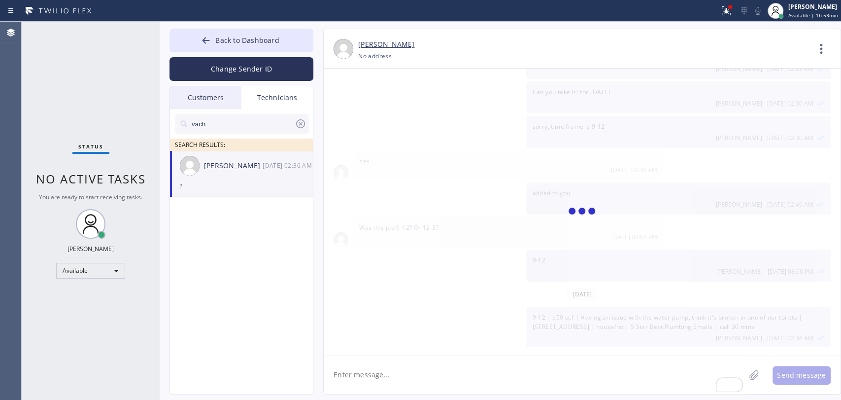
click at [404, 386] on textarea "To enrich screen reader interactions, please activate Accessibility in Grammarl…" at bounding box center [534, 375] width 421 height 38
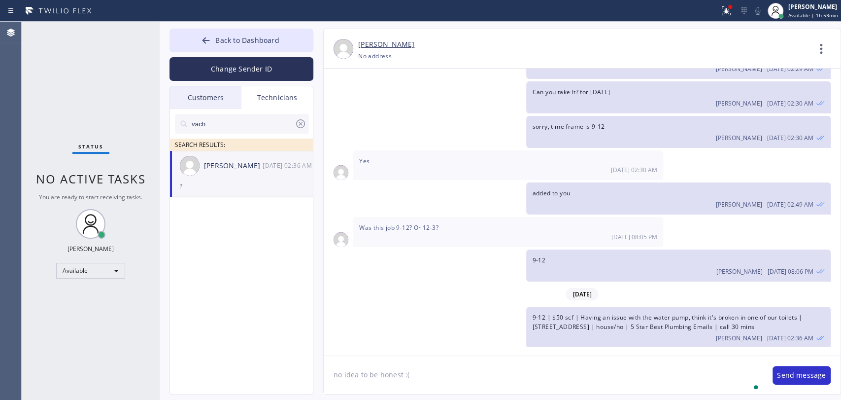
type textarea "no idea to be honest :("
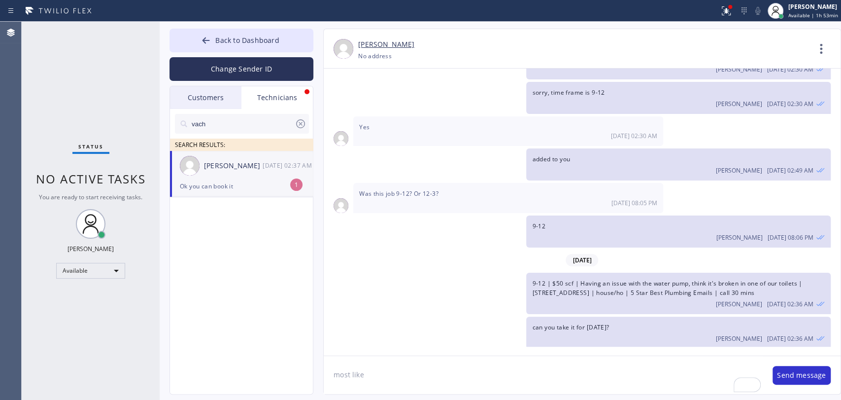
scroll to position [24344, 0]
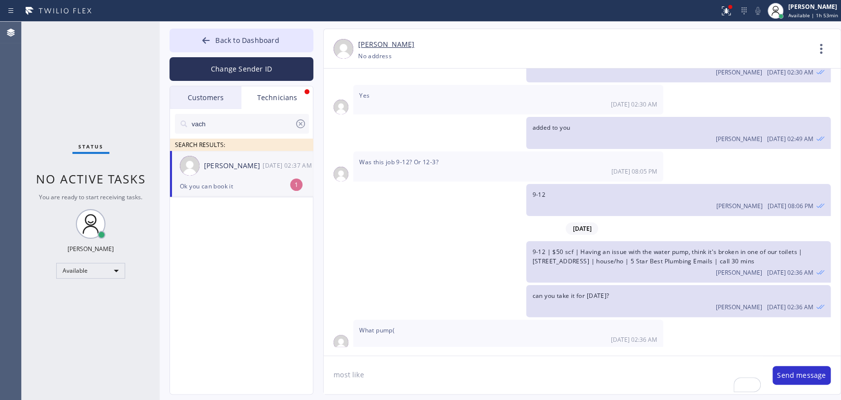
click at [363, 383] on textarea "most like" at bounding box center [543, 375] width 439 height 38
type textarea "great, added it to you"
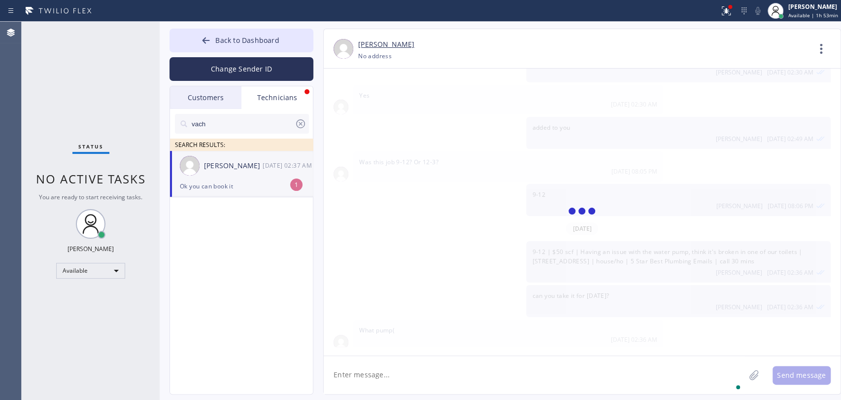
scroll to position [24378, 0]
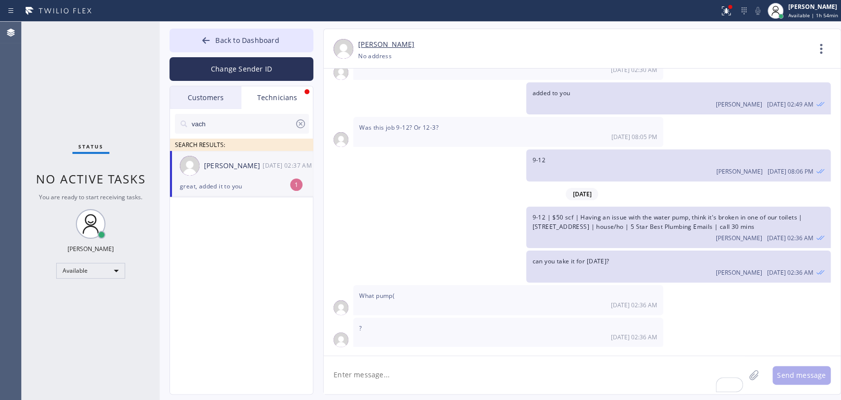
click at [225, 154] on div "Vache Katabyan 09/18 02:37 AM" at bounding box center [242, 166] width 144 height 30
drag, startPoint x: 252, startPoint y: 46, endPoint x: 549, endPoint y: 116, distance: 304.7
click at [252, 47] on button "Back to Dashboard" at bounding box center [242, 41] width 144 height 24
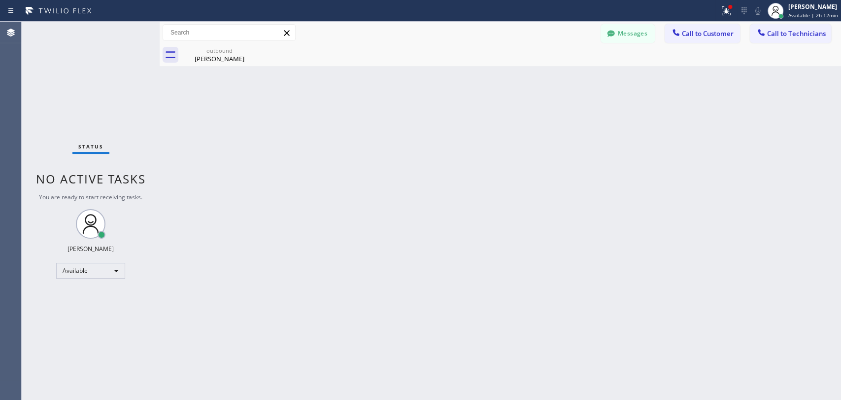
click at [619, 33] on button "Messages" at bounding box center [628, 33] width 54 height 19
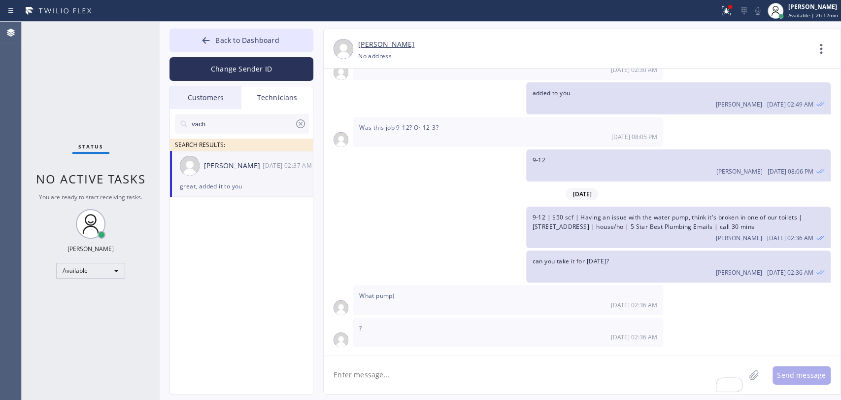
click at [303, 126] on icon at bounding box center [301, 124] width 12 height 12
click at [66, 90] on div "Status No active tasks You are ready to start receiving tasks. [PERSON_NAME] Av…" at bounding box center [91, 211] width 138 height 378
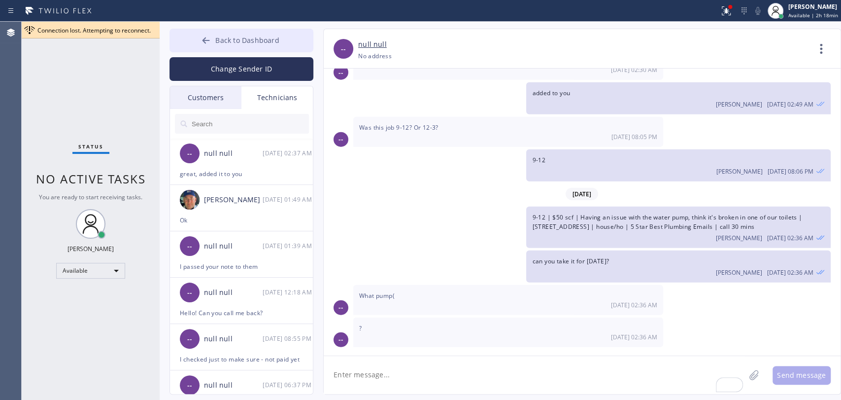
click at [262, 29] on button "Back to Dashboard" at bounding box center [242, 41] width 144 height 24
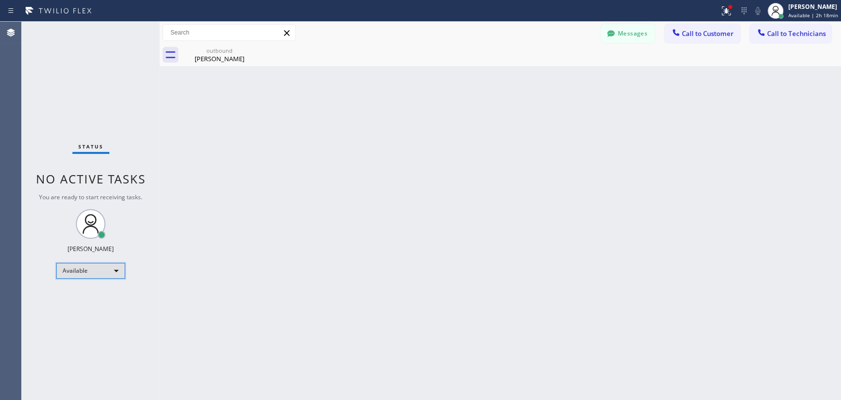
click at [114, 263] on div "Available" at bounding box center [90, 271] width 69 height 16
click at [103, 283] on li "Offline" at bounding box center [90, 283] width 67 height 12
drag, startPoint x: 242, startPoint y: 61, endPoint x: 250, endPoint y: 47, distance: 16.3
click at [242, 61] on div "[PERSON_NAME]" at bounding box center [219, 58] width 74 height 9
click at [0, 0] on icon at bounding box center [0, 0] width 0 height 0
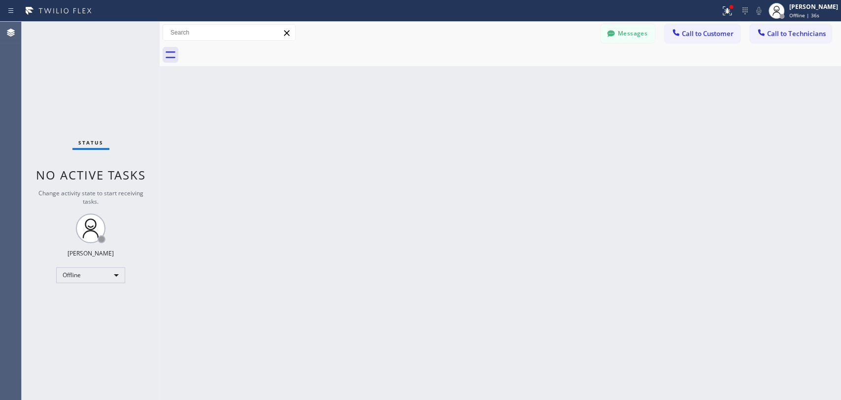
click at [250, 47] on div at bounding box center [511, 55] width 660 height 22
click at [310, 143] on div "Back to Dashboard Change Sender ID Customers Technicians (323) 309-8882 SEARCH …" at bounding box center [501, 211] width 682 height 378
